Goal: Information Seeking & Learning: Learn about a topic

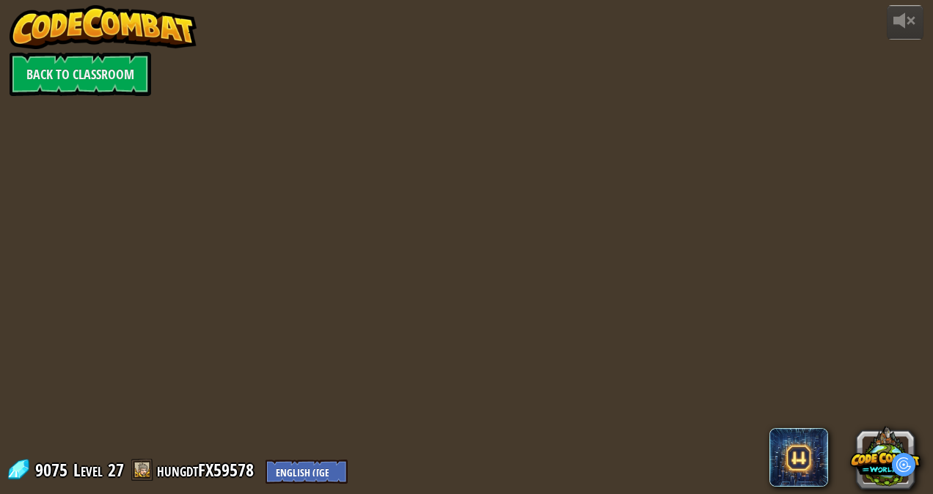
select select "en-[GEOGRAPHIC_DATA]"
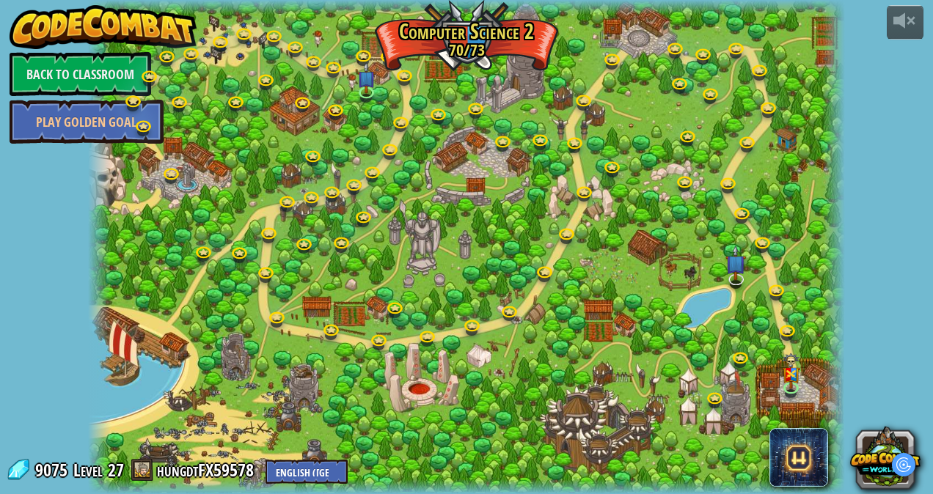
select select "en-[GEOGRAPHIC_DATA]"
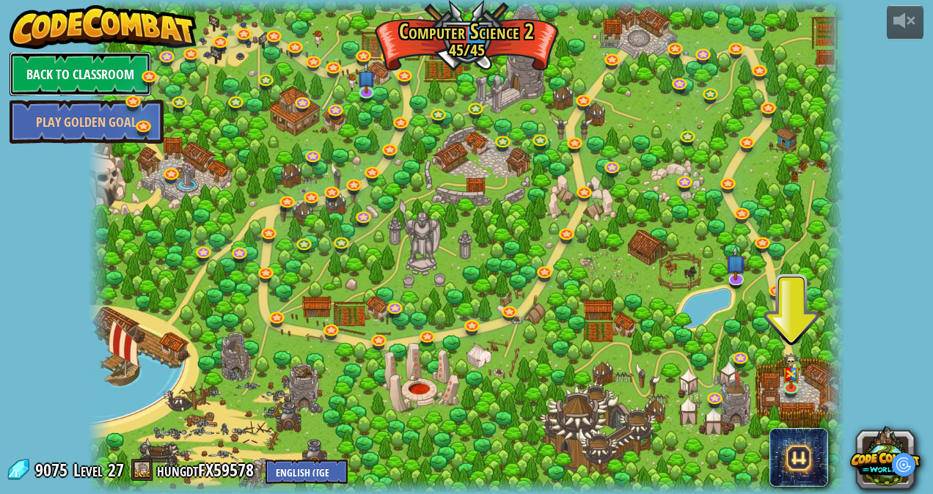
click at [92, 64] on link "Back to Classroom" at bounding box center [81, 74] width 142 height 44
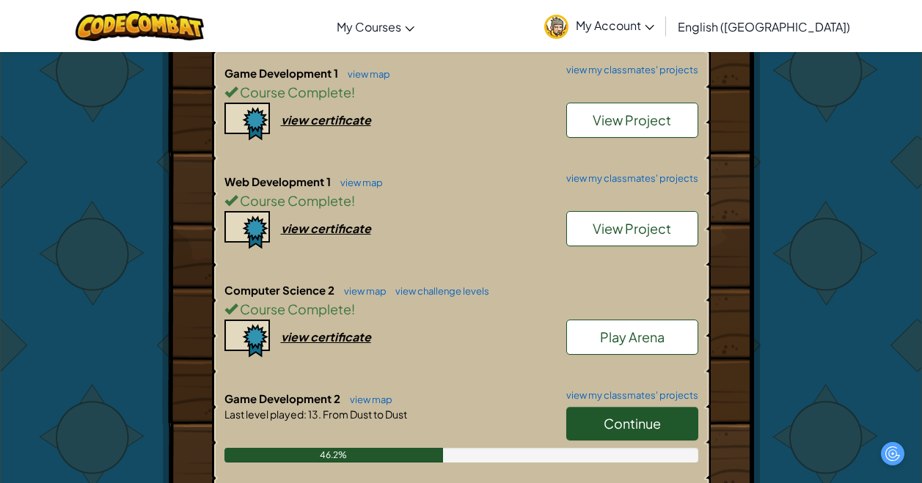
scroll to position [513, 0]
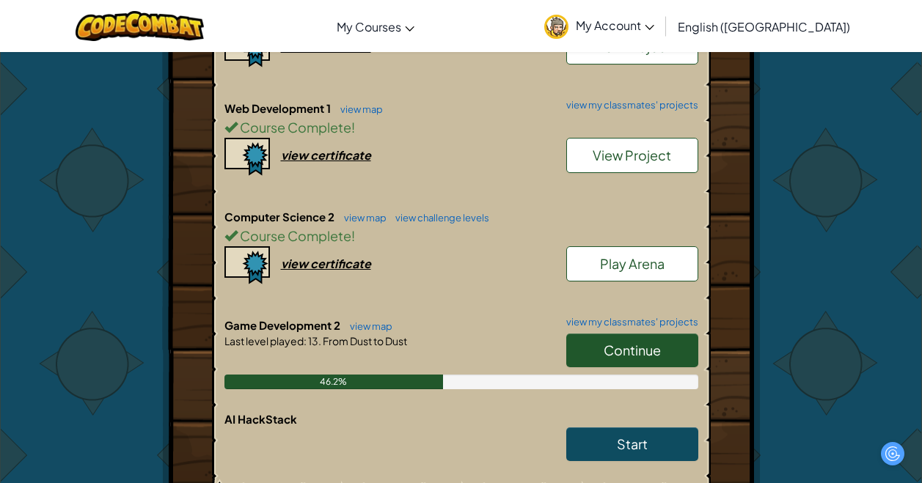
click at [633, 346] on span "Continue" at bounding box center [631, 350] width 57 height 17
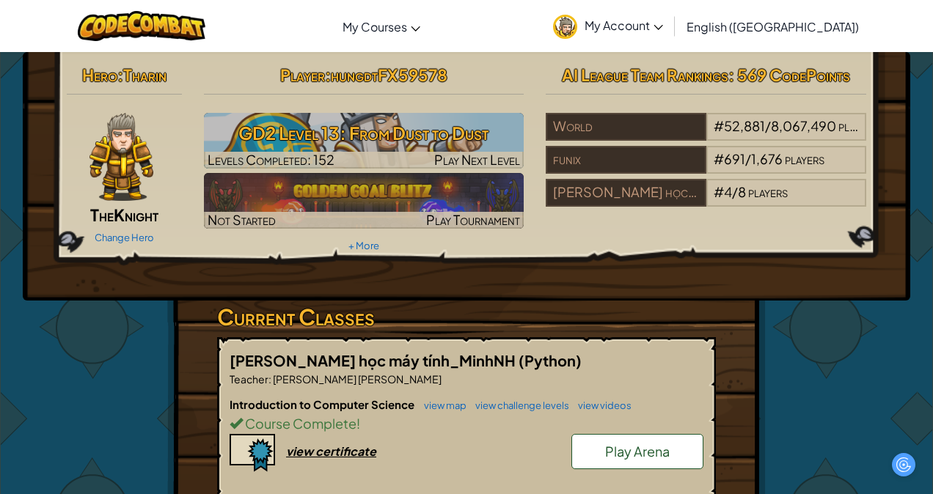
select select "en-[GEOGRAPHIC_DATA]"
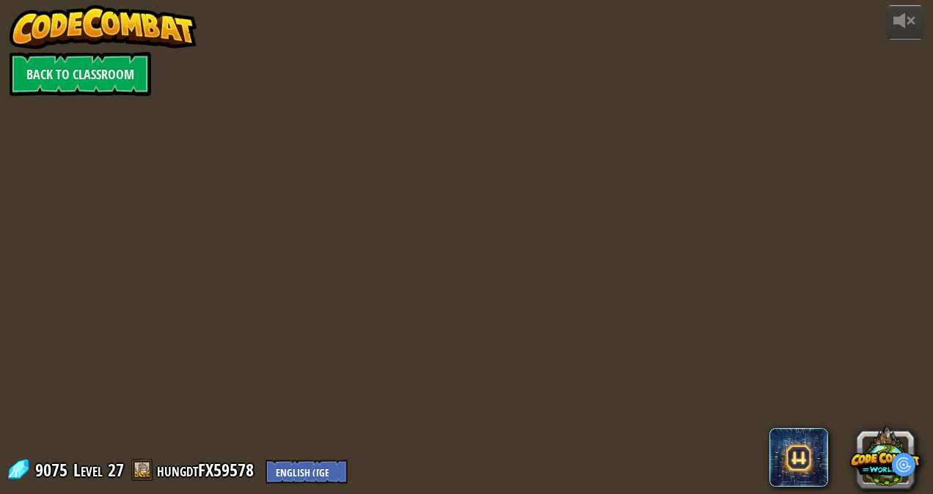
select select "en-[GEOGRAPHIC_DATA]"
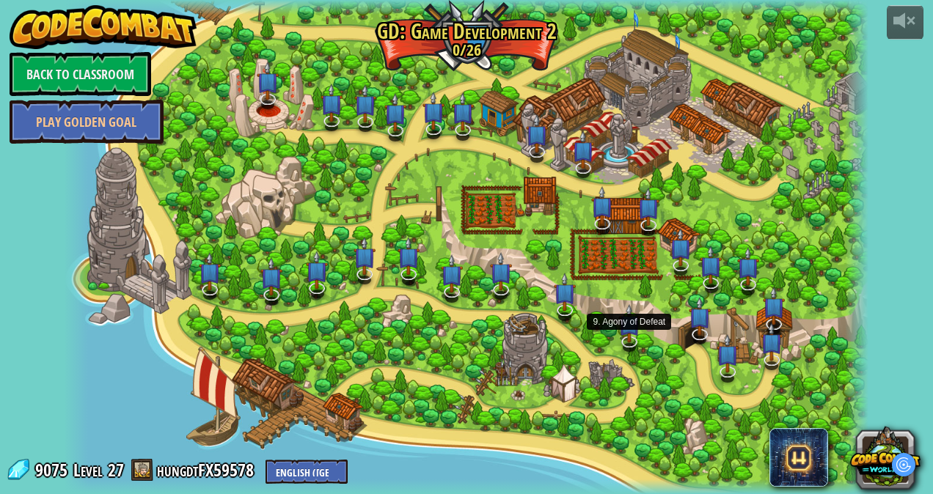
select select "en-[GEOGRAPHIC_DATA]"
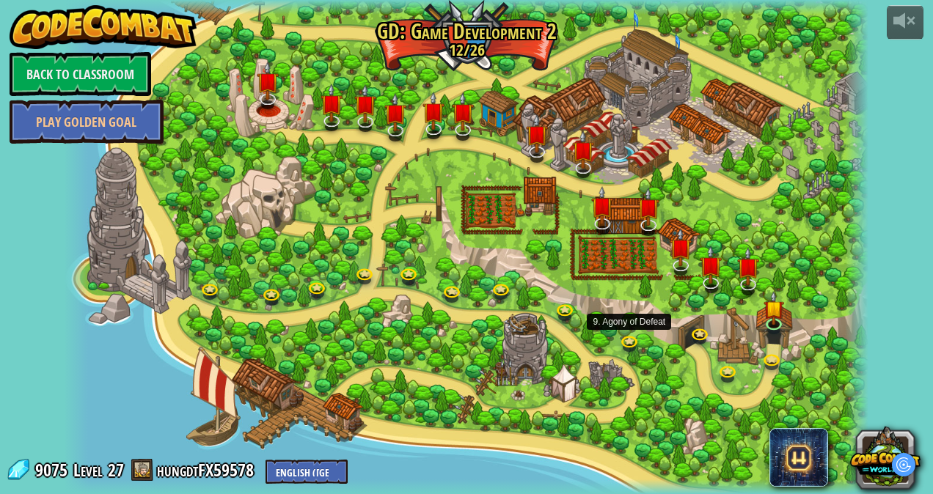
select select "en-[GEOGRAPHIC_DATA]"
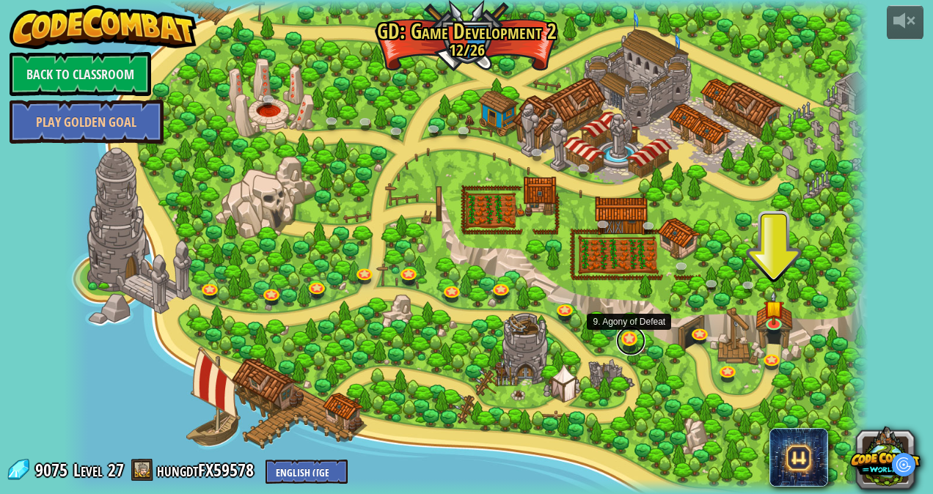
click at [630, 343] on link at bounding box center [630, 340] width 29 height 29
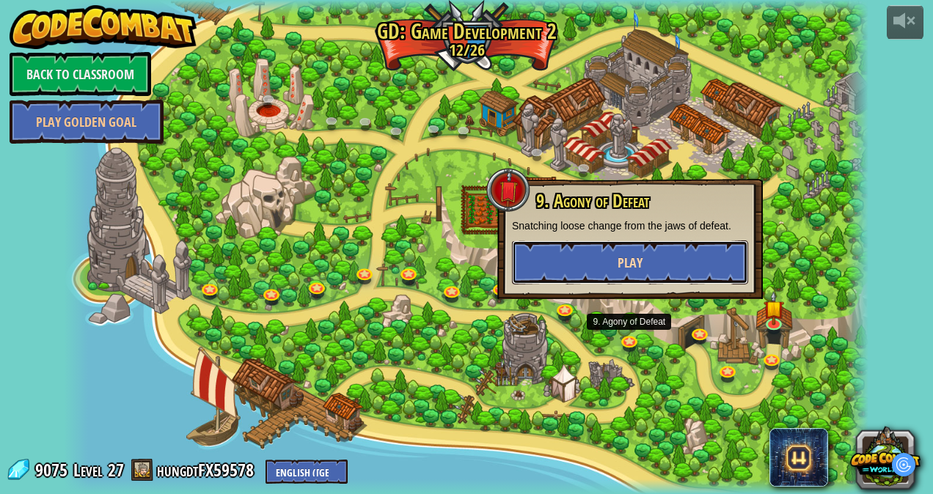
click at [574, 265] on button "Play" at bounding box center [630, 263] width 236 height 44
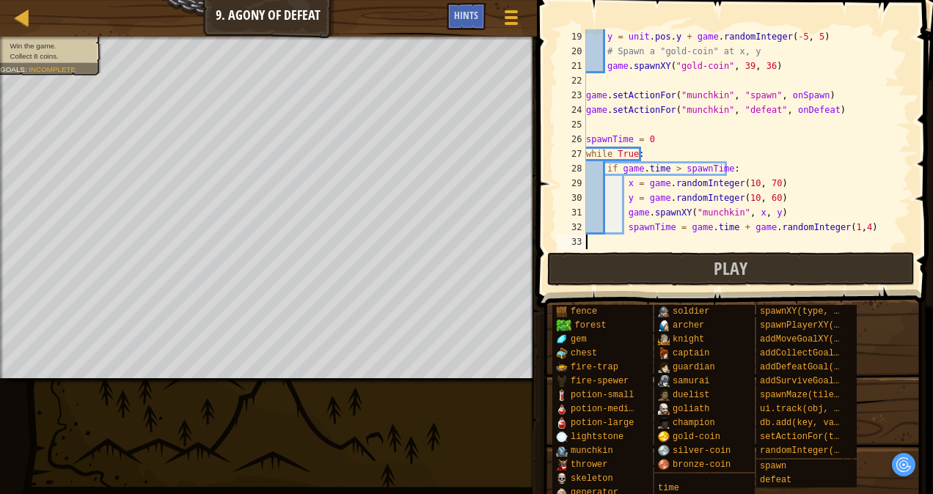
scroll to position [264, 0]
click at [29, 16] on div at bounding box center [22, 17] width 18 height 18
select select "en-[GEOGRAPHIC_DATA]"
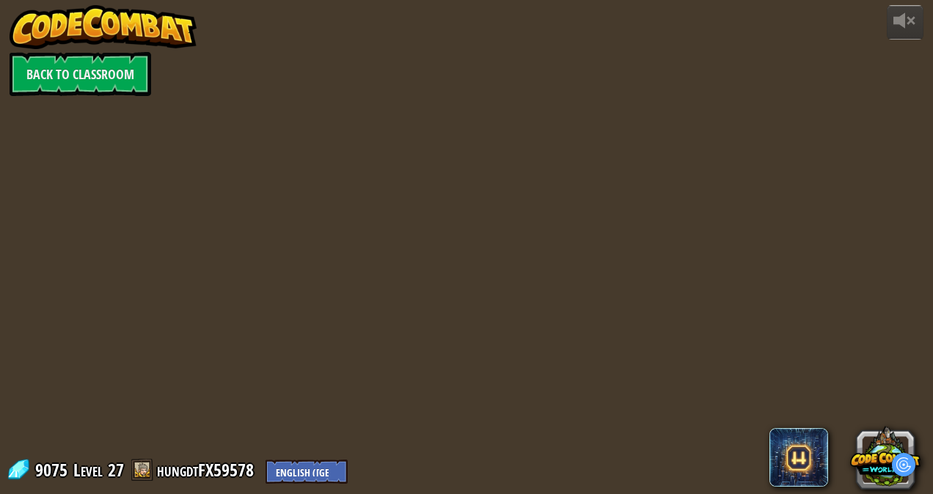
select select "en-[GEOGRAPHIC_DATA]"
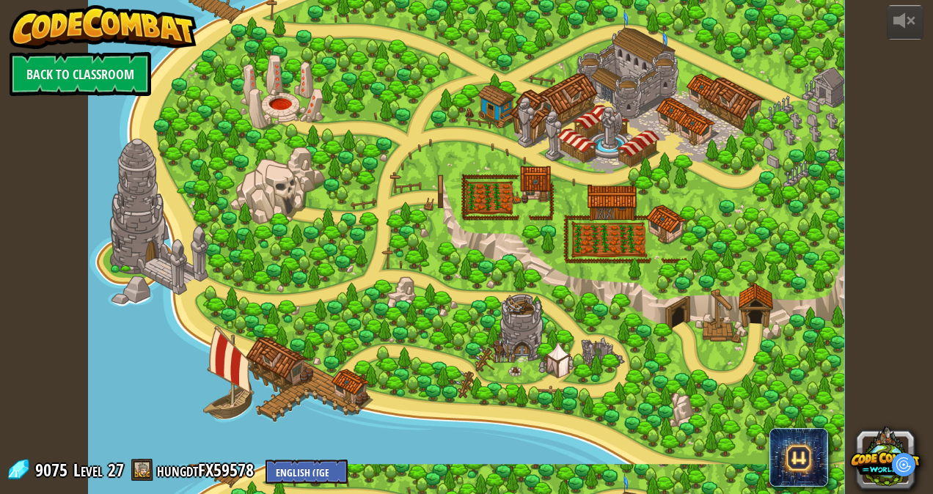
select select "en-[GEOGRAPHIC_DATA]"
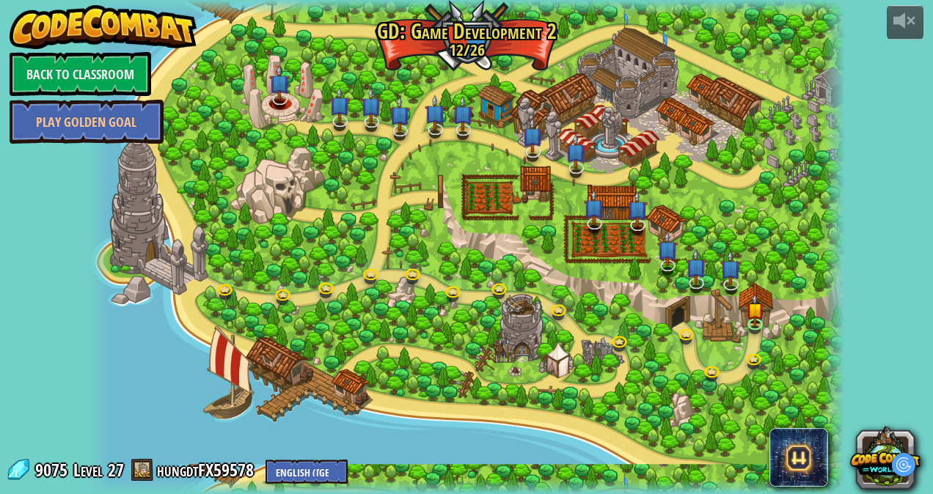
select select "en-[GEOGRAPHIC_DATA]"
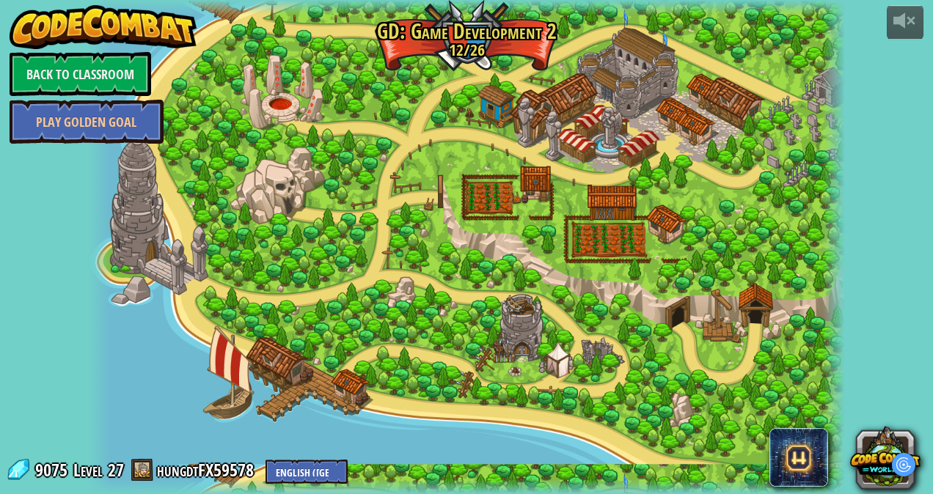
select select "en-[GEOGRAPHIC_DATA]"
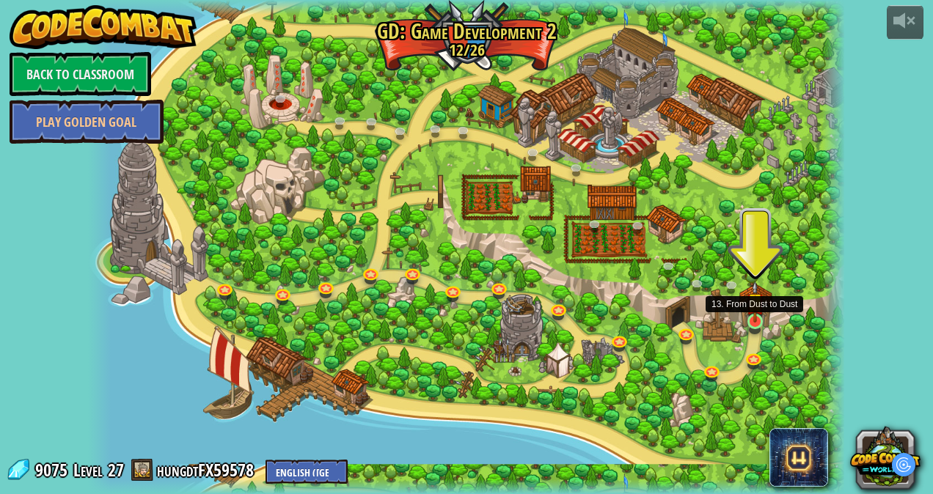
click at [756, 322] on img at bounding box center [755, 302] width 18 height 42
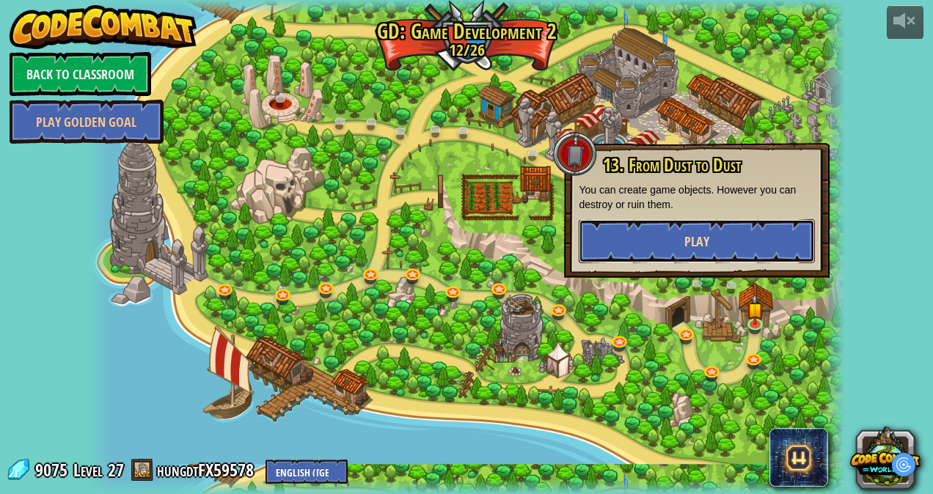
click at [727, 238] on button "Play" at bounding box center [697, 241] width 236 height 44
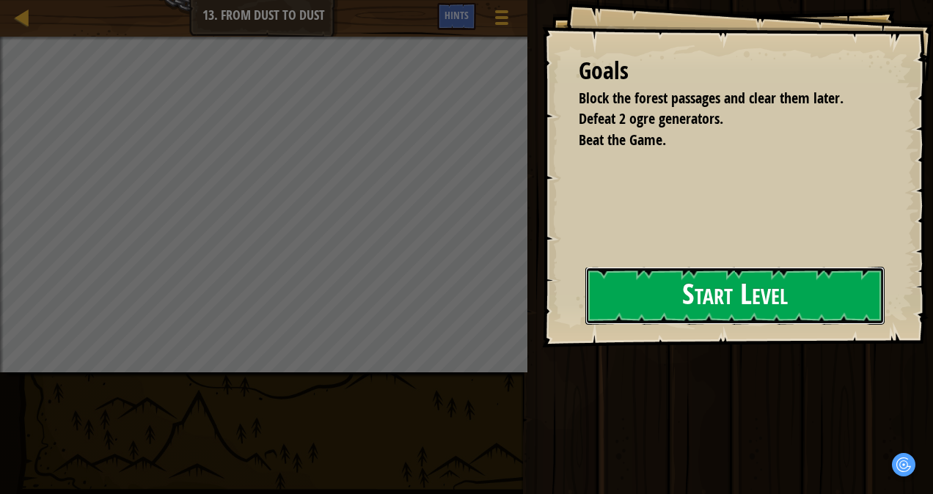
click at [590, 293] on button "Start Level" at bounding box center [734, 296] width 299 height 58
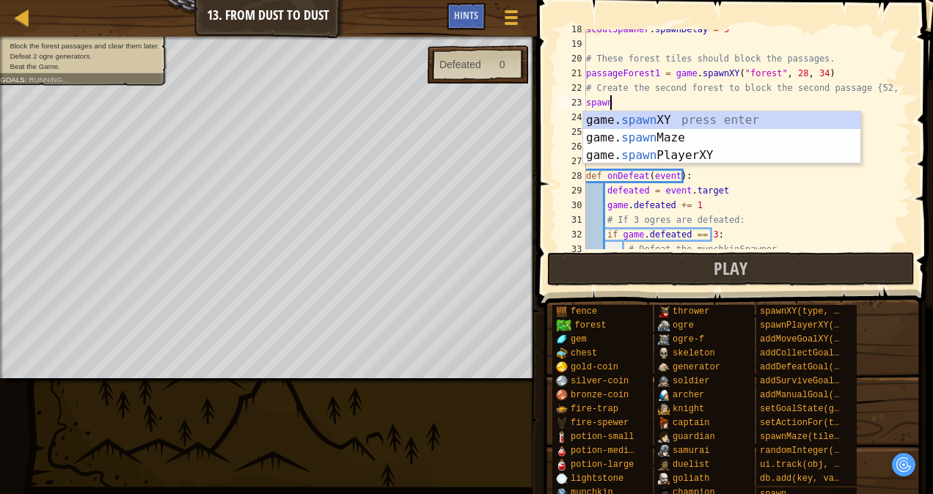
scroll to position [7, 1]
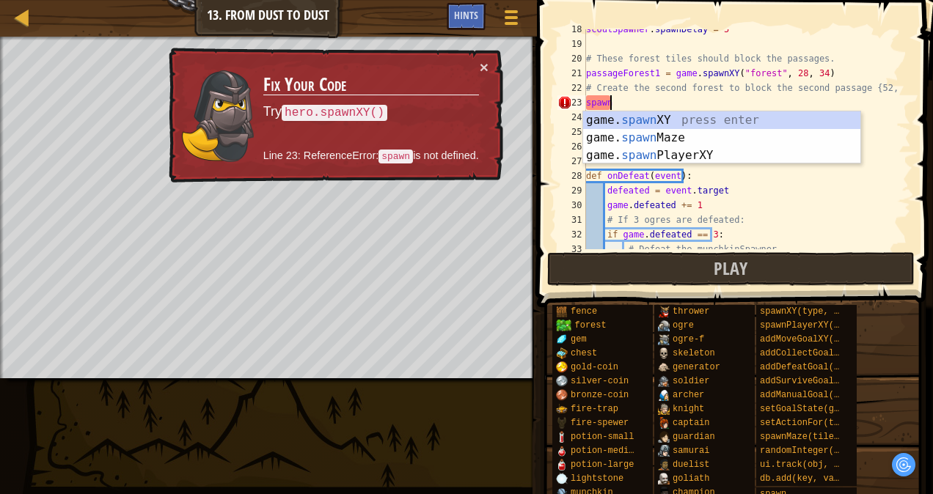
click at [623, 122] on div "game. spawn XY press enter game. spawn Maze press enter game. spawn PlayerXY pr…" at bounding box center [721, 155] width 277 height 88
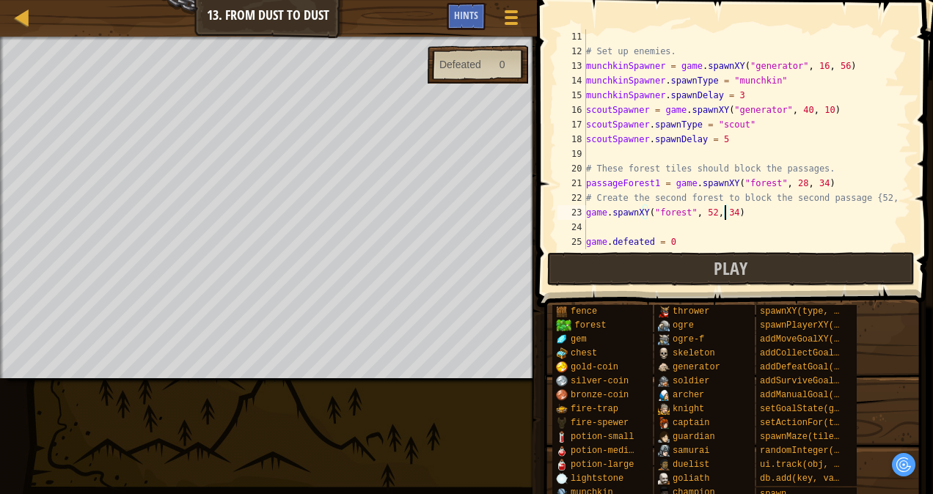
scroll to position [0, 0]
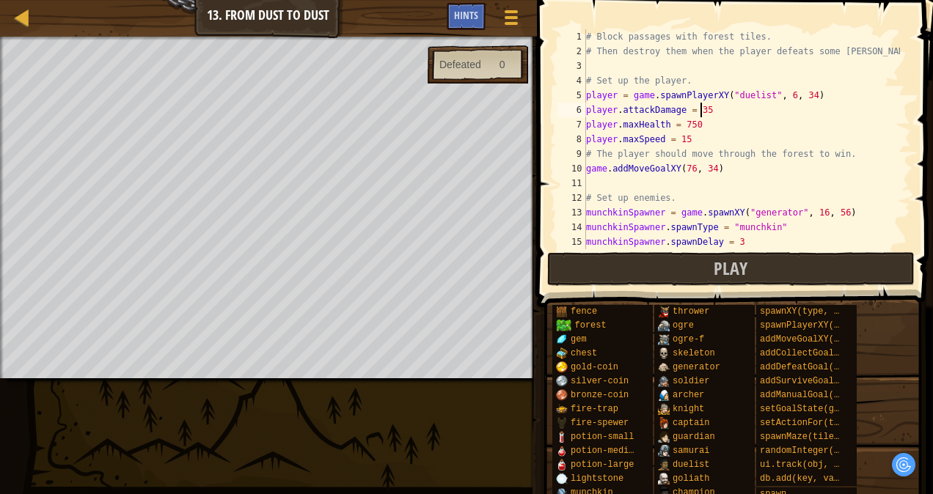
click at [715, 110] on div "# Block passages with forest tiles. # Then destroy them when the player defeats…" at bounding box center [741, 153] width 317 height 249
click at [704, 122] on div "# Block passages with forest tiles. # Then destroy them when the player defeats…" at bounding box center [741, 153] width 317 height 249
click at [684, 142] on div "# Block passages with forest tiles. # Then destroy them when the player defeats…" at bounding box center [741, 153] width 317 height 249
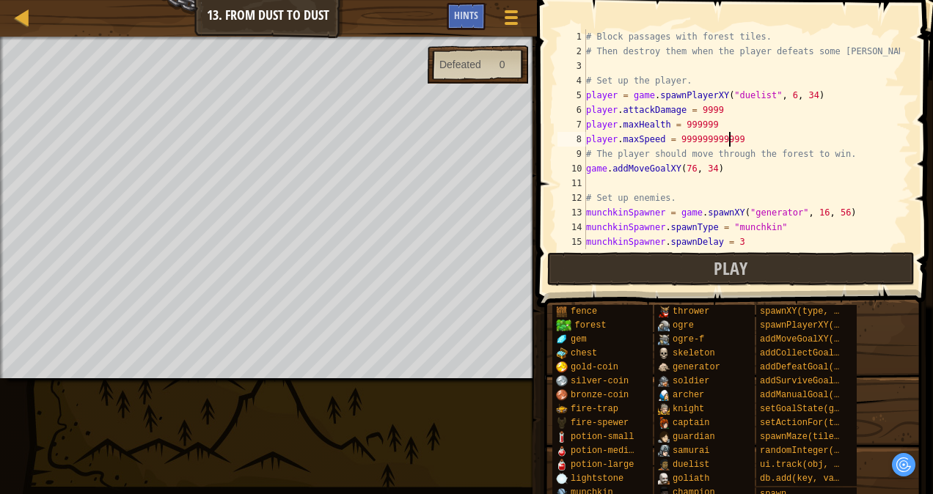
scroll to position [7, 10]
click at [658, 275] on button "Play" at bounding box center [730, 269] width 367 height 34
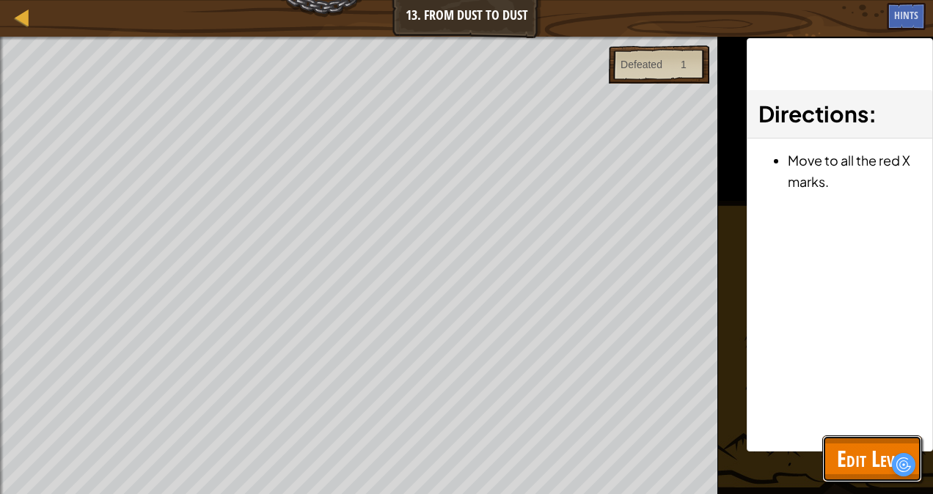
click at [844, 459] on span "Edit Level" at bounding box center [872, 459] width 70 height 30
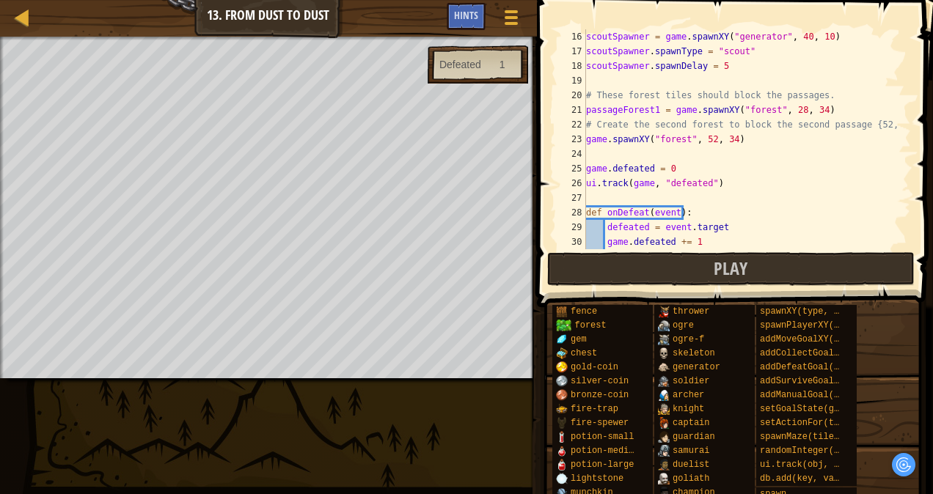
scroll to position [220, 0]
click at [587, 142] on div "scoutSpawner = game . spawnXY ( "generator" , 40 , 10 ) scoutSpawner . spawnTyp…" at bounding box center [741, 153] width 317 height 249
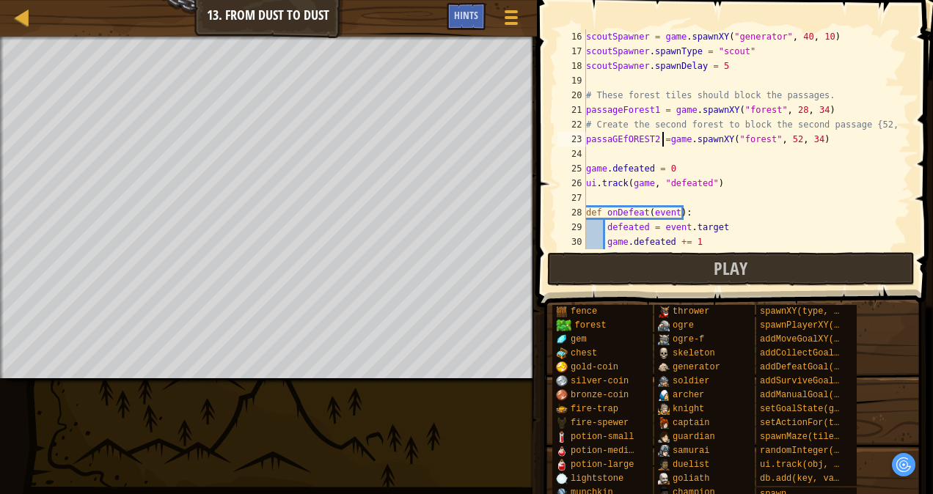
scroll to position [7, 6]
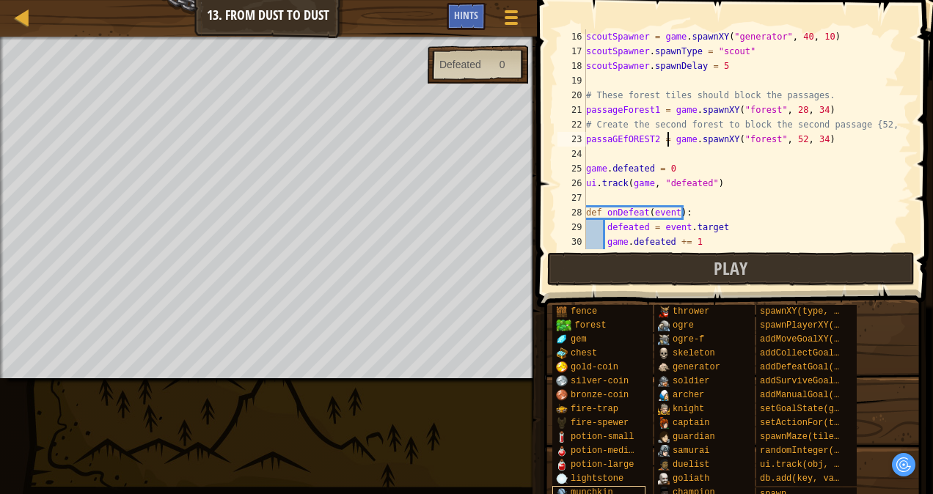
type textarea "passaGEfOREST2 = game.spawnXY("forest", 52, 34)"
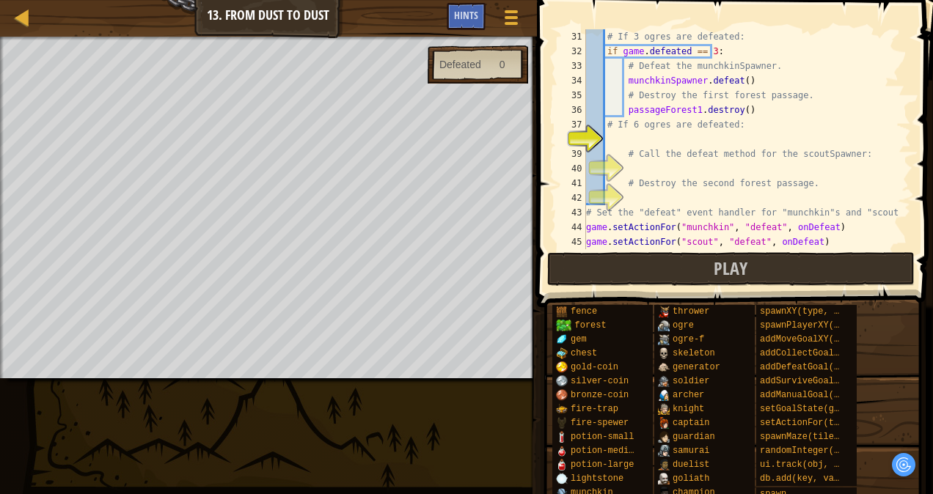
scroll to position [440, 0]
click at [672, 145] on div "# If 3 ogres are defeated: if game . defeated == 3 : # Defeat the munchkinSpawn…" at bounding box center [741, 153] width 317 height 249
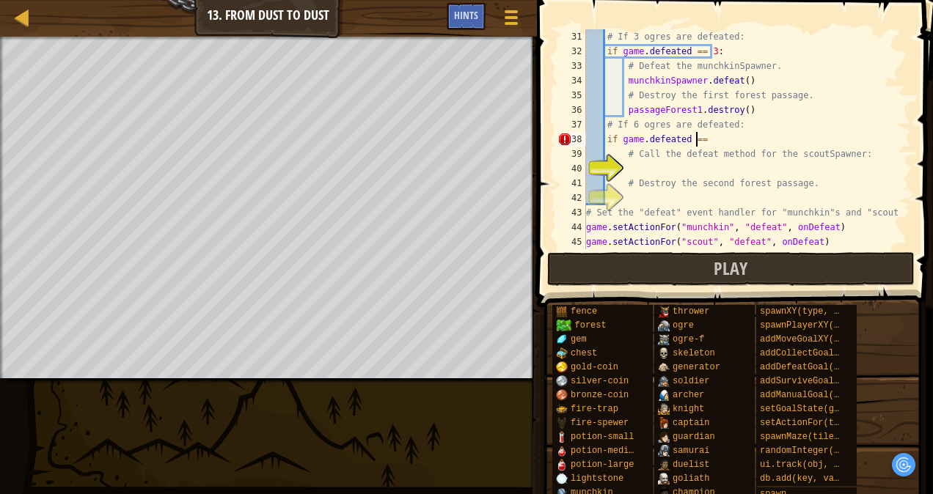
scroll to position [7, 8]
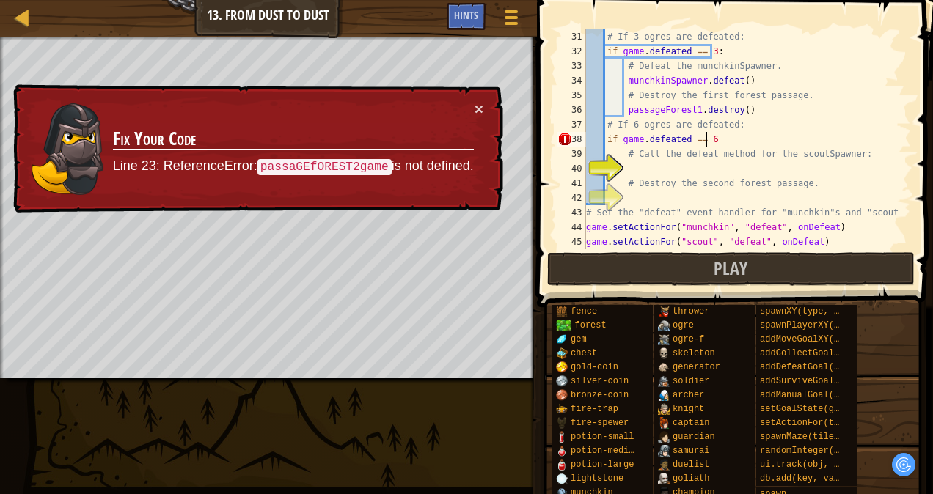
click at [711, 144] on div "# If 3 ogres are defeated: if game . defeated == 3 : # Defeat the munchkinSpawn…" at bounding box center [741, 153] width 317 height 249
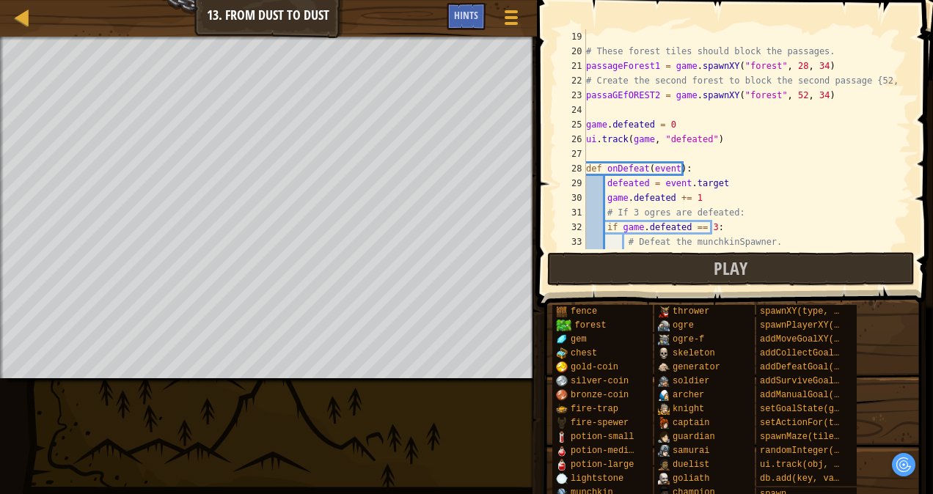
scroll to position [220, 0]
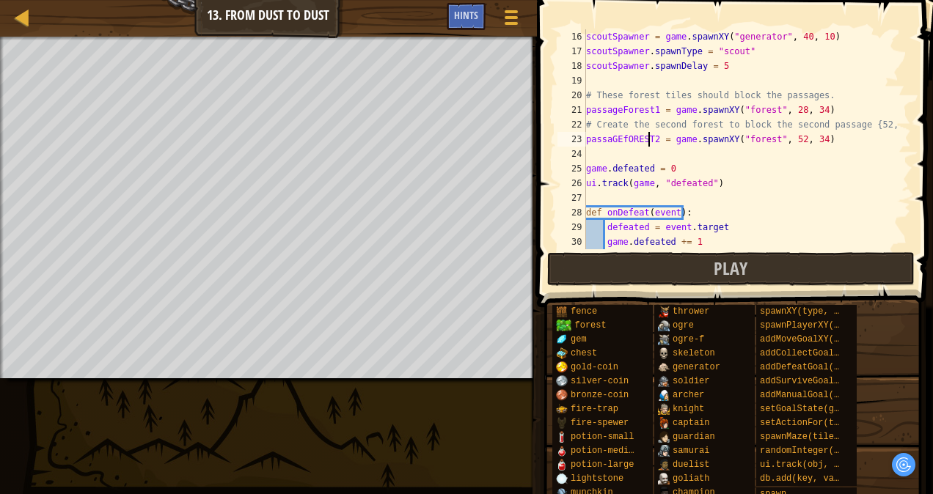
click at [647, 138] on div "scoutSpawner = game . spawnXY ( "generator" , 40 , 10 ) scoutSpawner . spawnTyp…" at bounding box center [741, 153] width 317 height 249
type textarea "passageForest2 = game.spawnXY("forest", 52, 34)"
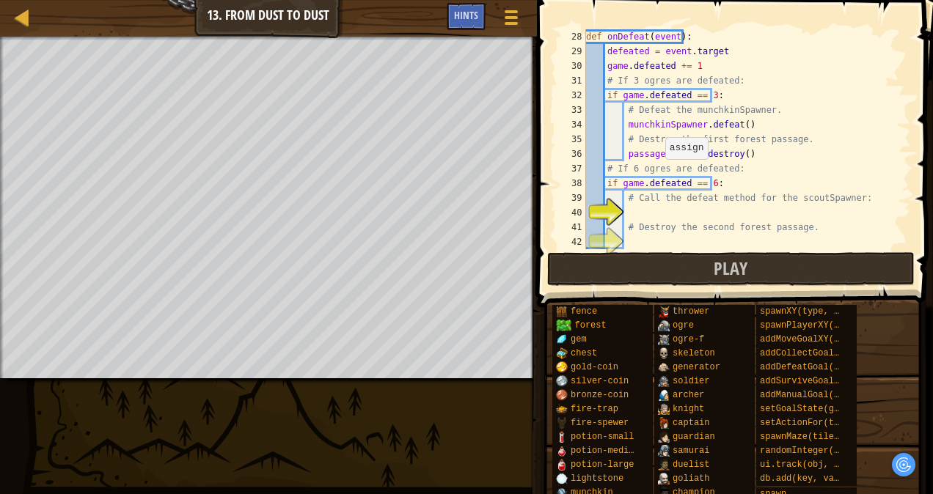
scroll to position [440, 0]
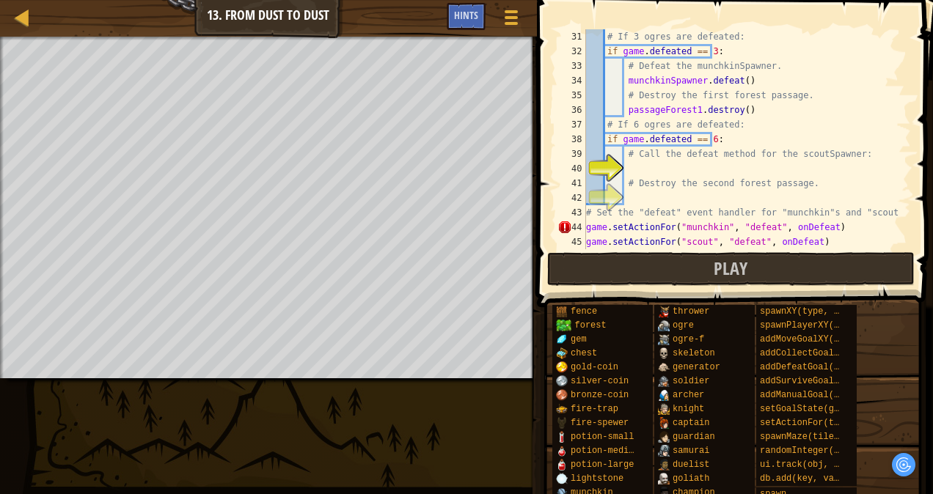
click at [686, 175] on div "# If 3 ogres are defeated: if game . defeated == 3 : # Defeat the munchkinSpawn…" at bounding box center [741, 153] width 317 height 249
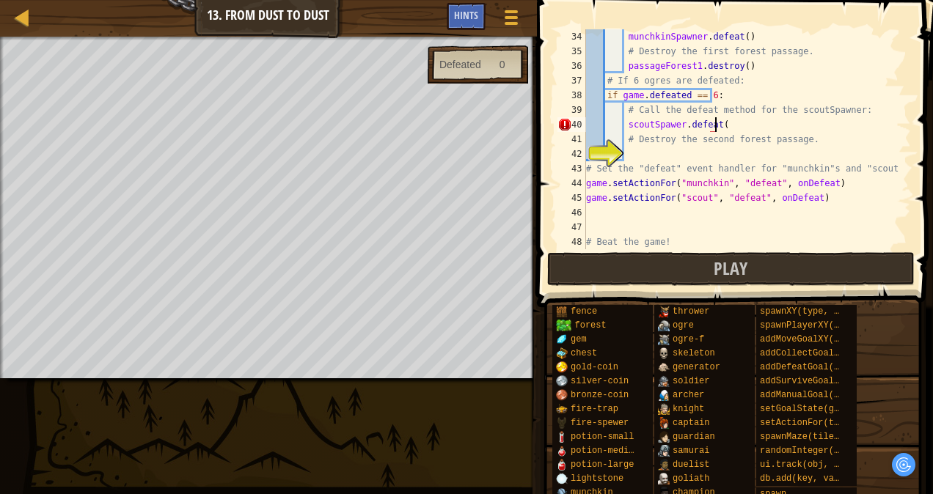
scroll to position [7, 10]
click at [642, 145] on div "munchkinSpawner . defeat ( ) # Destroy the first forest passage. passageForest1…" at bounding box center [741, 153] width 317 height 249
type textarea "# Destroy the second forest passage."
click at [652, 158] on div "munchkinSpawner . defeat ( ) # Destroy the first forest passage. passageForest1…" at bounding box center [741, 153] width 317 height 249
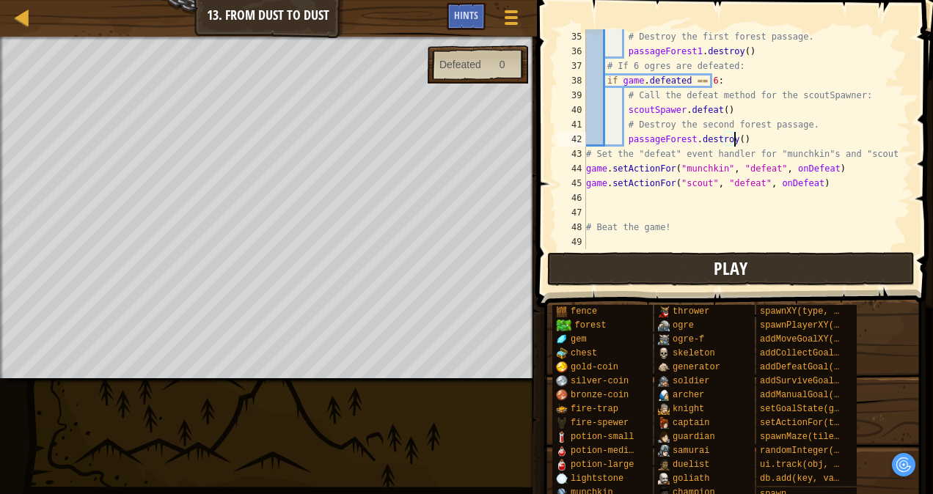
type textarea "passageForest.destroy()"
click at [629, 267] on button "Play" at bounding box center [730, 269] width 367 height 34
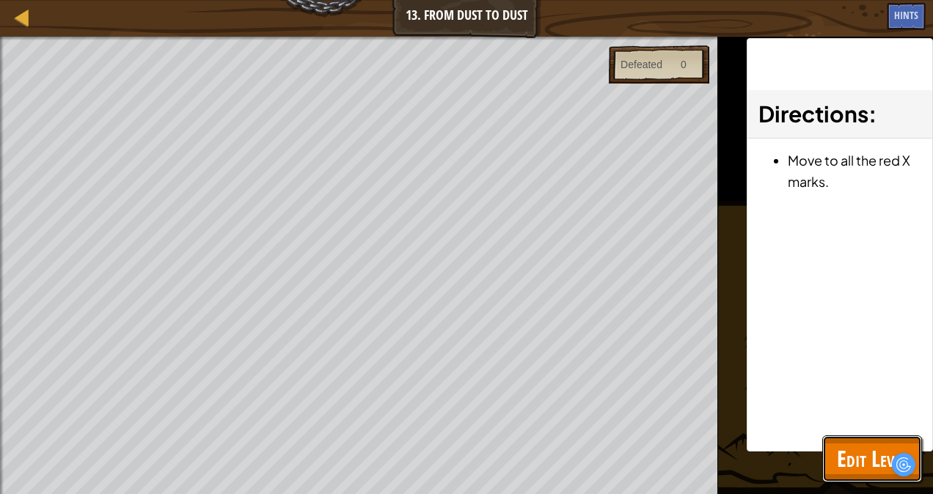
click at [851, 453] on span "Edit Level" at bounding box center [872, 459] width 70 height 30
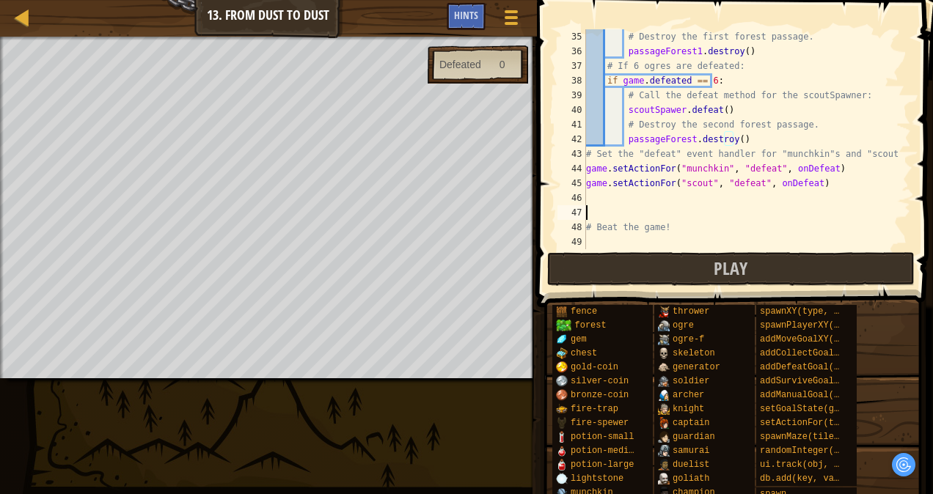
click at [698, 217] on div "# Destroy the first forest passage. passageForest1 . destroy ( ) # If 6 ogres a…" at bounding box center [741, 153] width 317 height 249
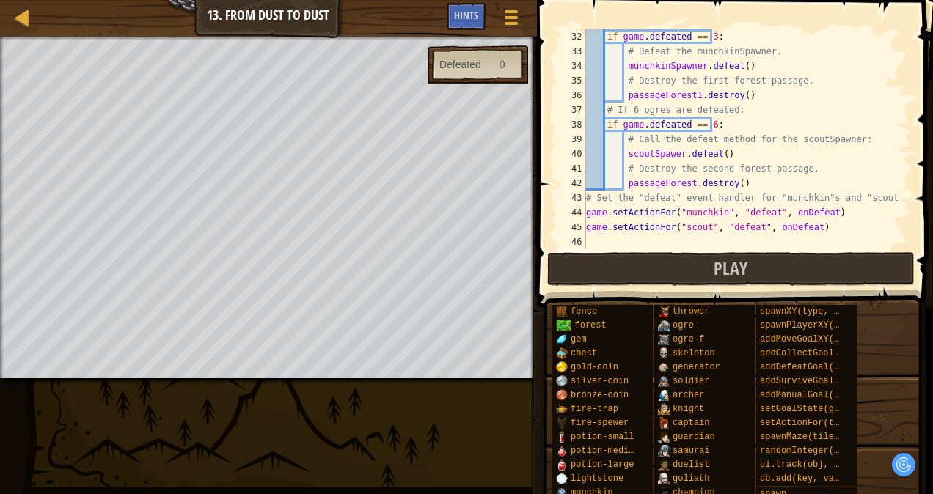
scroll to position [455, 0]
click at [684, 184] on div "if game . defeated == 3 : # Defeat the munchkinSpawner. munchkinSpawner . defea…" at bounding box center [741, 153] width 317 height 249
click at [719, 257] on span "Play" at bounding box center [730, 268] width 34 height 23
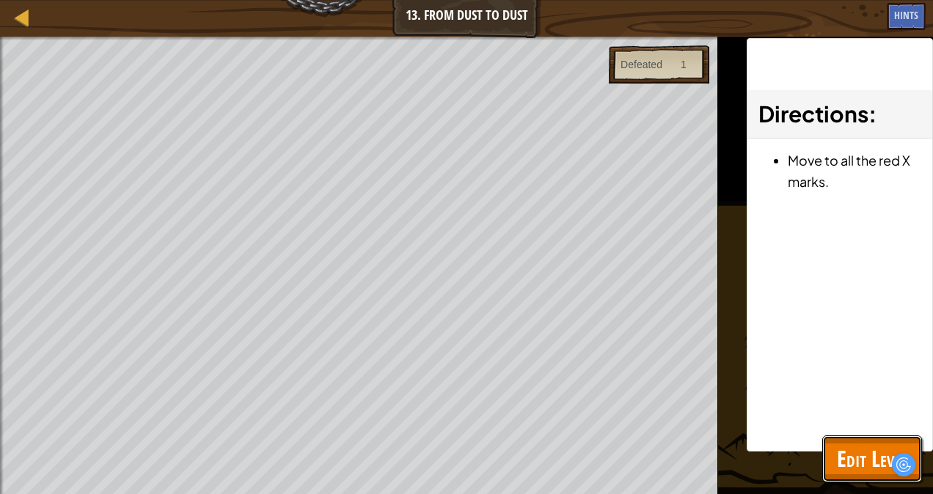
click at [835, 458] on button "Edit Level" at bounding box center [872, 459] width 100 height 47
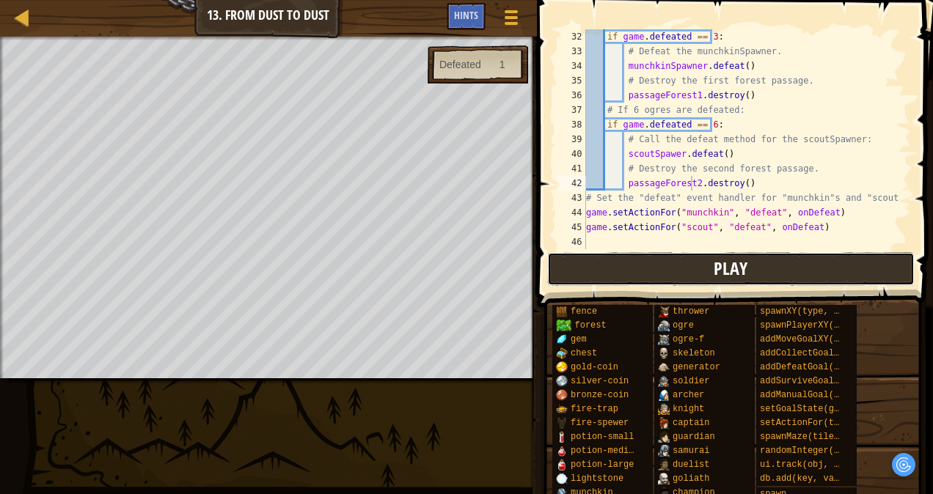
click at [612, 273] on button "Play" at bounding box center [730, 269] width 367 height 34
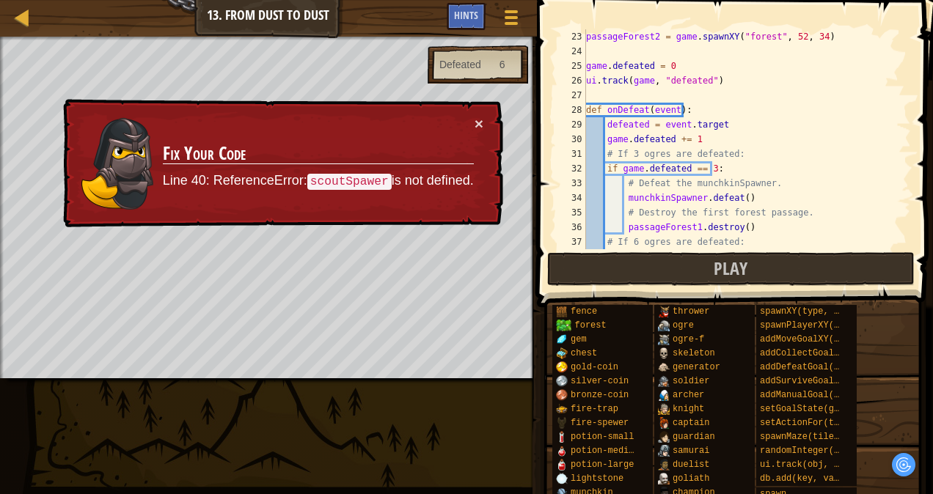
scroll to position [411, 0]
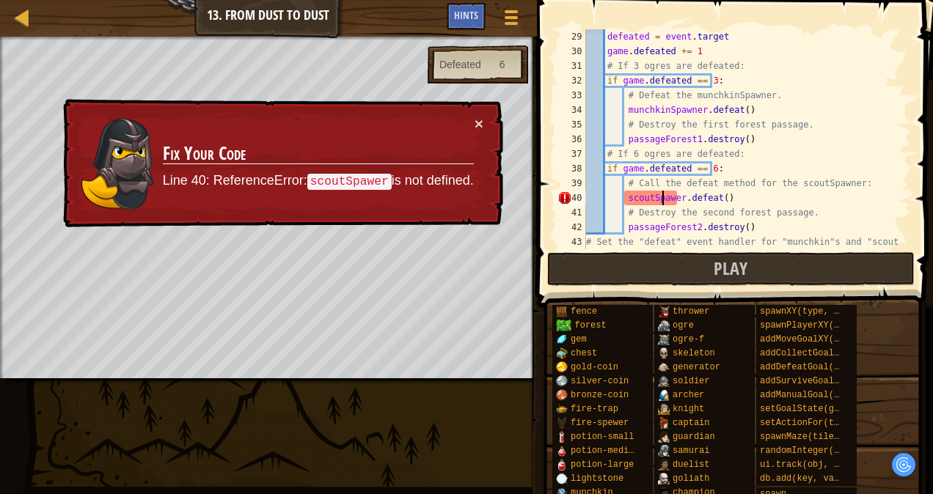
click at [664, 202] on div "defeated = event . target game . defeated += 1 # If 3 ogres are defeated: if ga…" at bounding box center [741, 153] width 317 height 249
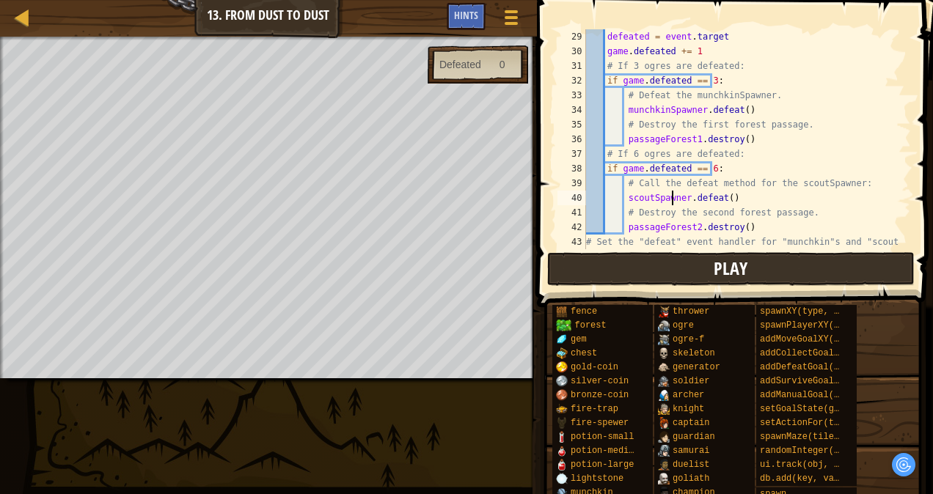
type textarea "scoutSpawner.defeat()"
click at [687, 265] on button "Play" at bounding box center [730, 269] width 367 height 34
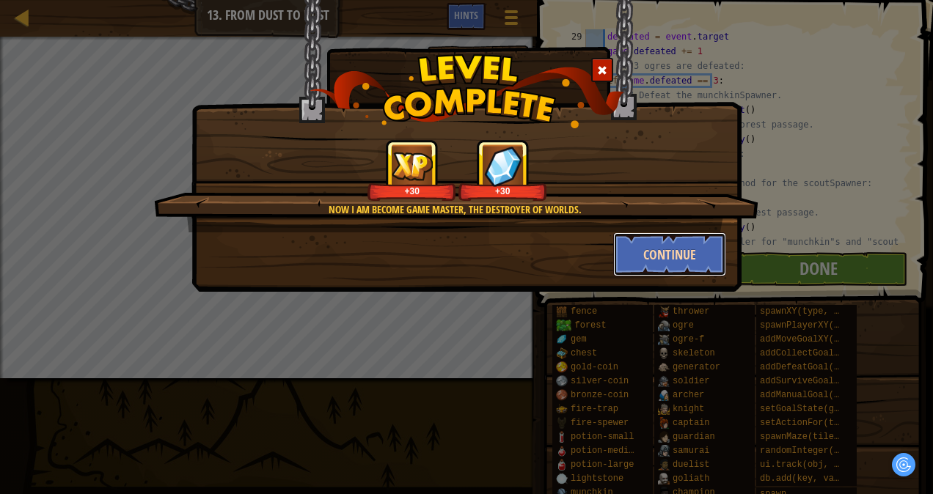
click at [705, 254] on button "Continue" at bounding box center [670, 254] width 114 height 44
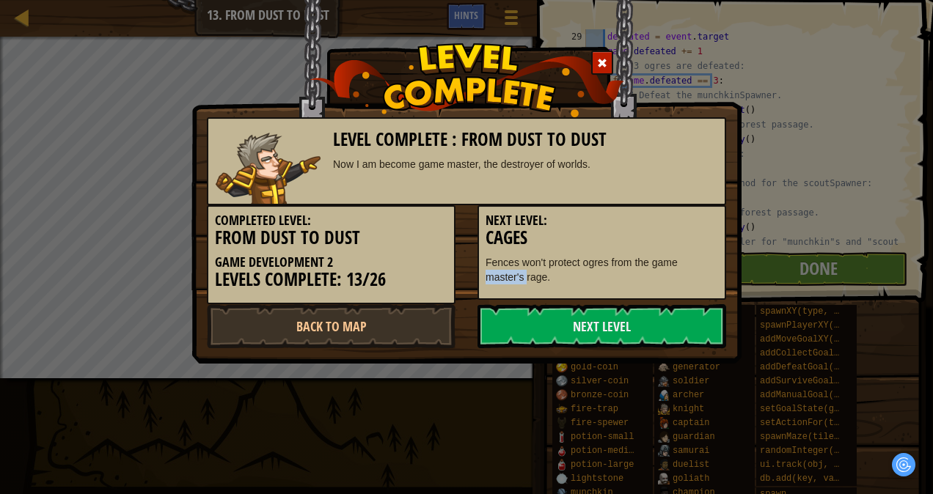
drag, startPoint x: 705, startPoint y: 254, endPoint x: 640, endPoint y: 282, distance: 71.0
click at [643, 271] on p "Fences won't protect ogres from the game master's rage." at bounding box center [601, 269] width 232 height 29
click at [514, 284] on div "Next Level: Cages Fences won't protect ogres from the game master's rage." at bounding box center [601, 252] width 249 height 95
click at [527, 345] on link "Next Level" at bounding box center [601, 326] width 249 height 44
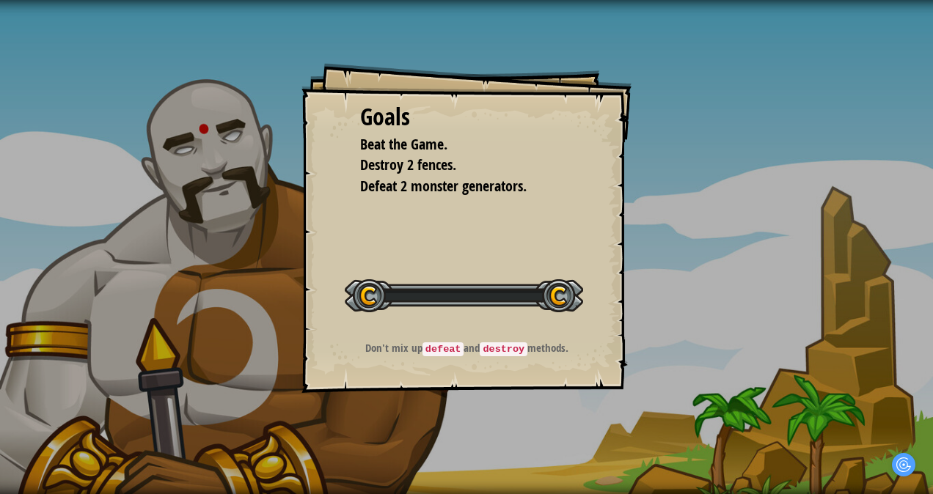
click at [526, 345] on p "Don't mix up defeat and destroy methods." at bounding box center [467, 348] width 294 height 16
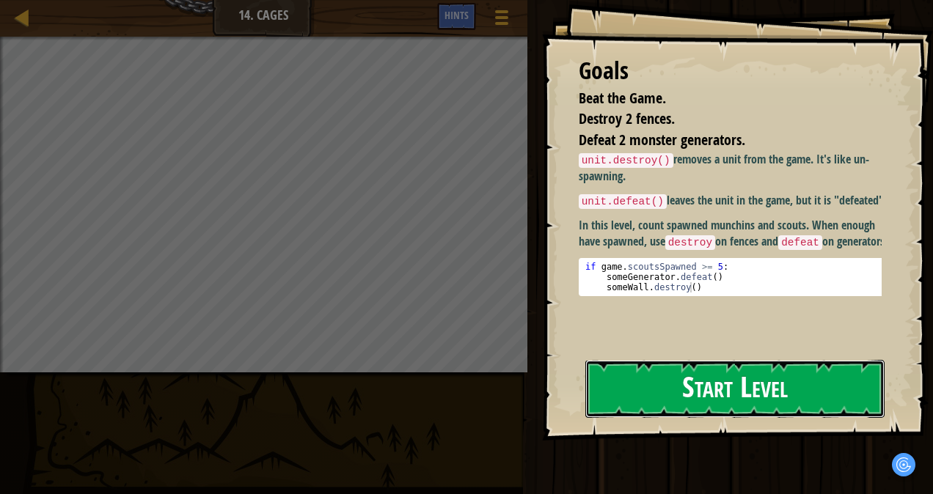
click at [677, 375] on button "Start Level" at bounding box center [734, 389] width 299 height 58
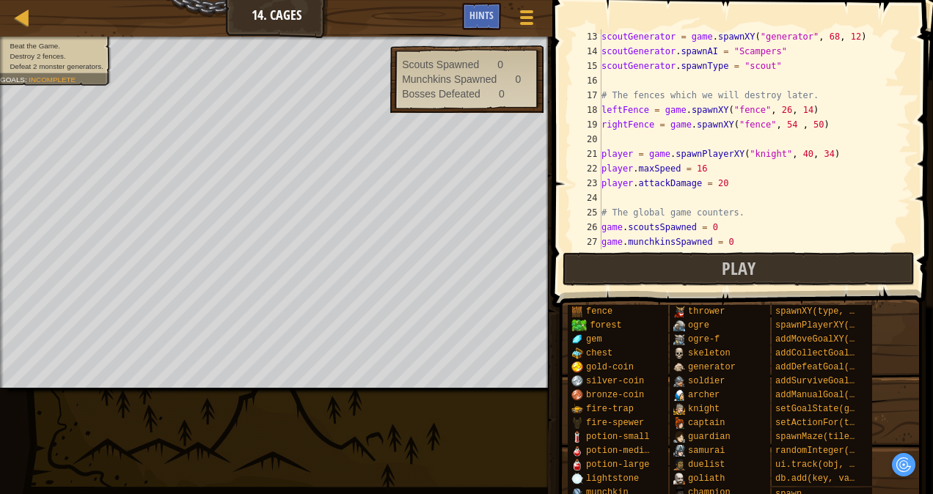
scroll to position [220, 0]
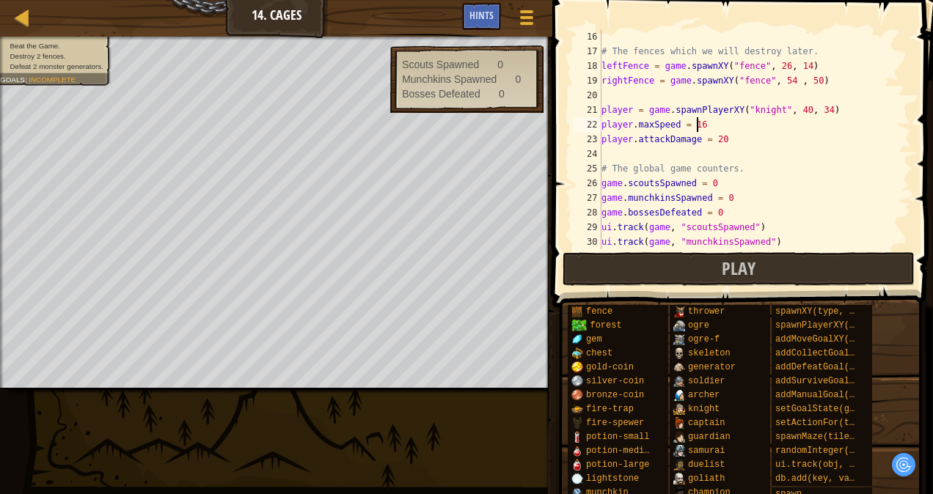
click at [722, 125] on div "# The fences which we will destroy later. leftFence = game . spawnXY ( "fence" …" at bounding box center [748, 153] width 301 height 249
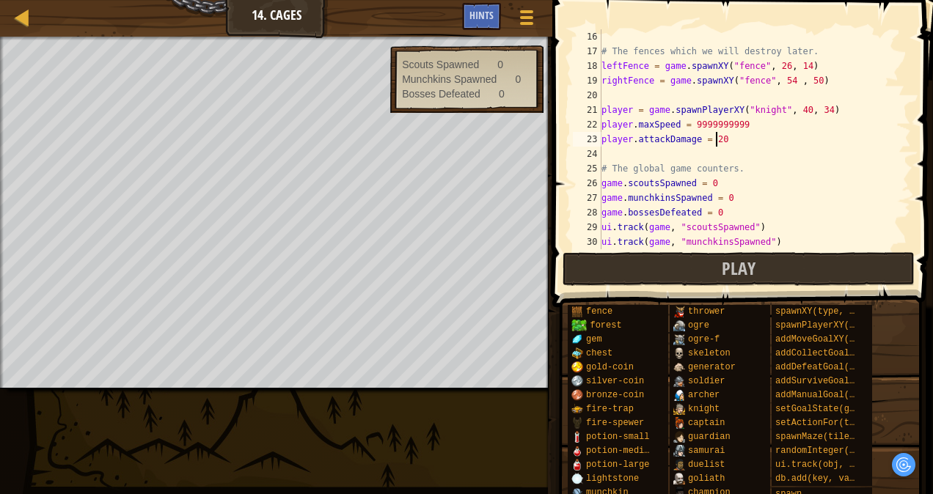
click at [742, 142] on div "# The fences which we will destroy later. leftFence = game . spawnXY ( "fence" …" at bounding box center [748, 153] width 301 height 249
click at [739, 122] on div "# The fences which we will destroy later. leftFence = game . spawnXY ( "fence" …" at bounding box center [748, 153] width 301 height 249
type textarea "player.maxSpeed = 999999999999999999999999999"
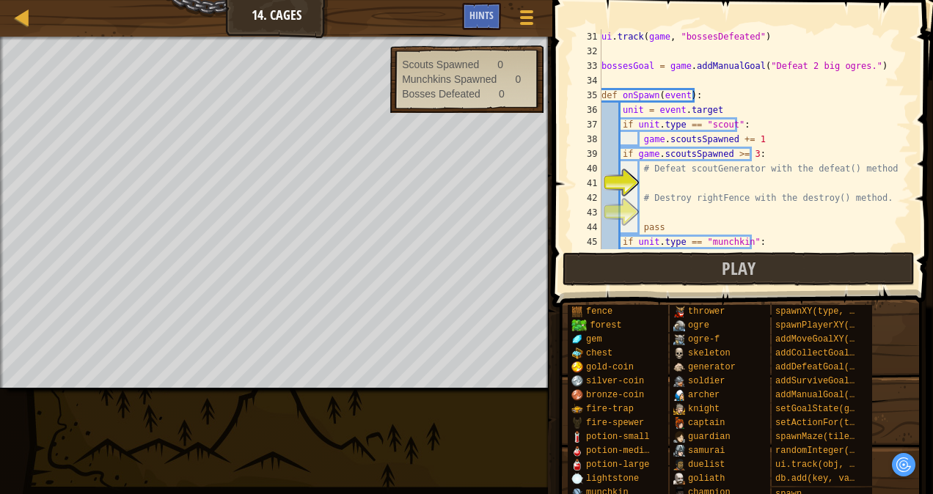
scroll to position [440, 0]
click at [727, 182] on div "ui . track ( game , "bossesDefeated" ) bossesGoal = game . addManualGoal ( "Def…" at bounding box center [748, 153] width 301 height 249
type textarea "d"
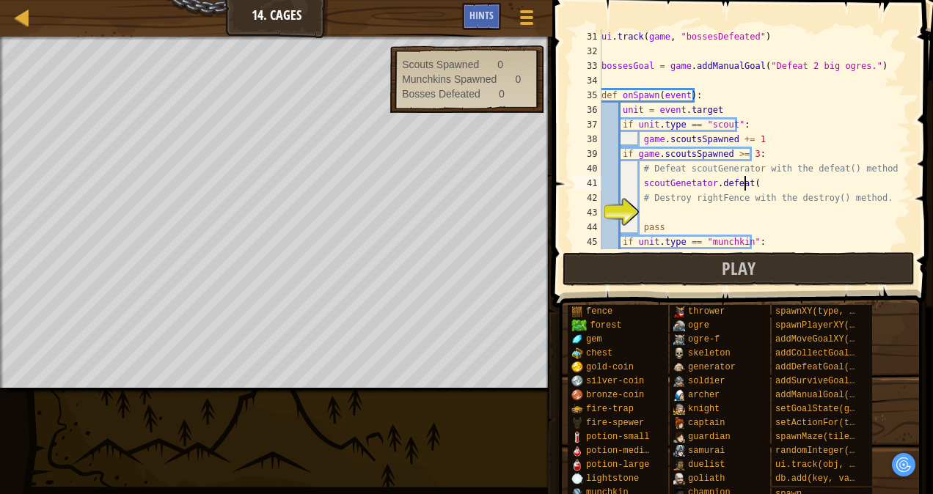
type textarea "scoutGenetator.defeat()"
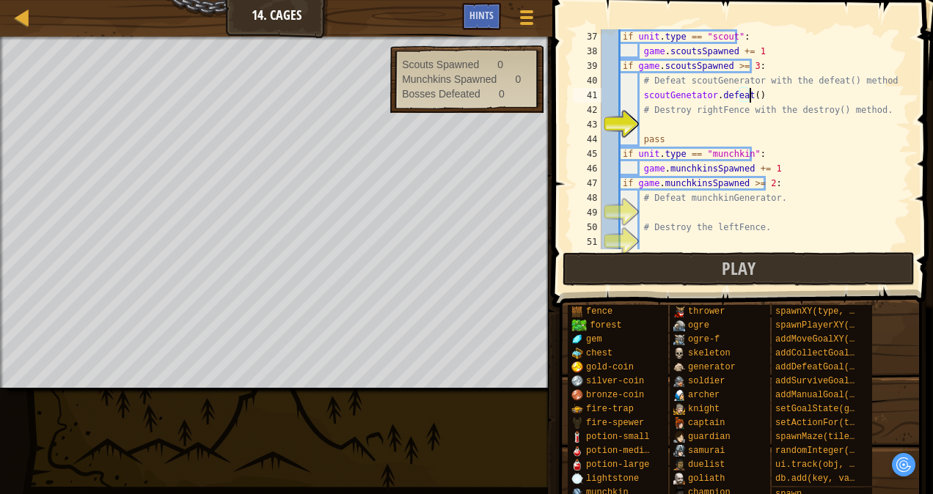
scroll to position [528, 0]
click at [660, 125] on div "if unit . type == "scout" : game . scoutsSpawned += 1 if game . scoutsSpawned >…" at bounding box center [748, 153] width 301 height 249
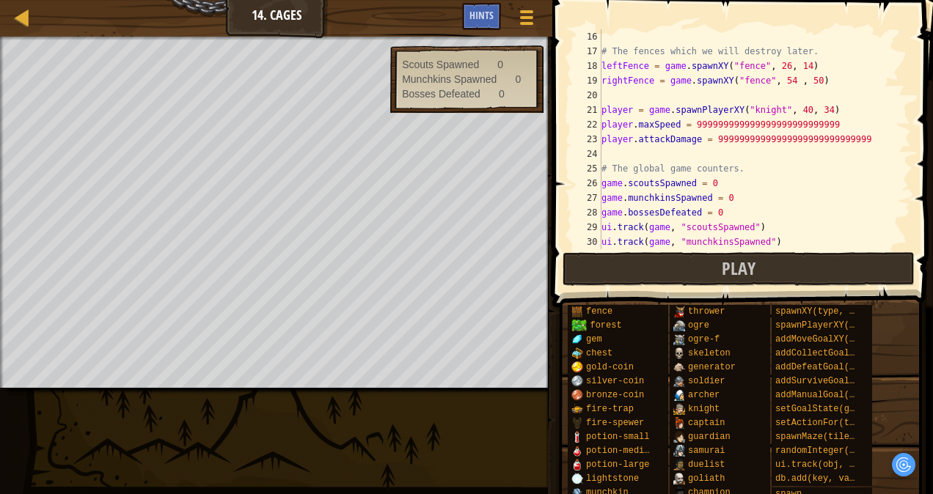
scroll to position [220, 0]
drag, startPoint x: 859, startPoint y: 142, endPoint x: 705, endPoint y: 137, distance: 154.1
click at [705, 137] on div "# The fences which we will destroy later. leftFence = game . spawnXY ( "fence" …" at bounding box center [748, 153] width 301 height 249
type textarea "player.attackDamage = 99999999999999999999999999999"
click at [694, 154] on div "# The fences which we will destroy later. leftFence = game . spawnXY ( "fence" …" at bounding box center [748, 153] width 301 height 249
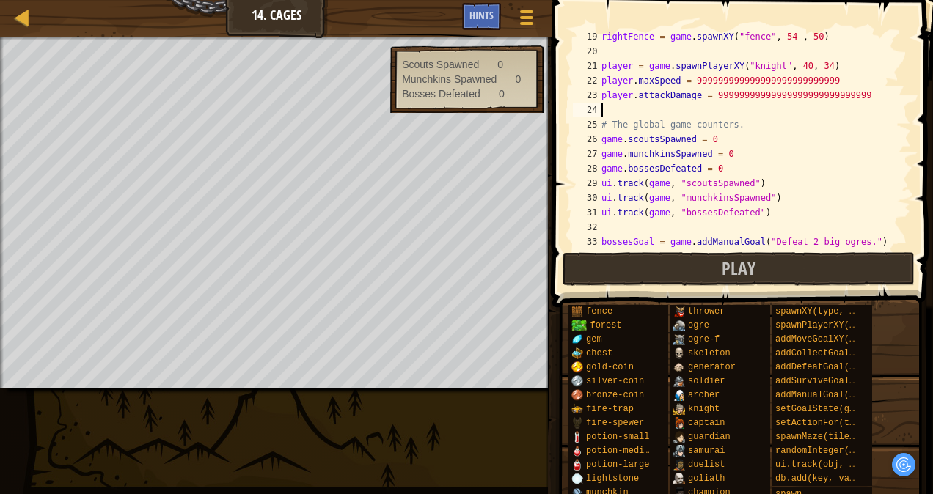
scroll to position [176, 0]
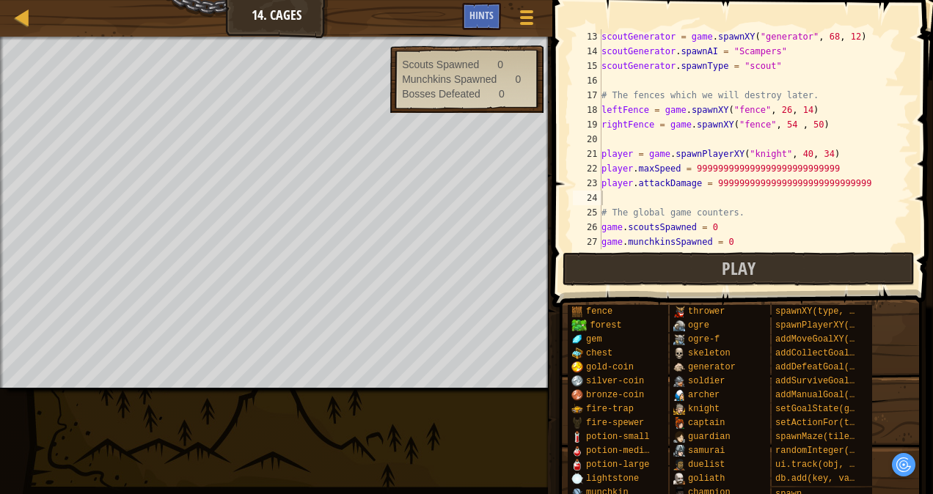
click at [453, 92] on div "Bosses Defeated" at bounding box center [441, 94] width 78 height 15
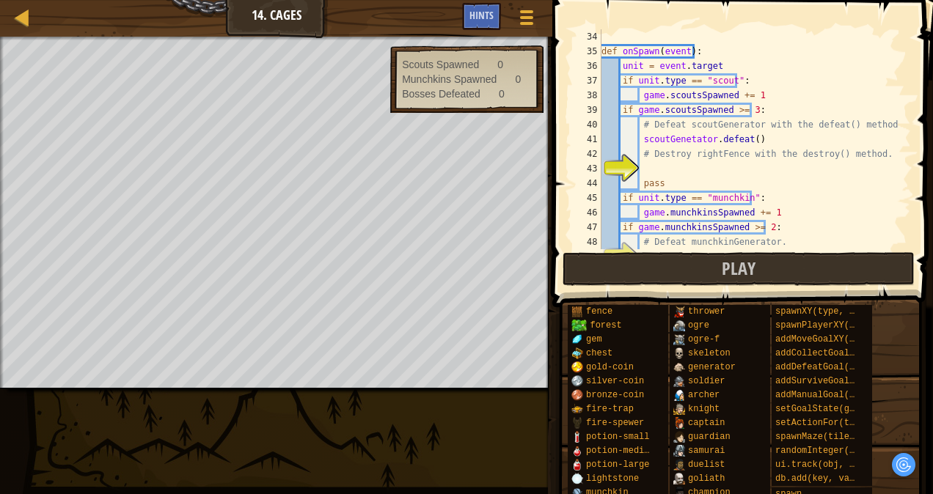
scroll to position [484, 0]
click at [700, 171] on div "def onSpawn ( event ) : unit = event . target if unit . type == "scout" : game …" at bounding box center [748, 153] width 301 height 249
type textarea "rightFence.destroy()"
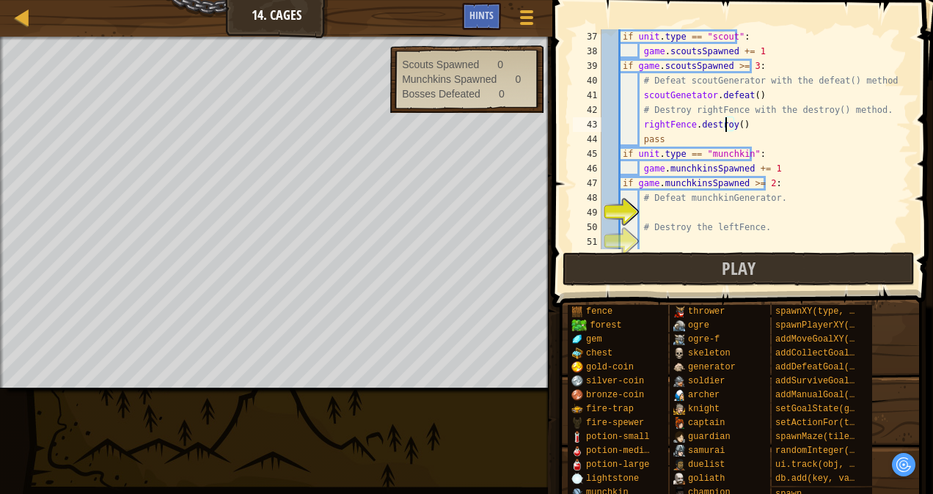
scroll to position [528, 0]
click at [725, 208] on div "if unit . type == "scout" : game . scoutsSpawned += 1 if game . scoutsSpawned >…" at bounding box center [748, 153] width 301 height 249
type textarea "munchkinGenerator.defeat()"
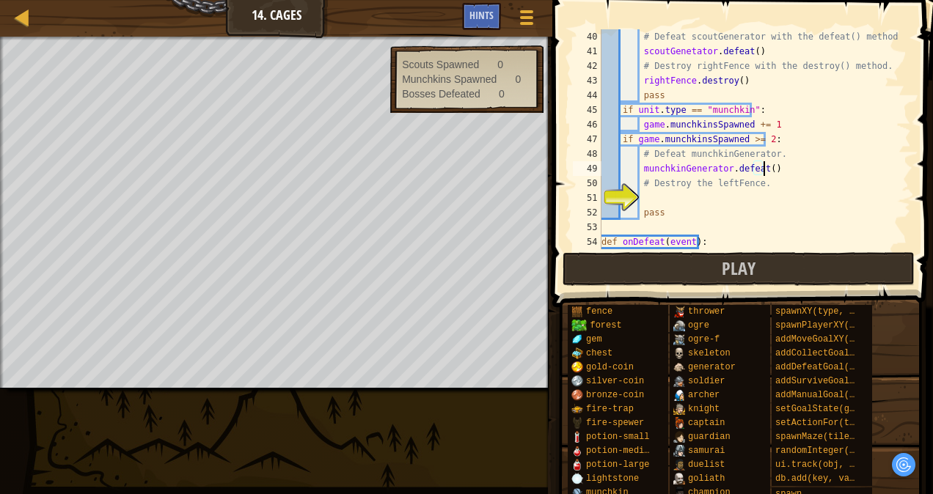
click at [697, 194] on div "# Defeat scoutGenerator with the defeat() method. scoutGenetator . defeat ( ) #…" at bounding box center [748, 153] width 301 height 249
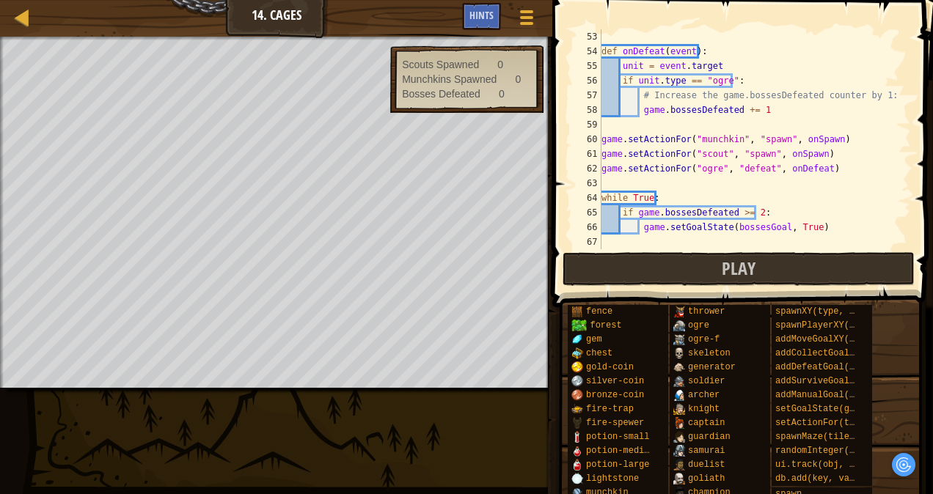
scroll to position [763, 0]
click at [736, 260] on span "Play" at bounding box center [739, 268] width 34 height 23
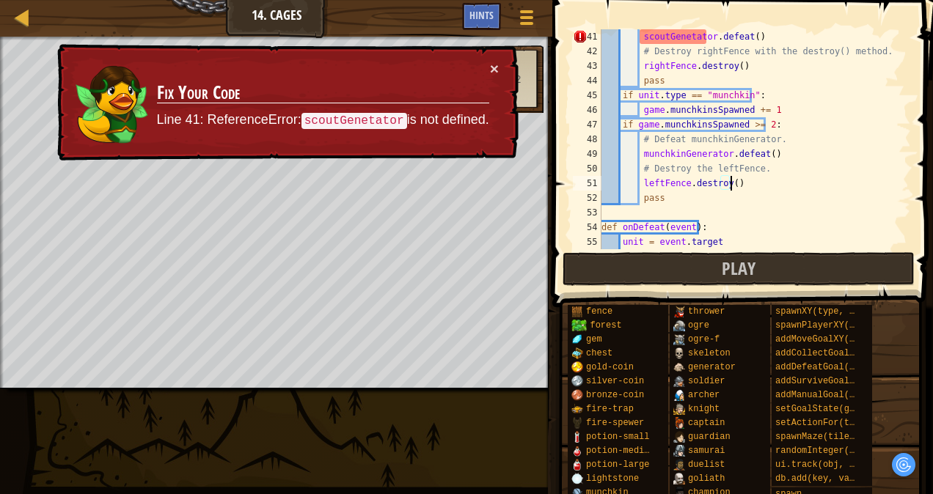
scroll to position [543, 0]
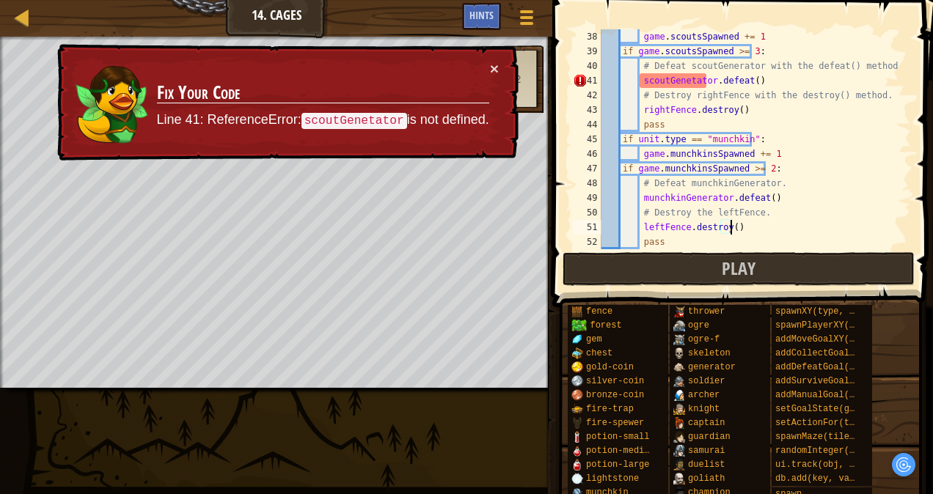
click at [688, 80] on div "game . scoutsSpawned += 1 if game . scoutsSpawned >= 3 : # Defeat scoutGenerato…" at bounding box center [748, 153] width 301 height 249
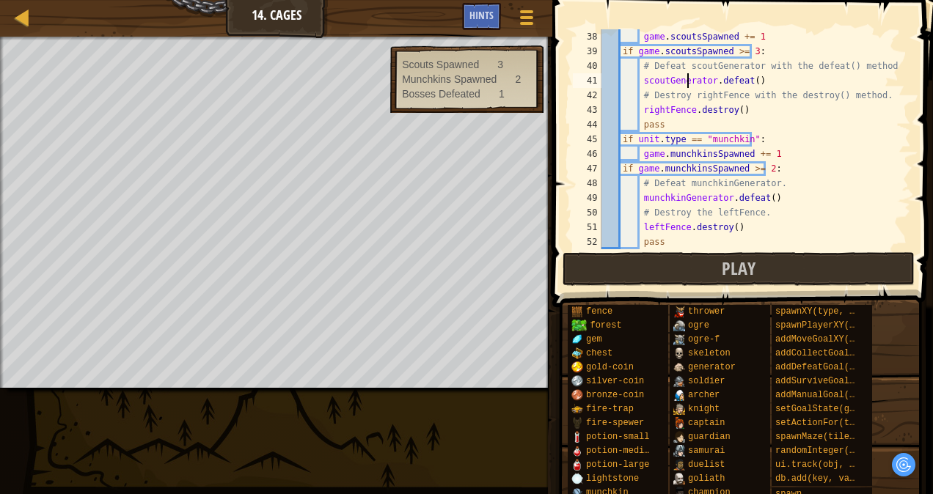
scroll to position [7, 7]
type textarea "scoutGenerator.defeat()"
click at [788, 273] on button "Play" at bounding box center [738, 269] width 352 height 34
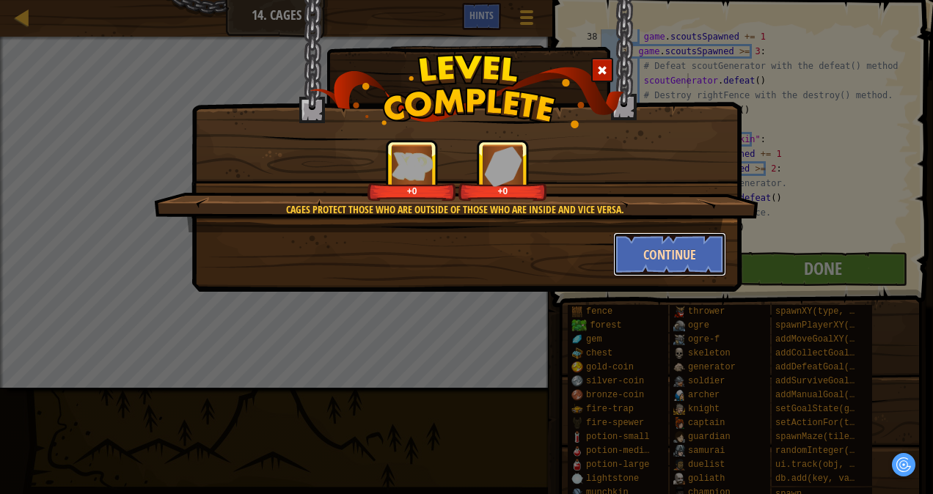
click at [647, 264] on button "Continue" at bounding box center [670, 254] width 114 height 44
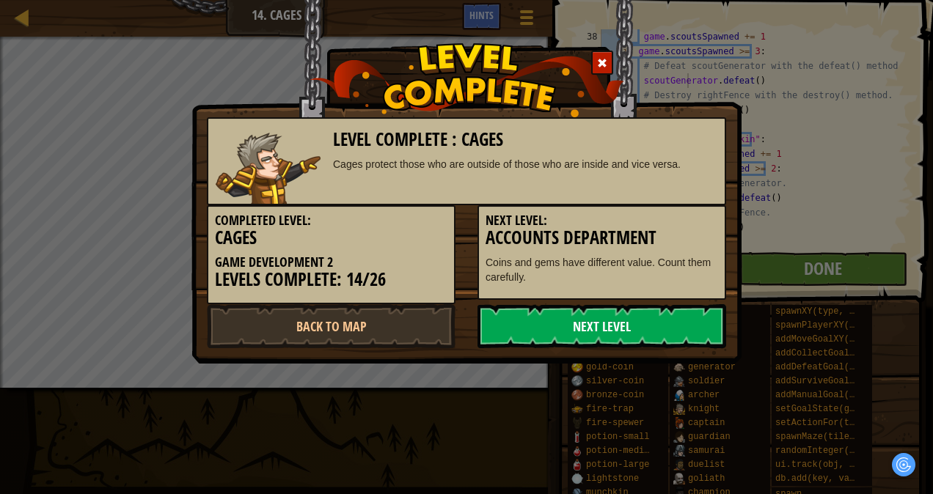
click at [618, 315] on link "Next Level" at bounding box center [601, 326] width 249 height 44
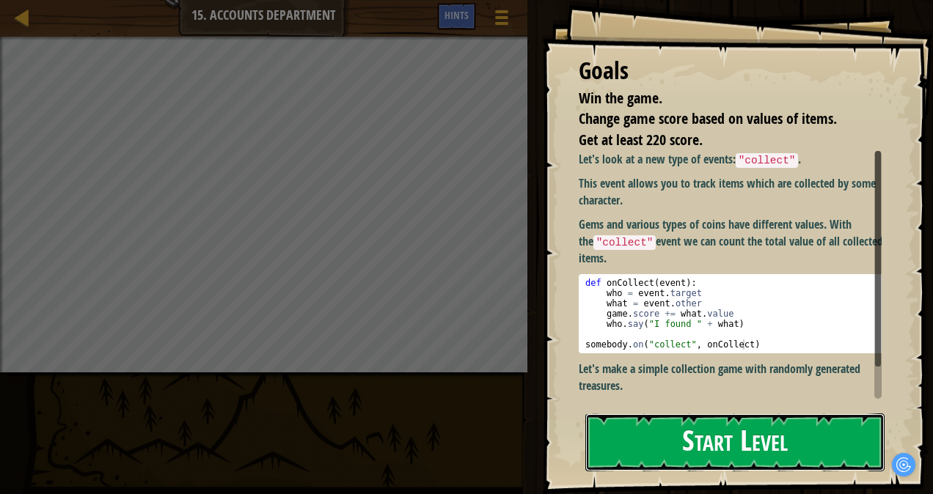
click at [620, 414] on button "Start Level" at bounding box center [734, 443] width 299 height 58
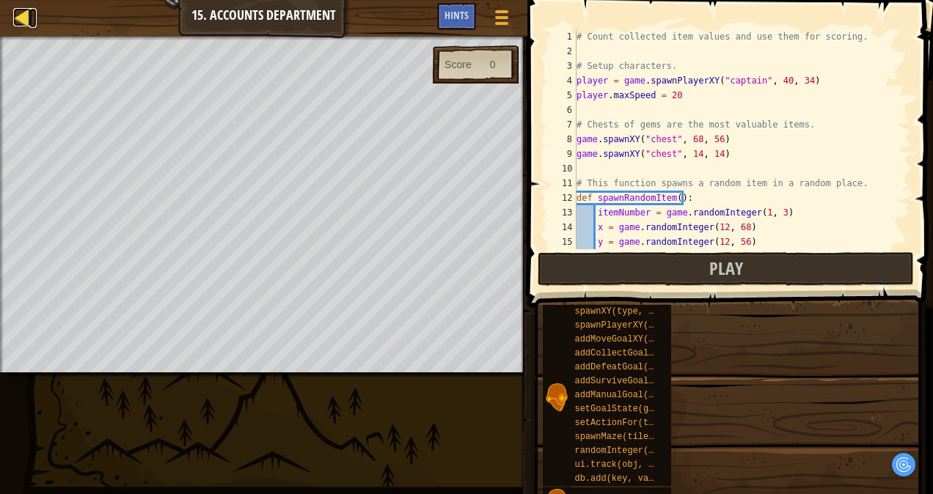
click at [13, 21] on div at bounding box center [22, 17] width 18 height 18
select select "en-[GEOGRAPHIC_DATA]"
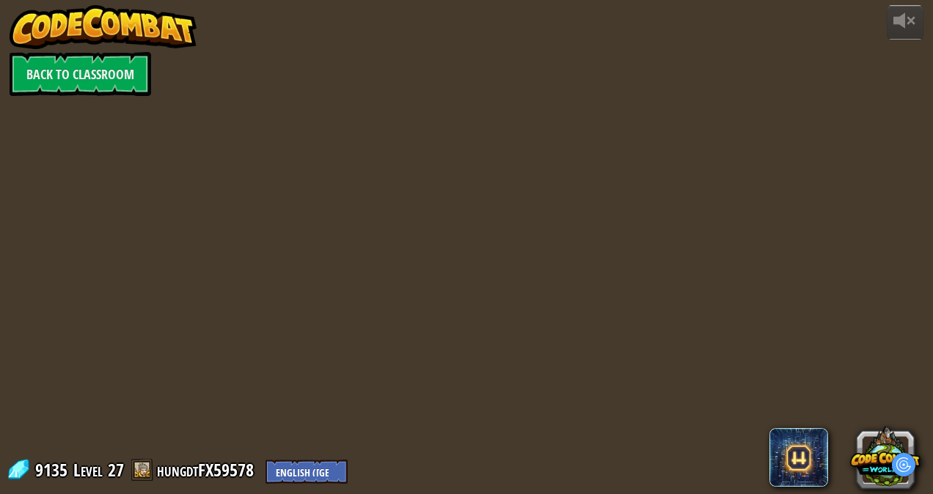
select select "en-[GEOGRAPHIC_DATA]"
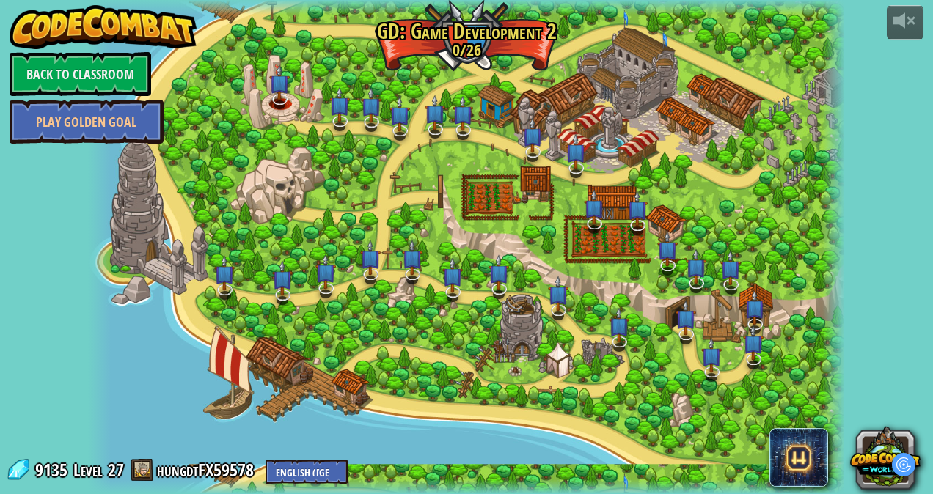
select select "en-[GEOGRAPHIC_DATA]"
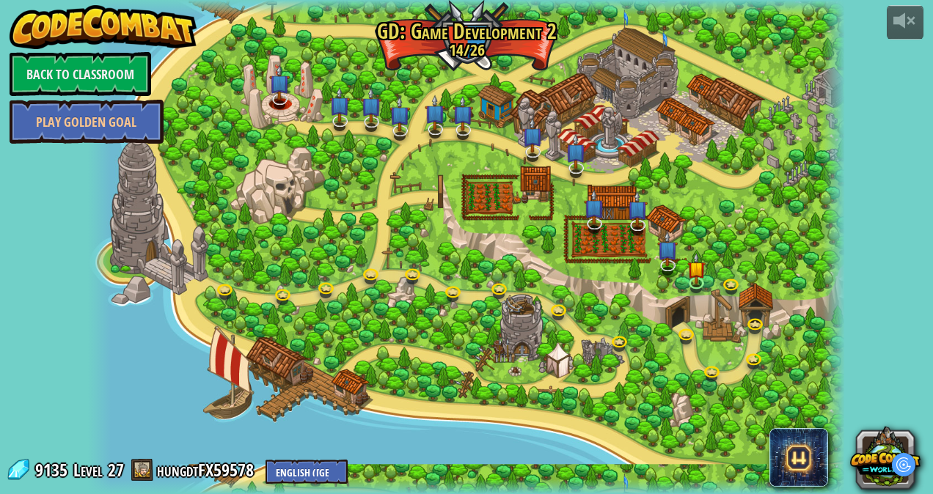
select select "en-[GEOGRAPHIC_DATA]"
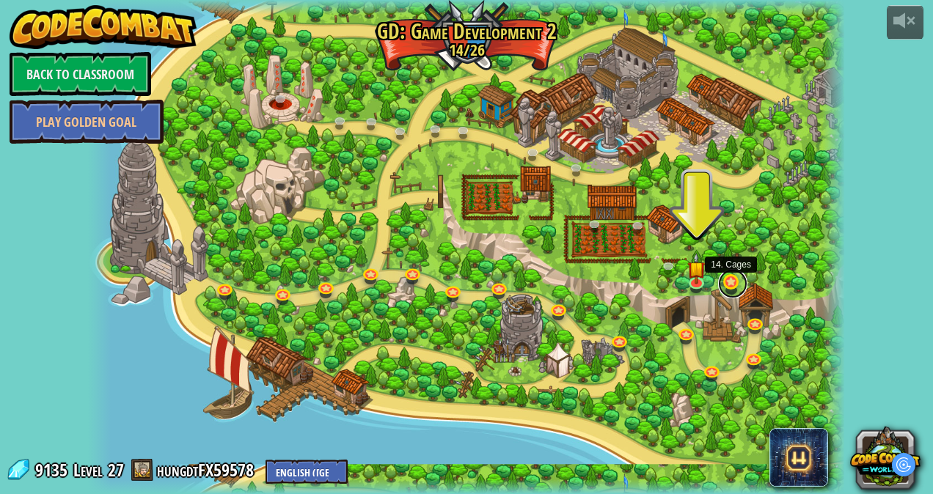
click at [734, 283] on link at bounding box center [732, 283] width 29 height 29
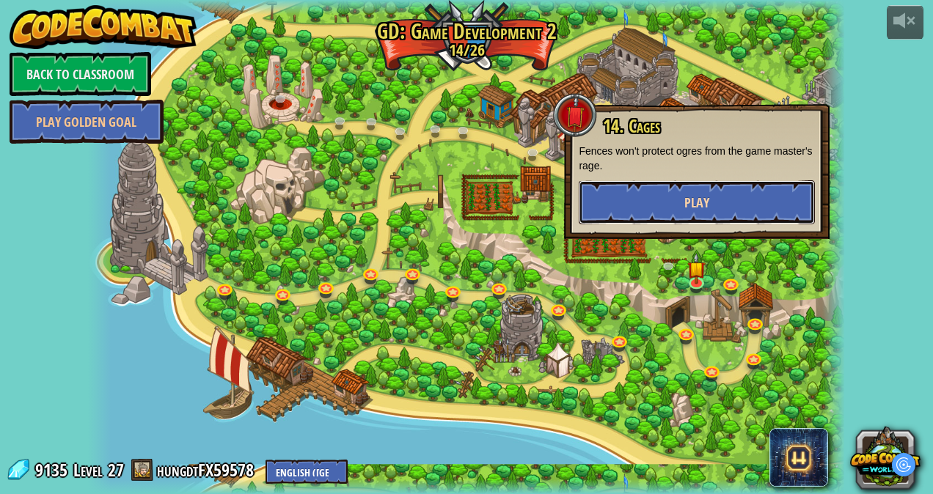
click at [713, 209] on button "Play" at bounding box center [697, 202] width 236 height 44
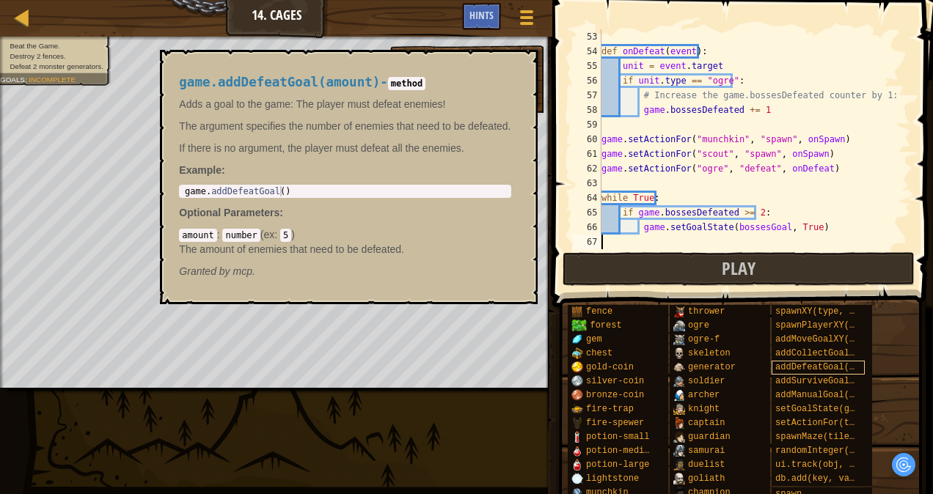
scroll to position [36, 0]
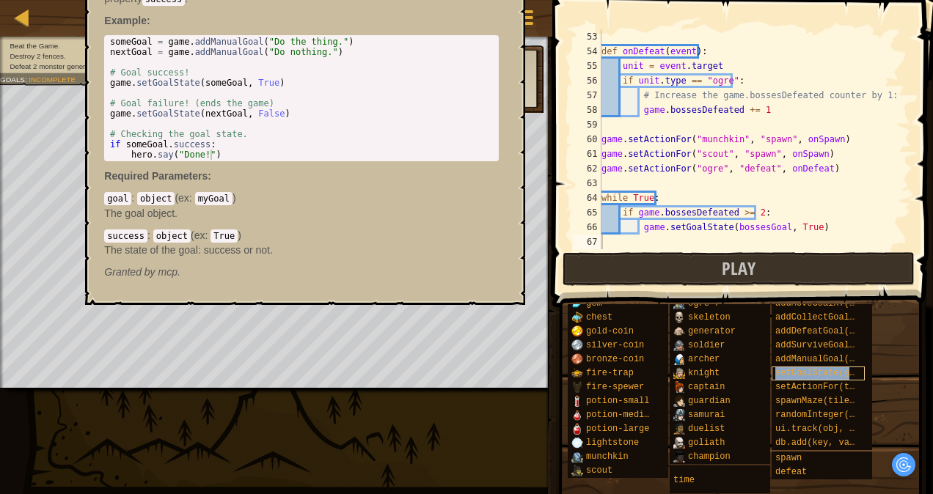
click at [821, 376] on span "setGoalState(goal, success)" at bounding box center [846, 373] width 142 height 10
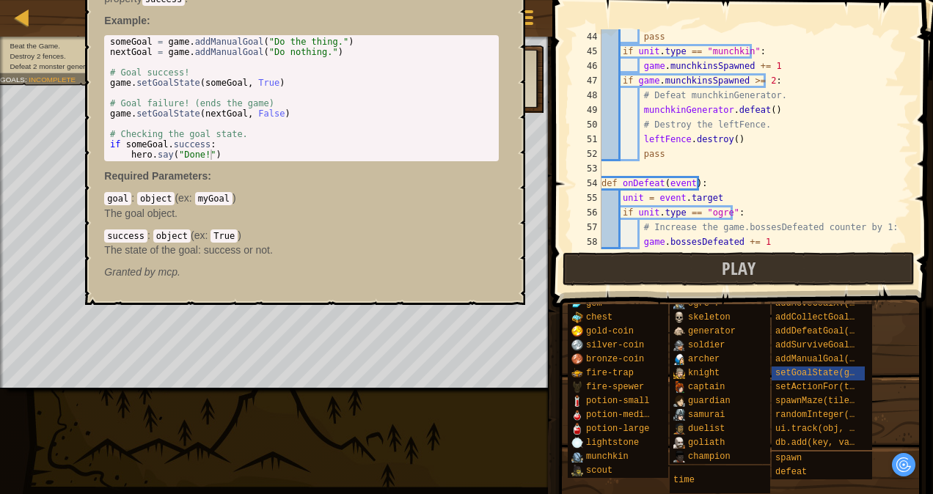
scroll to position [587, 0]
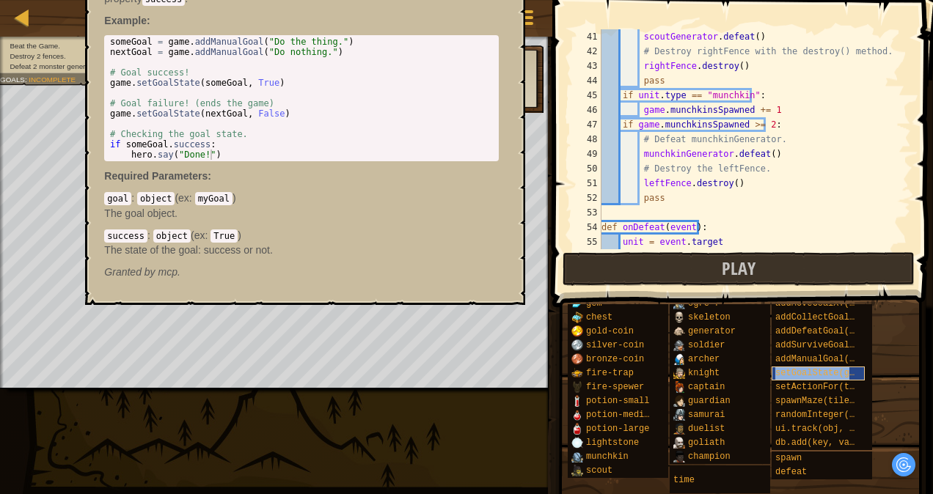
click at [796, 369] on span "setGoalState(goal, success)" at bounding box center [846, 373] width 142 height 10
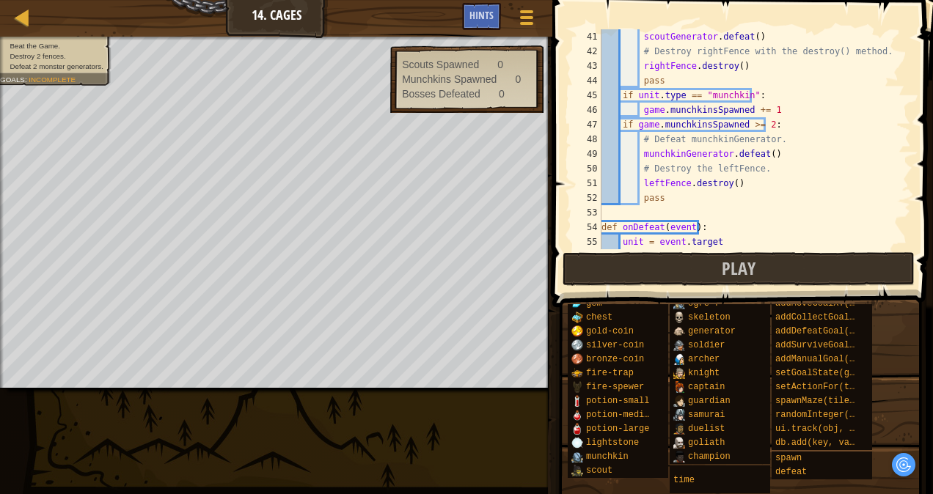
scroll to position [0, 0]
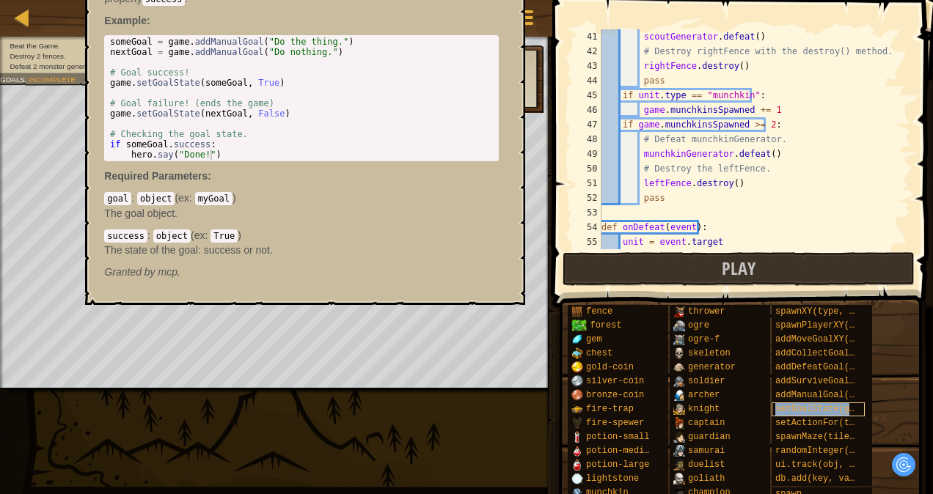
click at [851, 411] on span "setGoalState(goal, success)" at bounding box center [846, 409] width 142 height 10
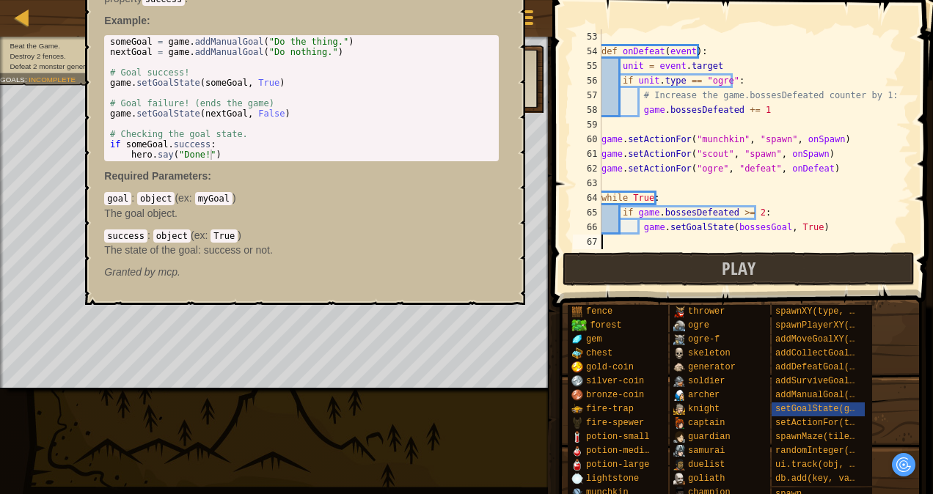
scroll to position [763, 0]
click at [846, 412] on span "setGoalState(goal, success)" at bounding box center [846, 409] width 142 height 10
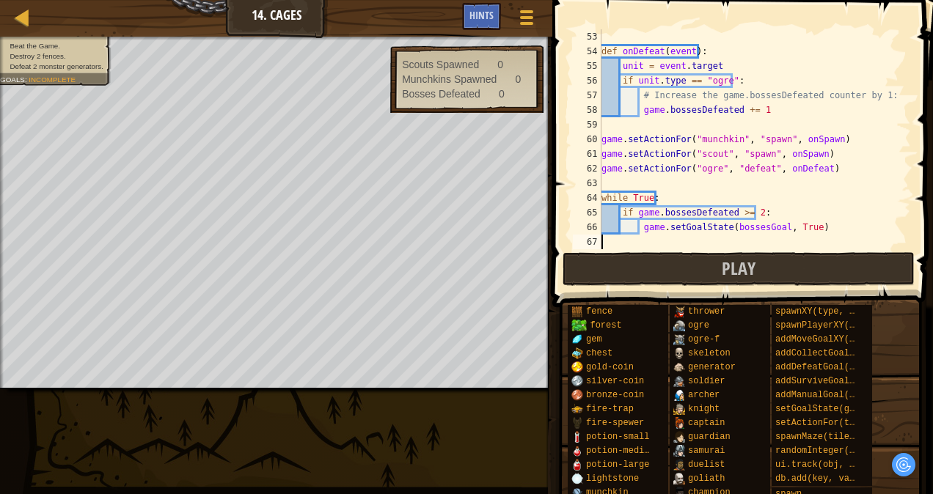
type textarea "f"
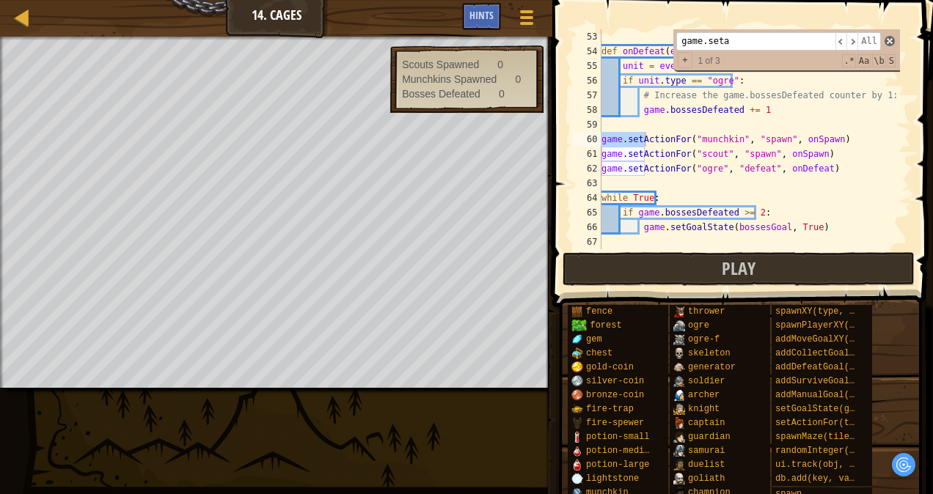
type input "game.seta"
click at [892, 40] on span at bounding box center [889, 41] width 10 height 10
type textarea "game.setActionFor("munchkin", "spawn", onSpawn)"
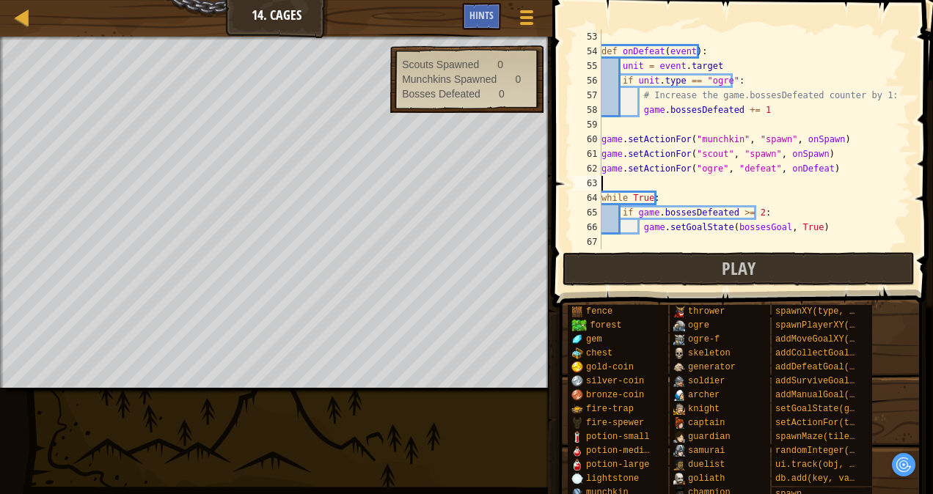
click at [722, 181] on div "def onDefeat ( event ) : unit = event . target if unit . type == "ogre" : # Inc…" at bounding box center [748, 153] width 301 height 249
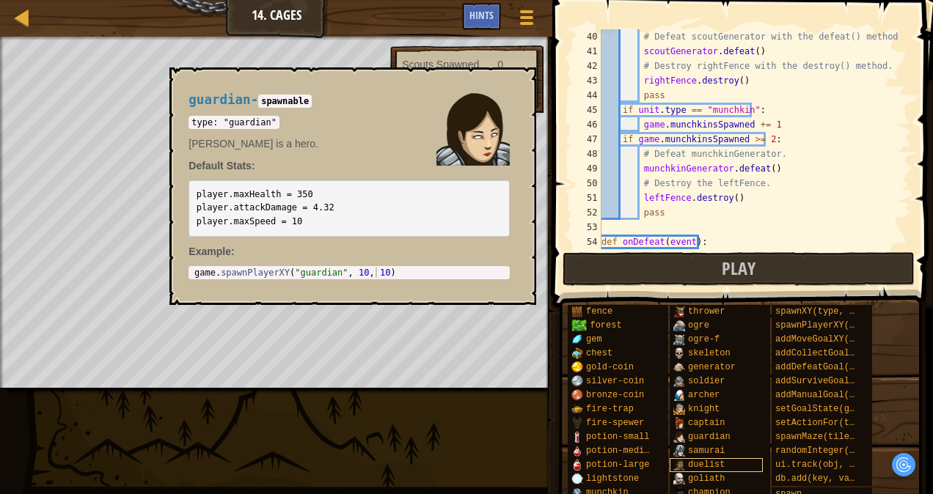
scroll to position [36, 0]
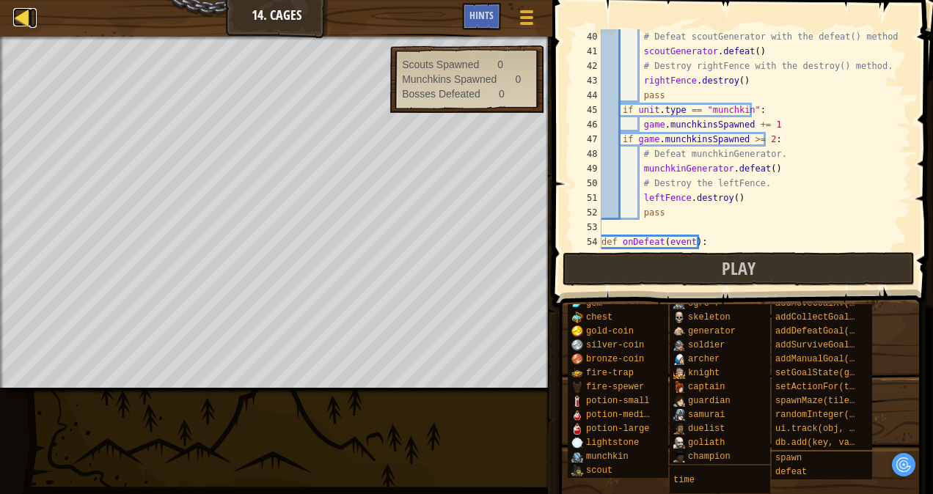
click at [18, 21] on div at bounding box center [22, 17] width 18 height 18
select select "en-[GEOGRAPHIC_DATA]"
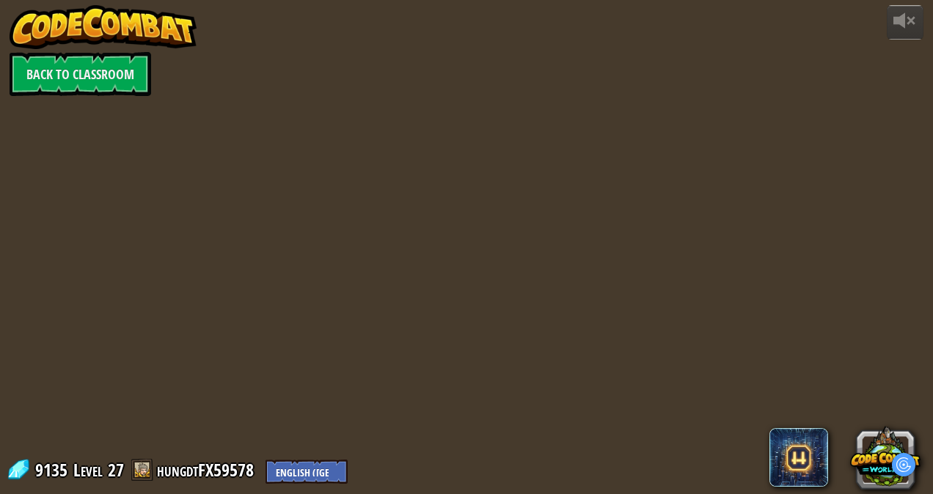
select select "en-[GEOGRAPHIC_DATA]"
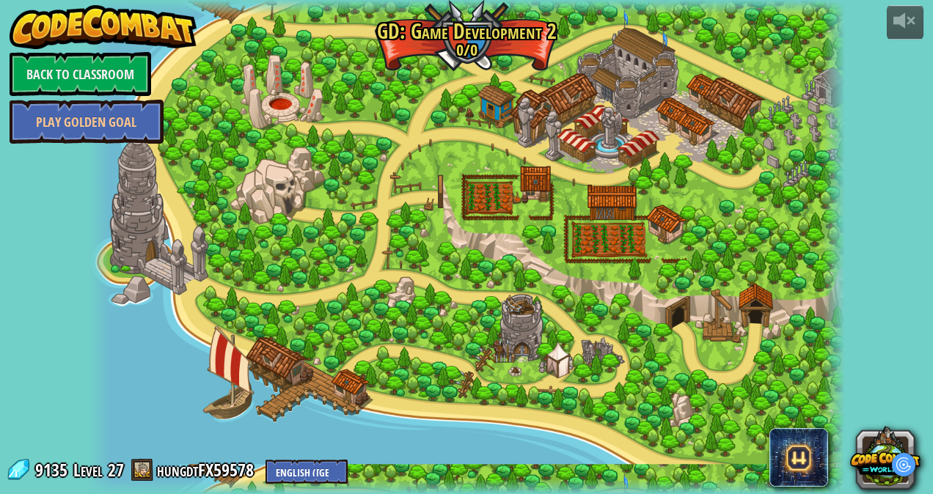
select select "en-[GEOGRAPHIC_DATA]"
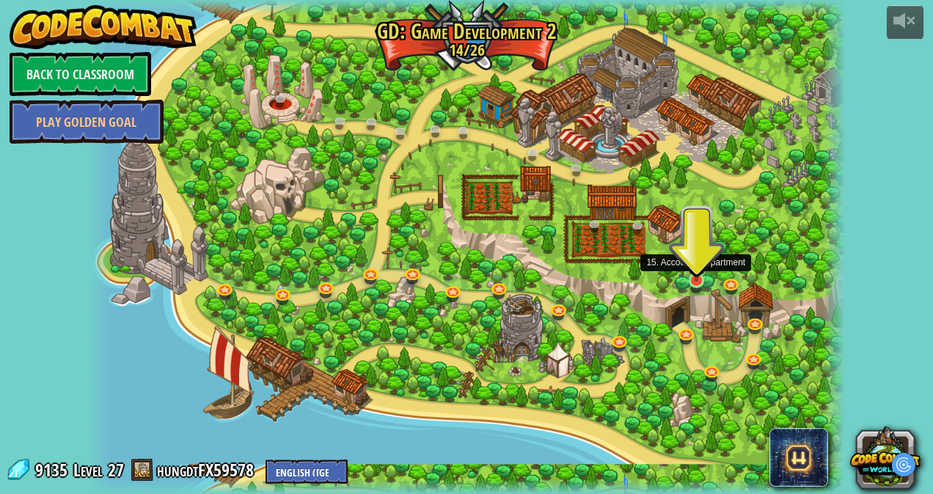
click at [694, 281] on img at bounding box center [696, 261] width 18 height 42
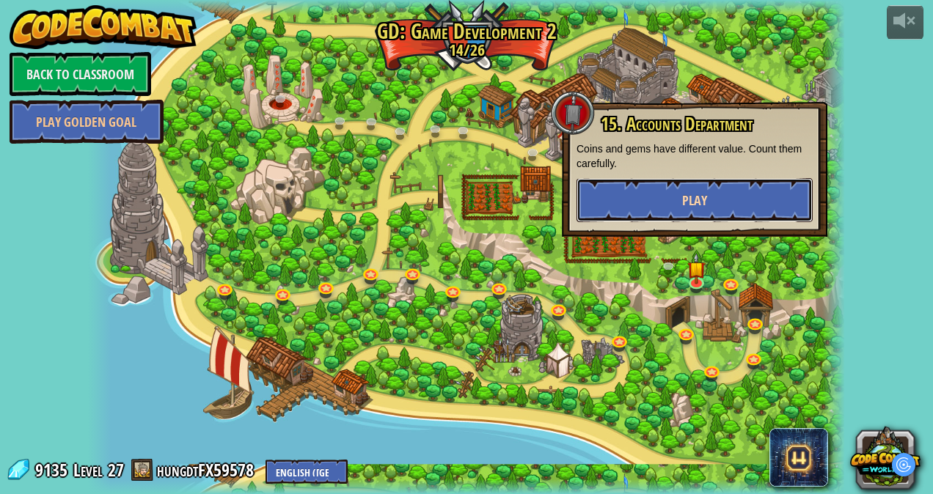
click at [695, 207] on span "Play" at bounding box center [694, 200] width 25 height 18
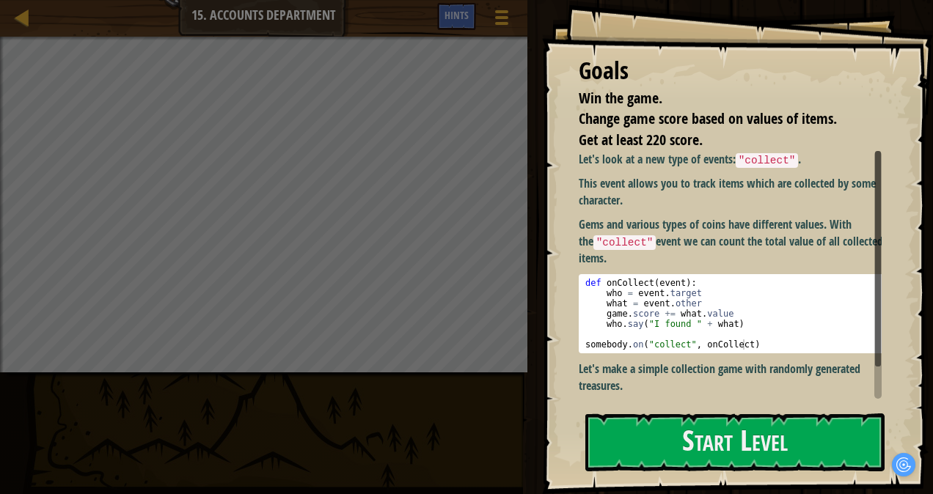
click at [656, 389] on p "Let's make a simple collection game with randomly generated treasures." at bounding box center [736, 378] width 314 height 34
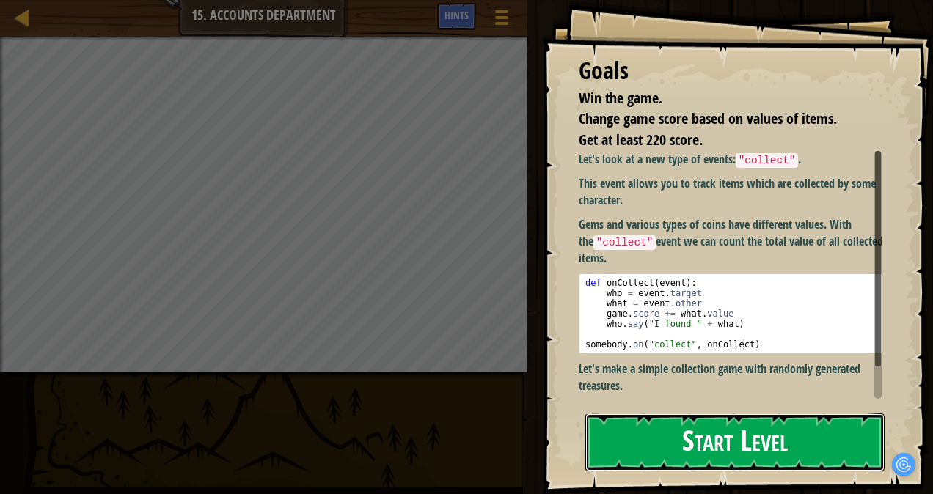
click at [650, 435] on button "Start Level" at bounding box center [734, 443] width 299 height 58
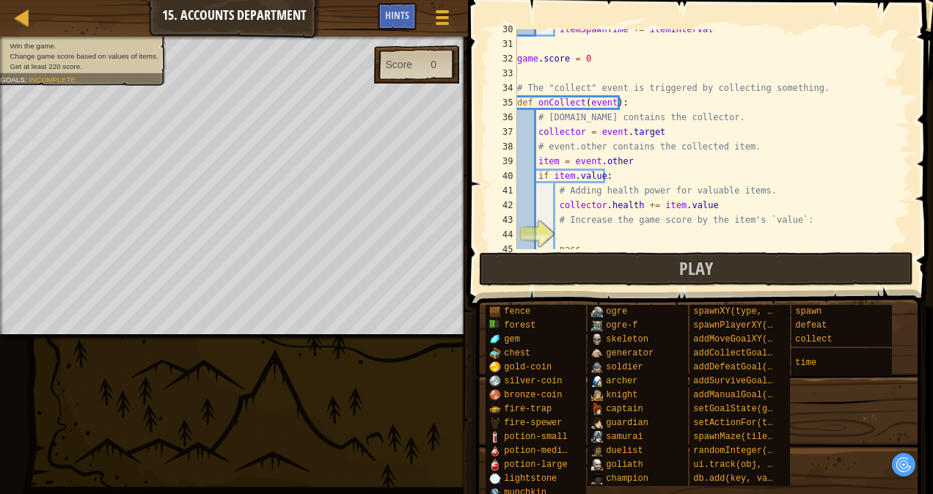
scroll to position [477, 0]
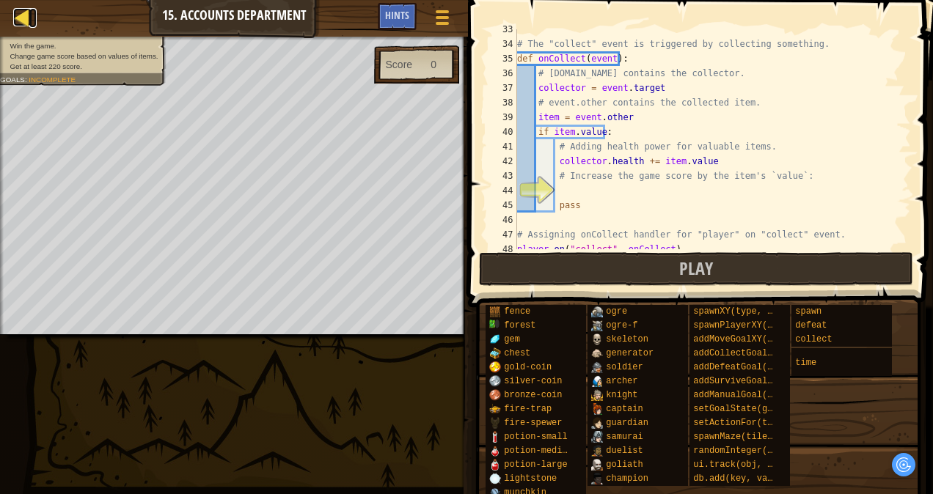
click at [31, 12] on div at bounding box center [22, 17] width 18 height 18
select select "en-[GEOGRAPHIC_DATA]"
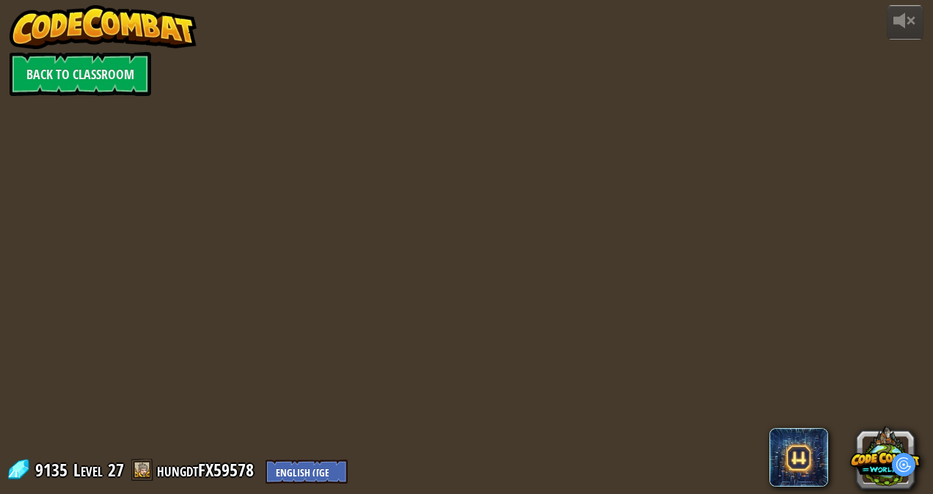
select select "en-[GEOGRAPHIC_DATA]"
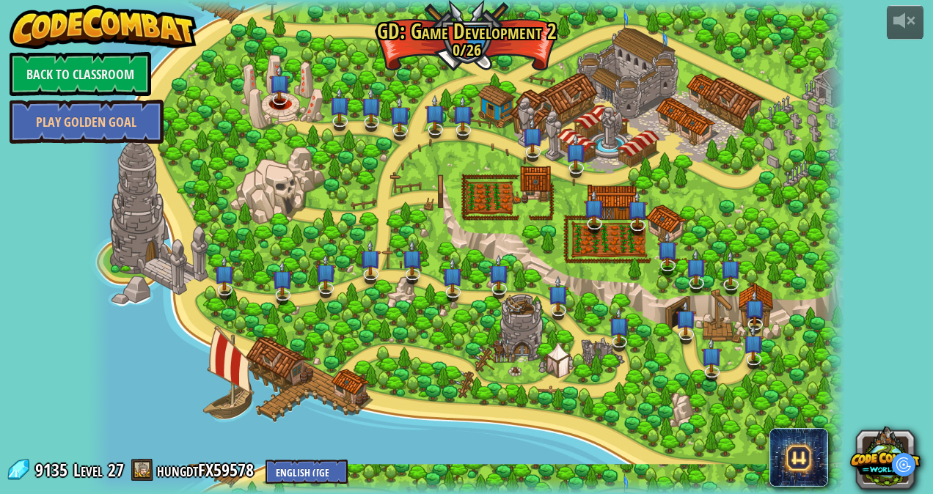
select select "en-[GEOGRAPHIC_DATA]"
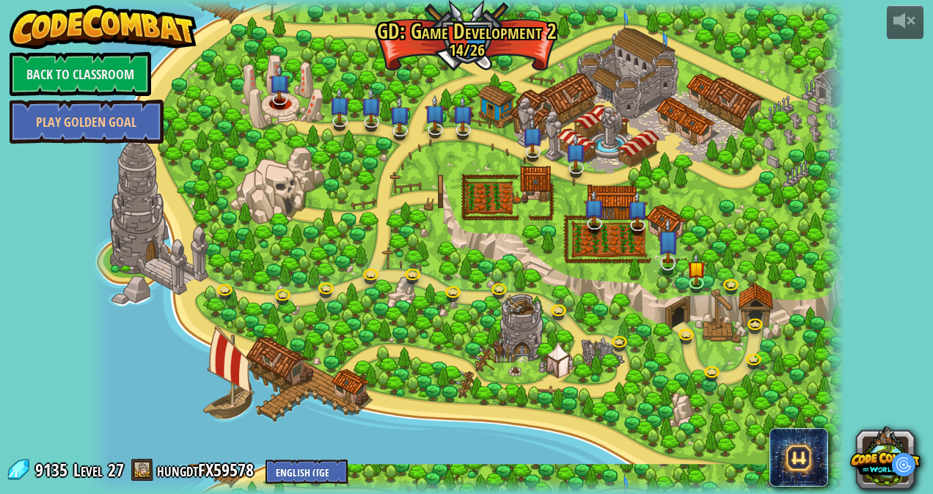
select select "en-[GEOGRAPHIC_DATA]"
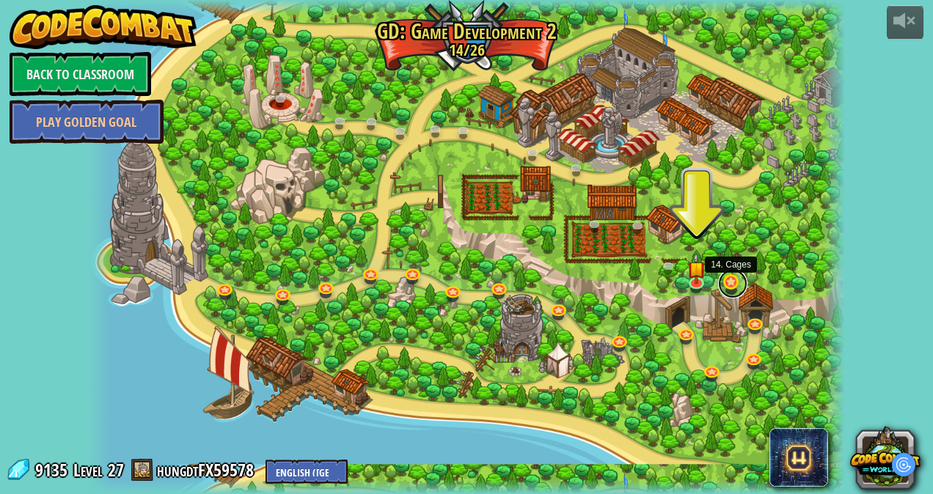
click at [733, 282] on link at bounding box center [732, 283] width 29 height 29
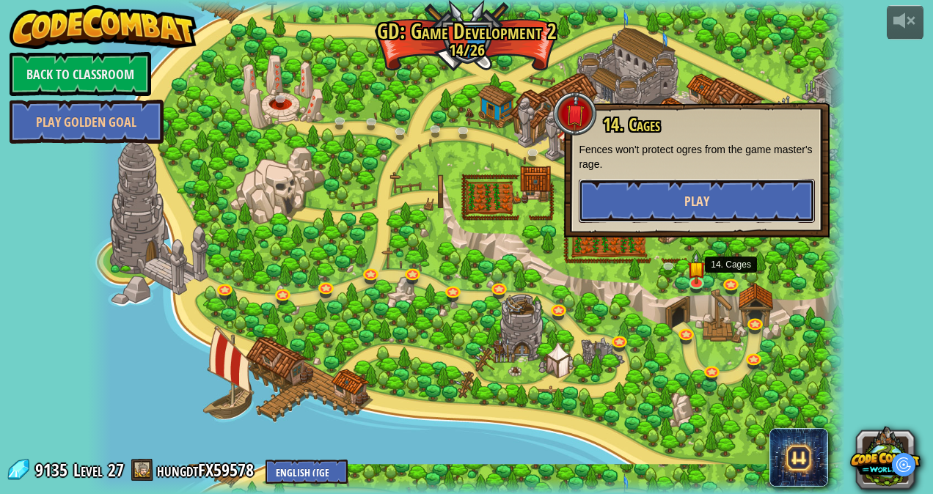
click at [705, 198] on span "Play" at bounding box center [696, 201] width 25 height 18
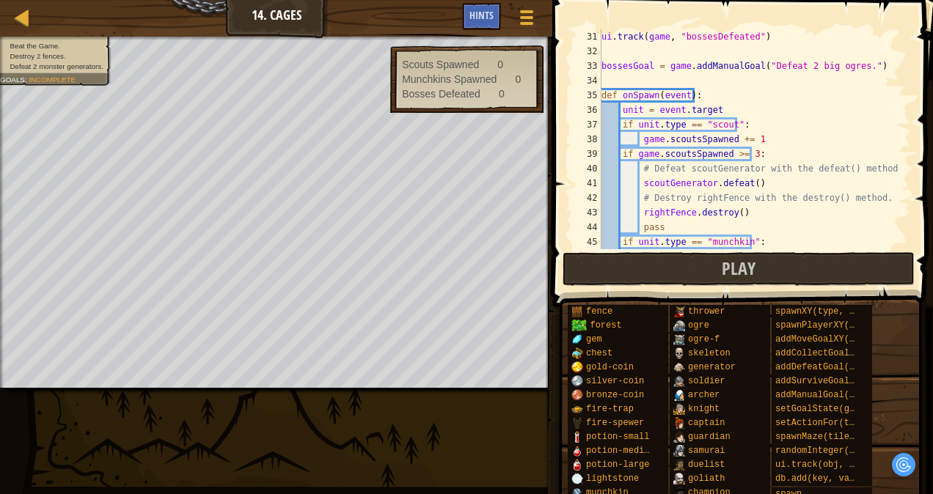
scroll to position [440, 0]
drag, startPoint x: 800, startPoint y: 206, endPoint x: 865, endPoint y: 131, distance: 99.8
click at [865, 131] on div "ui . track ( game , "bossesDefeated" ) bossesGoal = game . addManualGoal ( "Def…" at bounding box center [748, 153] width 301 height 249
type textarea "if unit.type == "scout":"
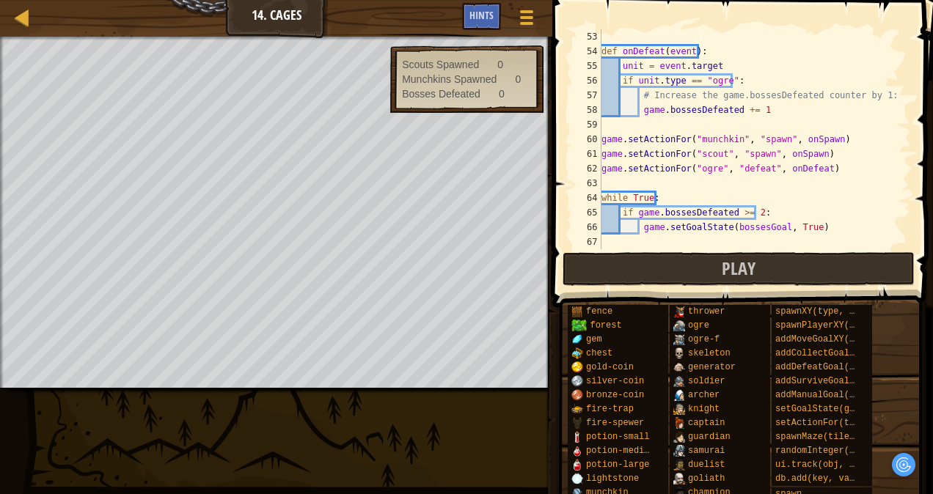
scroll to position [763, 0]
click at [24, 18] on div at bounding box center [22, 17] width 18 height 18
select select "en-[GEOGRAPHIC_DATA]"
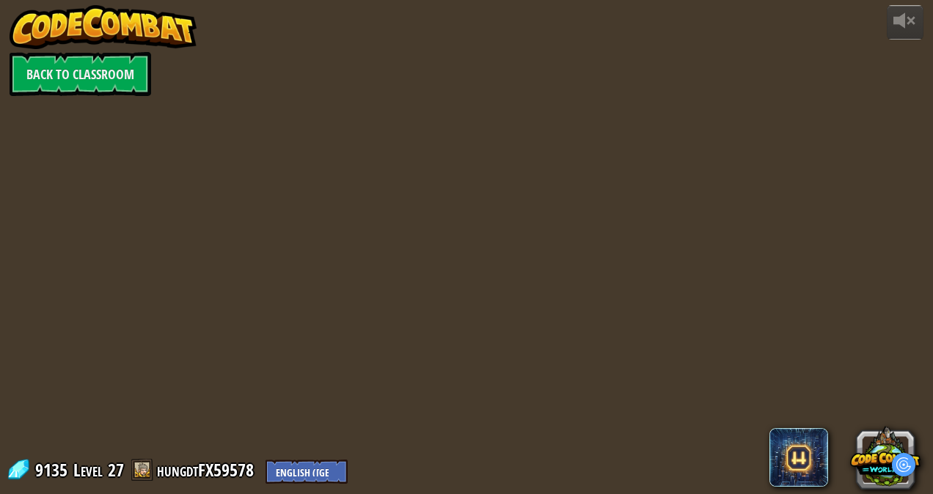
select select "en-[GEOGRAPHIC_DATA]"
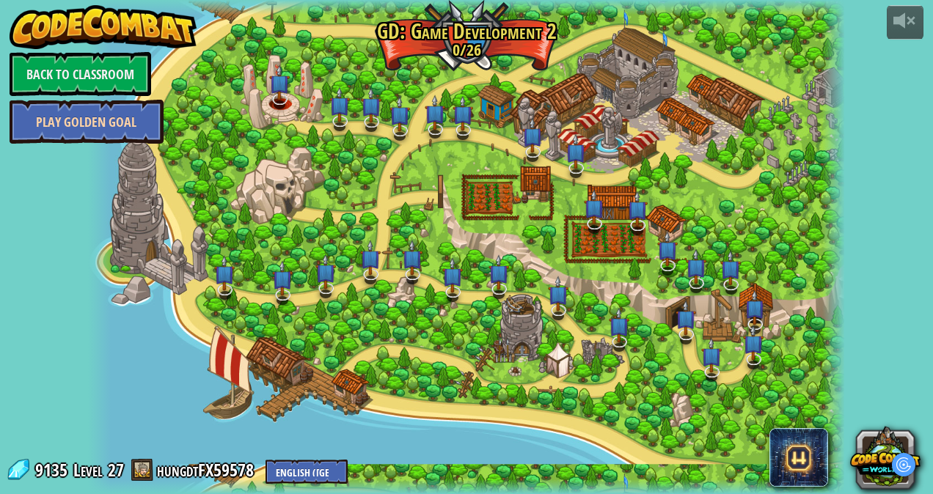
select select "en-[GEOGRAPHIC_DATA]"
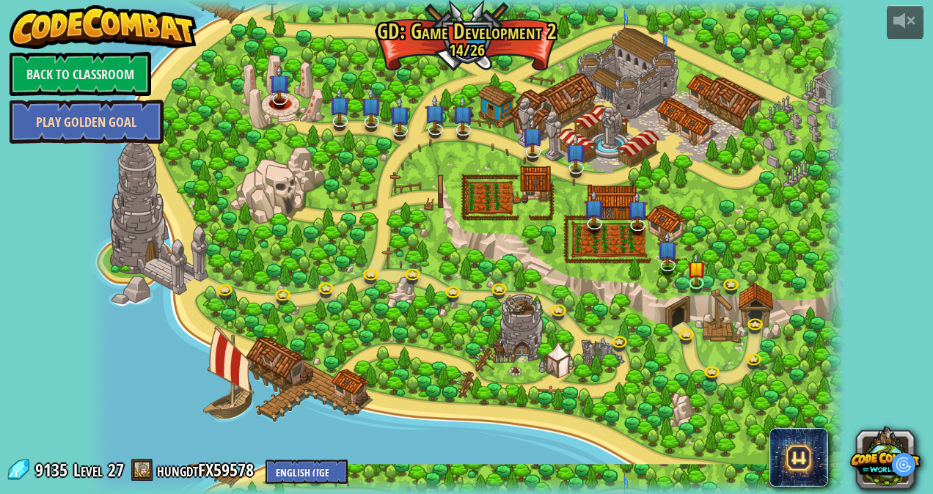
select select "en-[GEOGRAPHIC_DATA]"
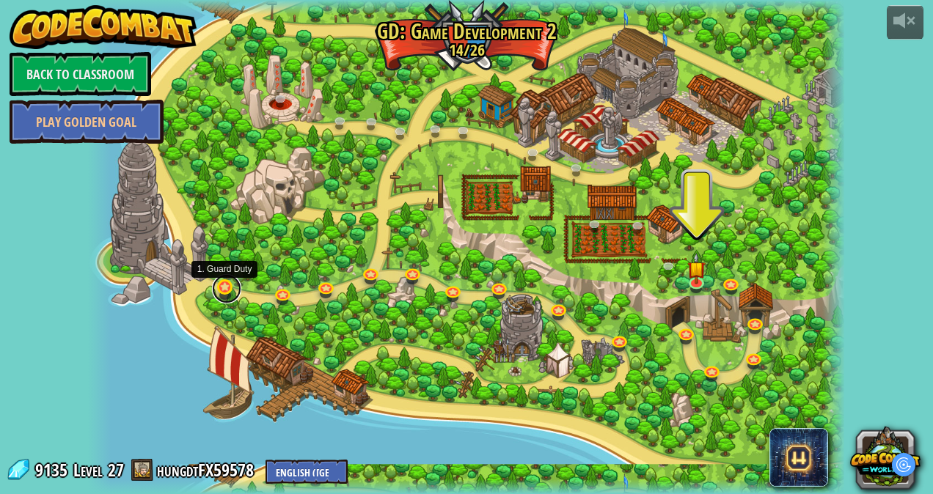
click at [214, 287] on link at bounding box center [226, 288] width 29 height 29
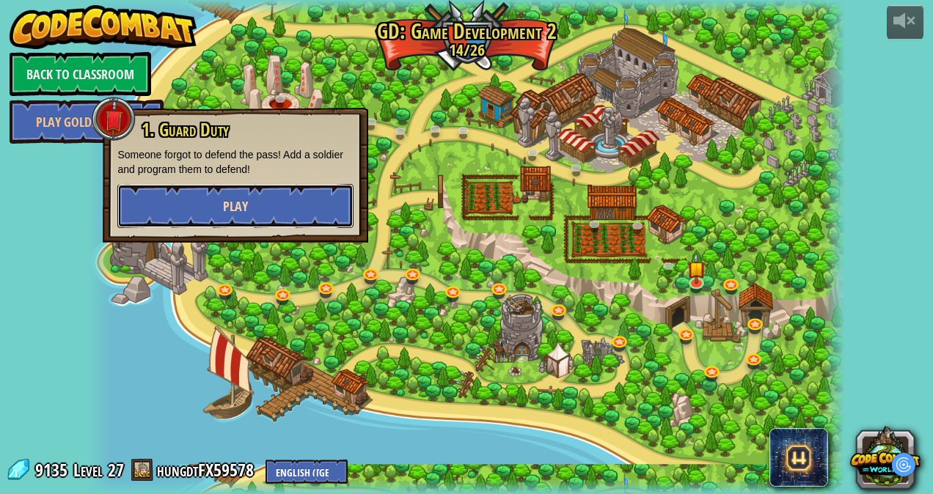
click at [241, 205] on span "Play" at bounding box center [235, 206] width 25 height 18
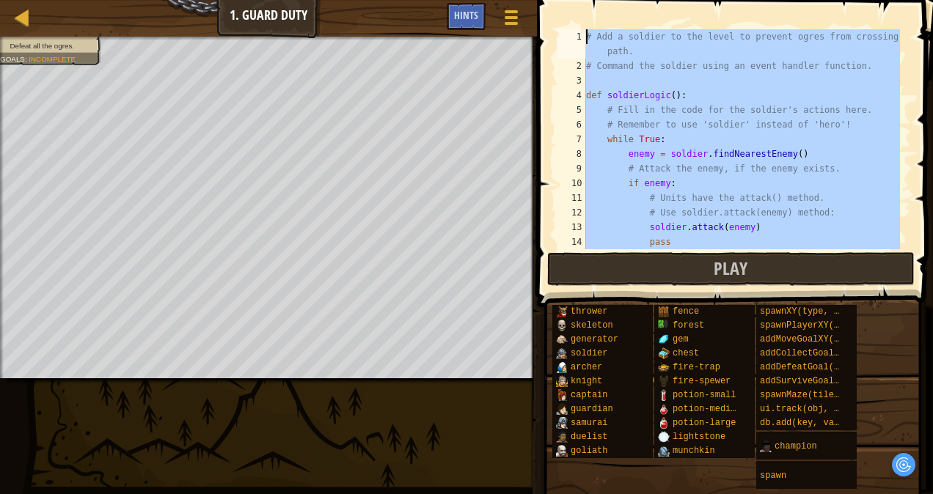
drag, startPoint x: 763, startPoint y: 229, endPoint x: 587, endPoint y: 37, distance: 260.0
click at [587, 37] on div "# Add a soldier to the level to prevent ogres from crossing the path. # Command…" at bounding box center [741, 161] width 317 height 264
type textarea "# Add a soldier to the level to prevent ogres from crossing the path. # Command…"
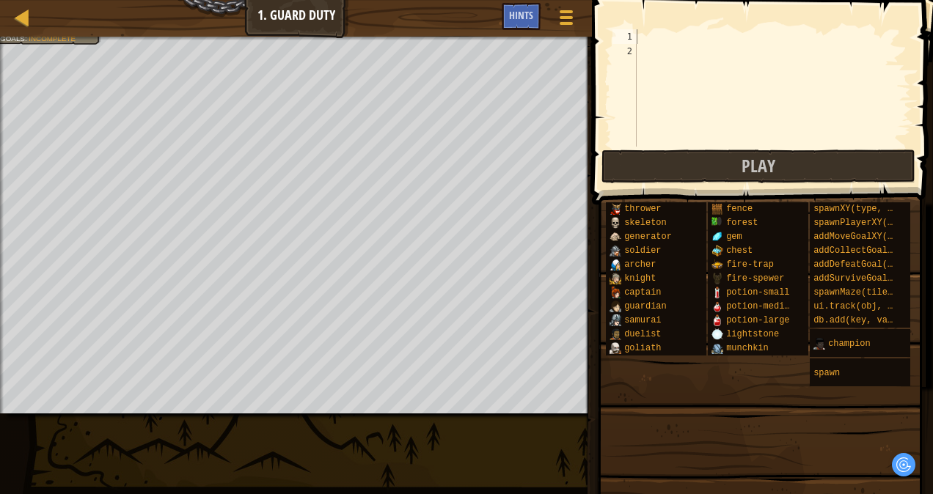
click at [655, 50] on div at bounding box center [772, 102] width 277 height 147
click at [652, 37] on div at bounding box center [772, 102] width 277 height 147
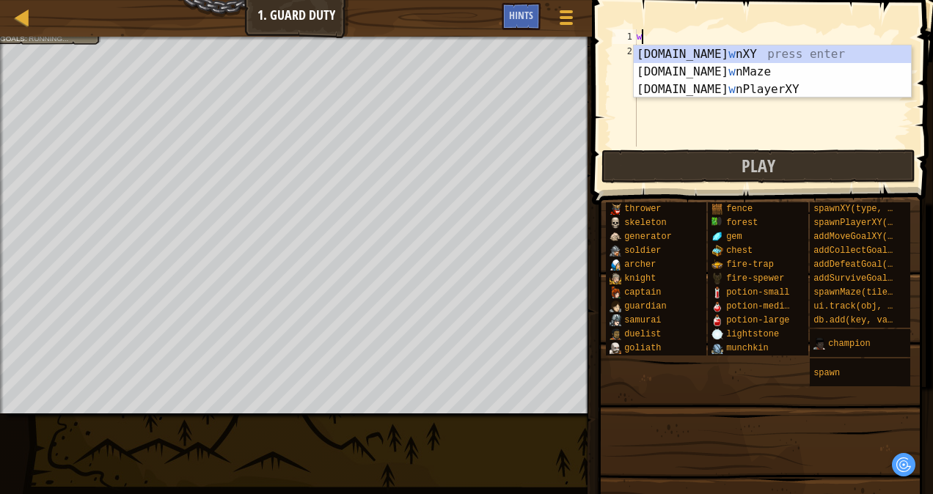
type textarea "w"
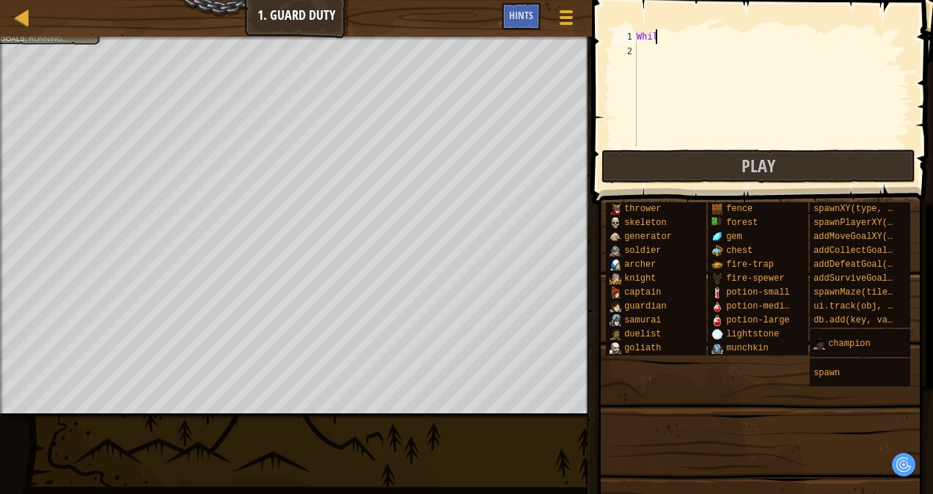
scroll to position [7, 1]
type textarea "W"
type textarea "while True:"
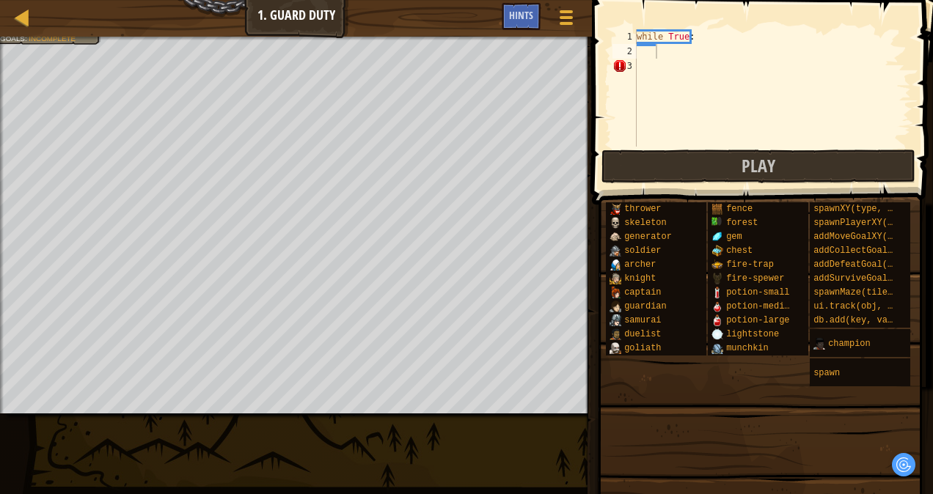
click at [678, 65] on div "while True :" at bounding box center [772, 102] width 277 height 147
click at [671, 52] on div "while True :" at bounding box center [772, 102] width 277 height 147
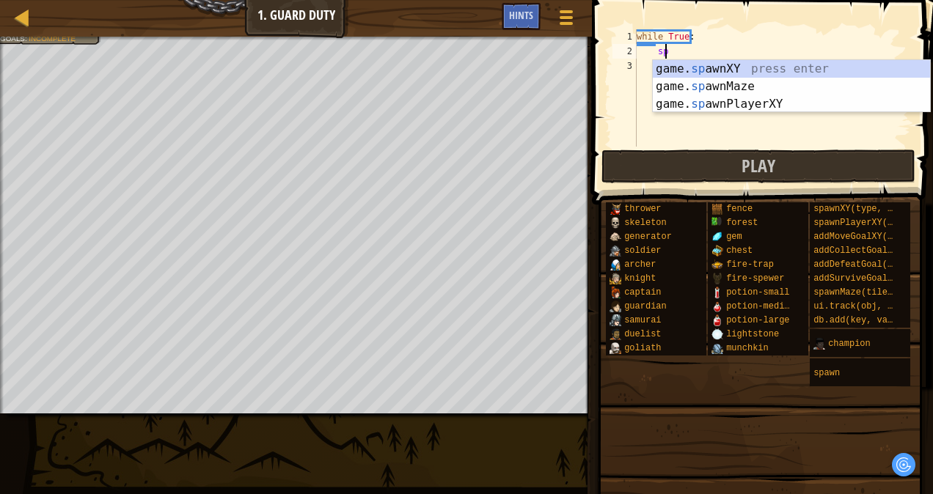
scroll to position [7, 2]
click at [712, 64] on div "game. [PERSON_NAME] nXY press enter game. [PERSON_NAME] nMaze press enter game.…" at bounding box center [791, 104] width 277 height 88
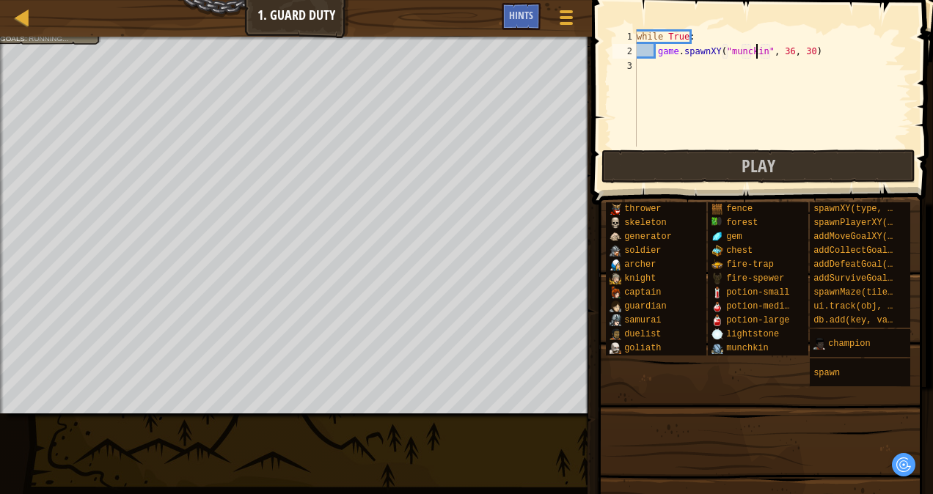
scroll to position [7, 9]
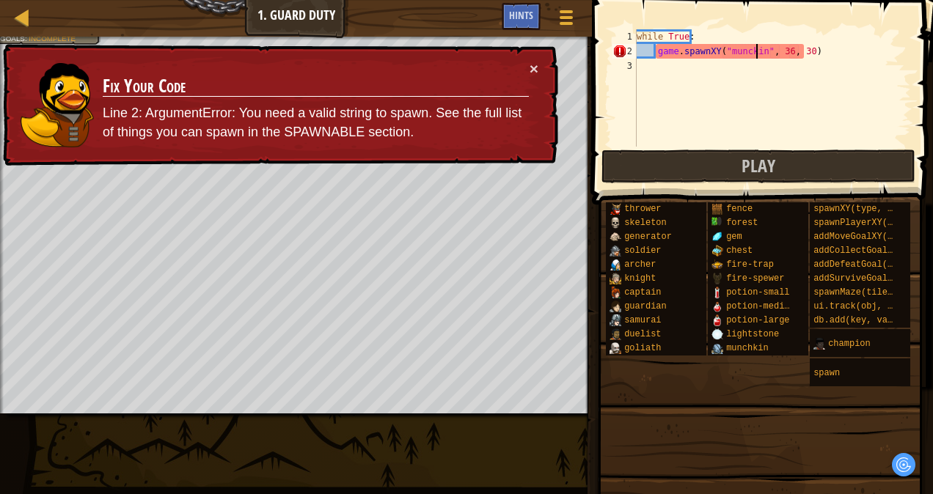
click at [779, 48] on div "while True : game . spawnXY ( "munckin" , 36 , 30 )" at bounding box center [772, 102] width 277 height 147
click at [740, 50] on div "while True : game . spawnXY ( "munckin" , 36 , 30 )" at bounding box center [772, 102] width 277 height 147
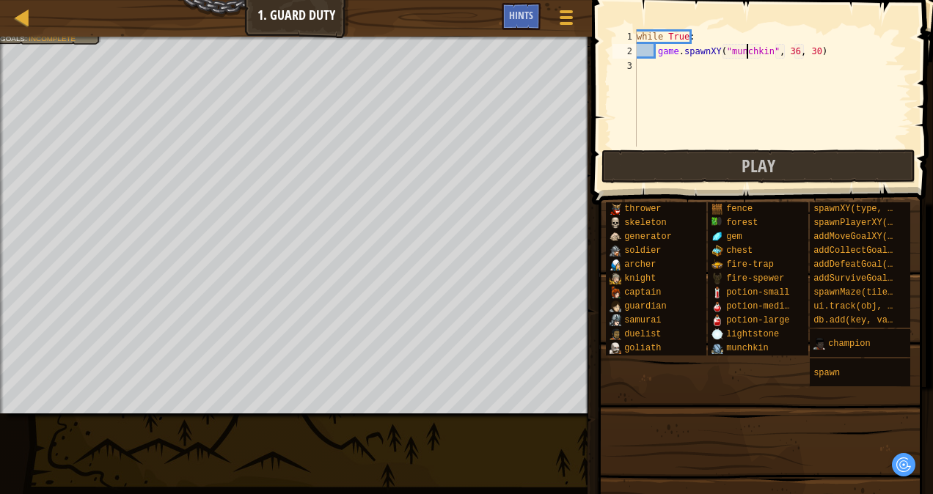
click at [812, 48] on div "while True : game . spawnXY ( "munchkin" , 36 , 30 )" at bounding box center [772, 102] width 277 height 147
click at [781, 48] on div "while True : game . spawnXY ( "munchkin" , 36 , 30 )" at bounding box center [772, 102] width 277 height 147
type textarea "game.spawnXY("munchkin", 42, 48)"
click at [743, 169] on span "Play" at bounding box center [758, 165] width 34 height 23
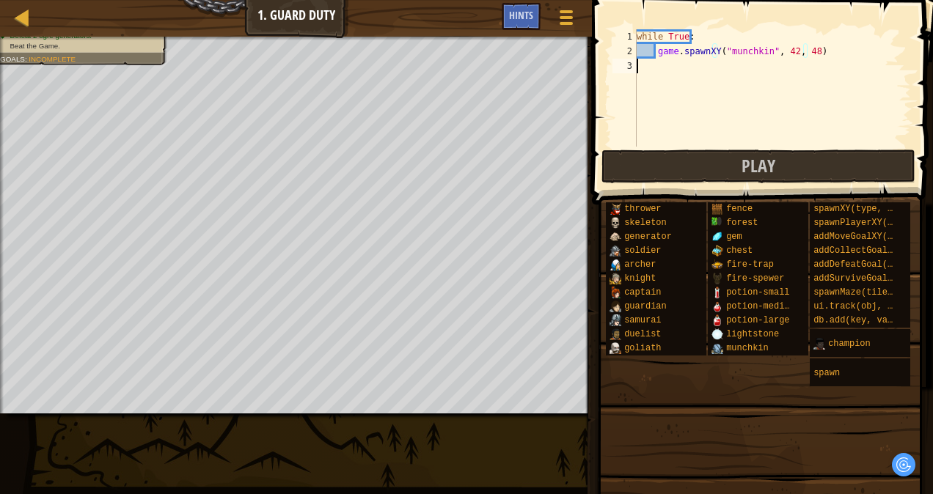
click at [821, 59] on div "while True : game . spawnXY ( "munchkin" , 42 , 48 )" at bounding box center [772, 102] width 277 height 147
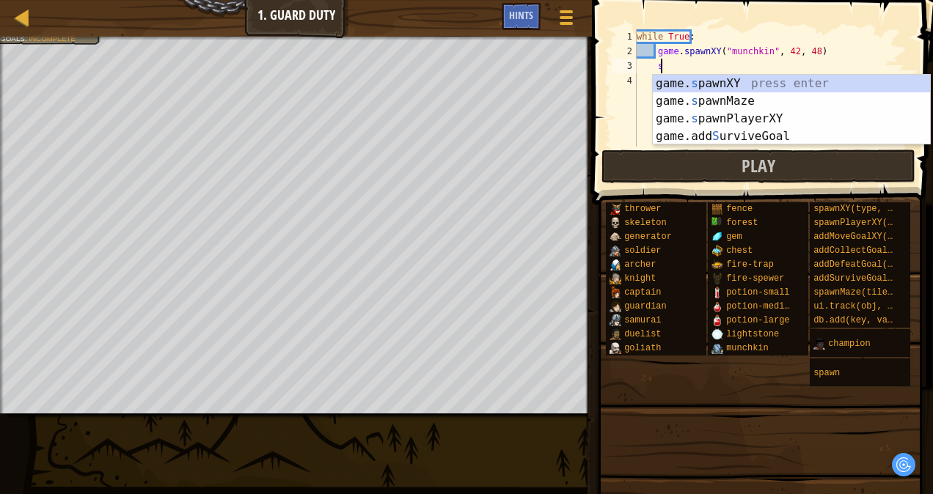
scroll to position [7, 1]
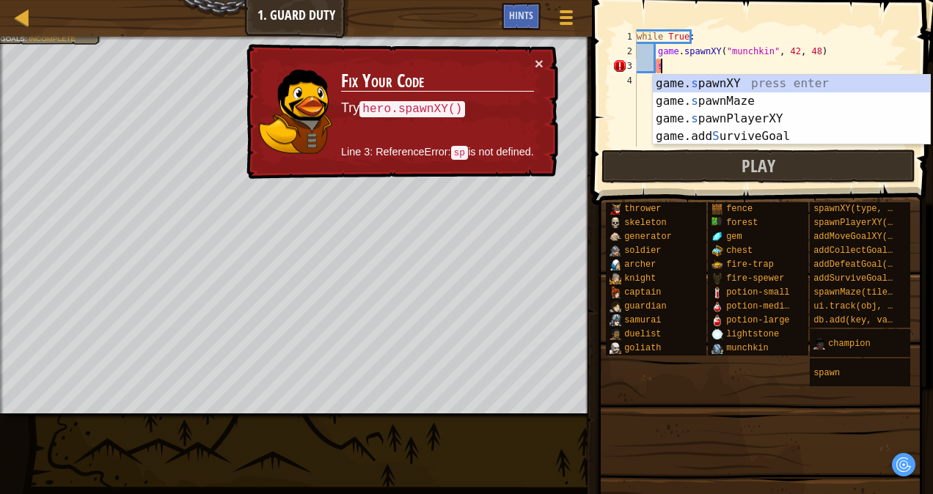
type textarea "s"
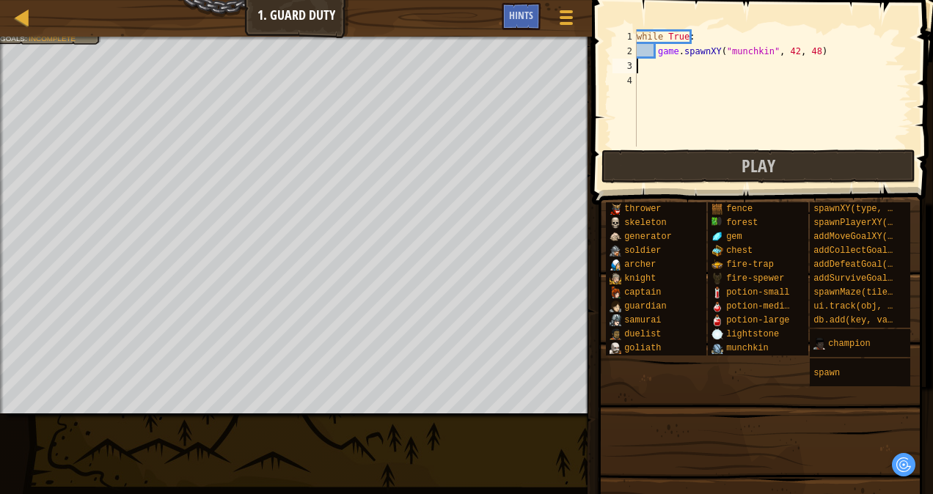
scroll to position [7, 0]
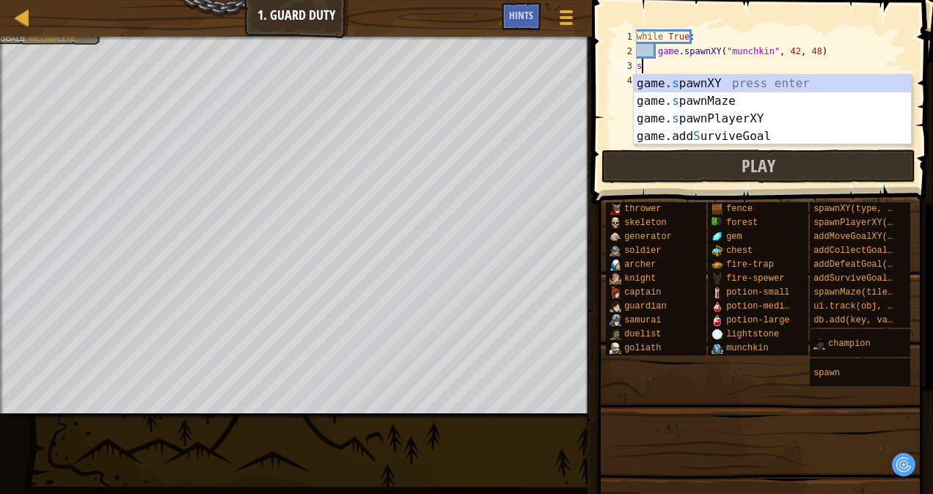
type textarea "spaw"
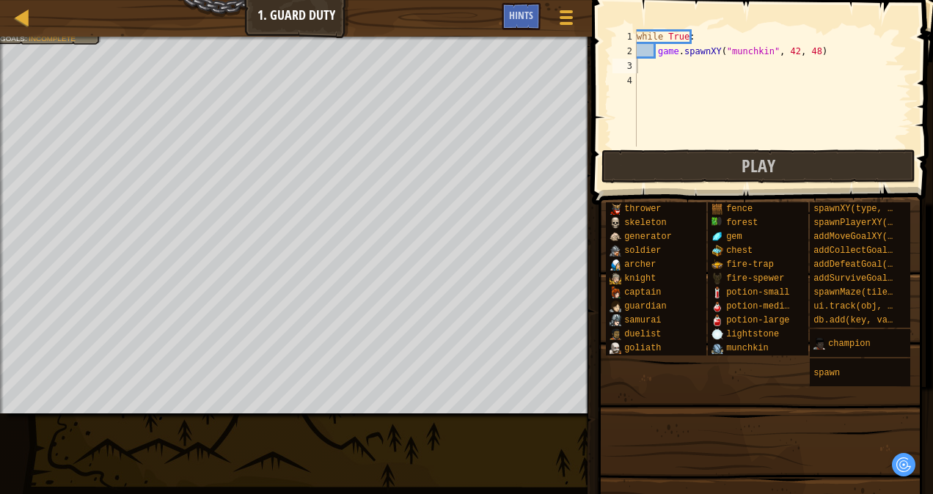
click at [707, 27] on span at bounding box center [763, 81] width 353 height 248
click at [636, 37] on div "while True : game . spawnXY ( "munchkin" , 42 , 48 )" at bounding box center [772, 102] width 277 height 147
type textarea "while True:"
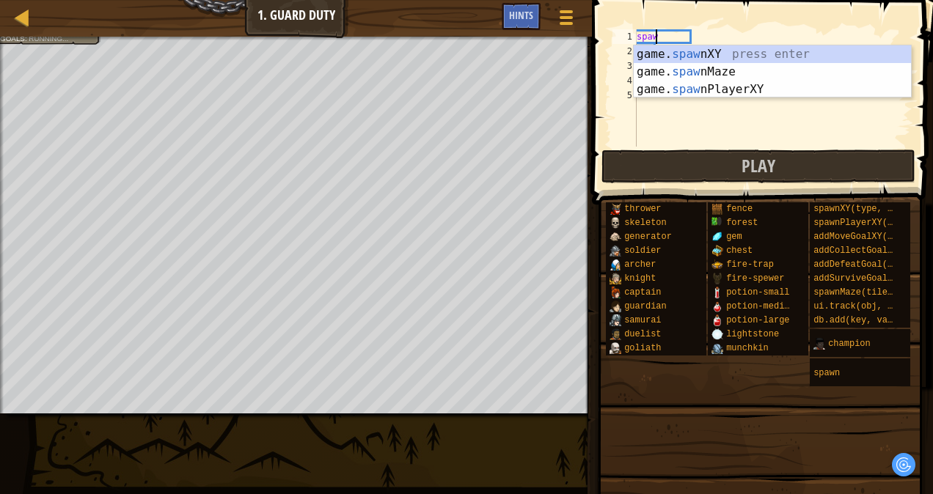
scroll to position [7, 1]
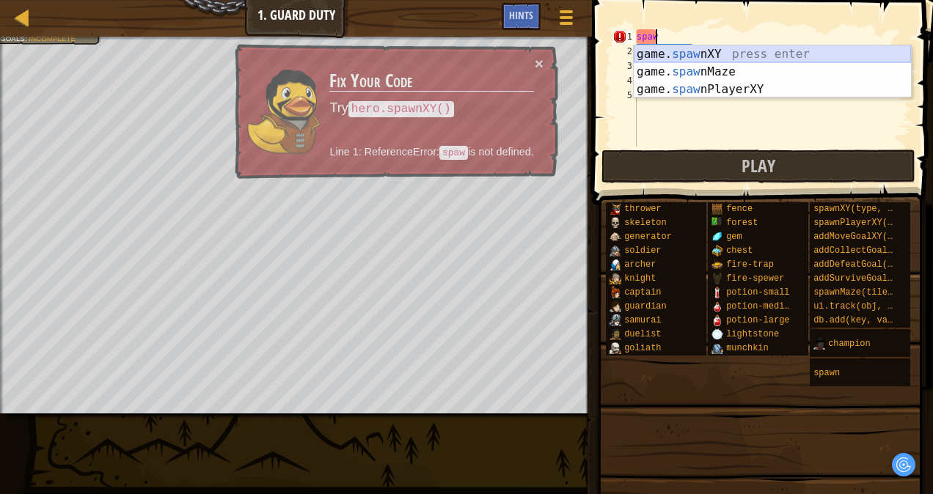
click at [664, 58] on div "game. [PERSON_NAME] nXY press enter game. [PERSON_NAME] nMaze press enter game.…" at bounding box center [772, 89] width 277 height 88
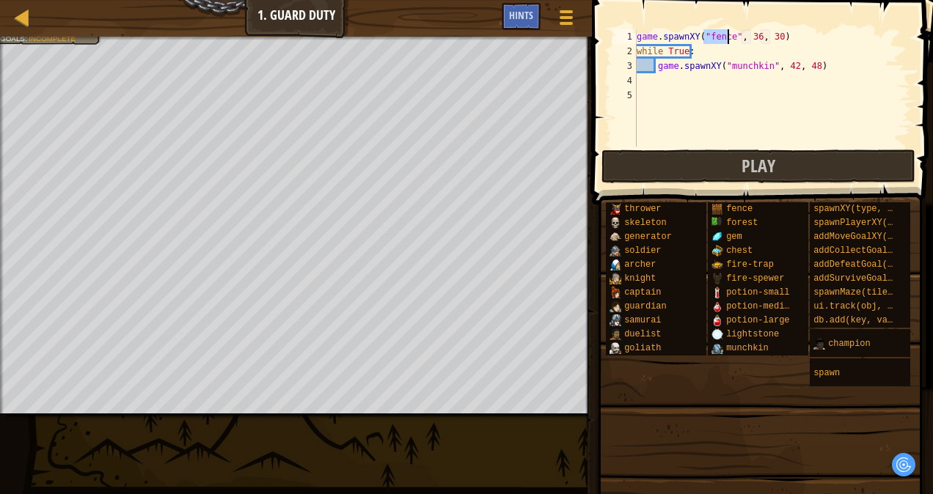
click at [747, 37] on div "game . spawnXY ( "fence" , 36 , 30 ) while True : game . spawnXY ( "munchkin" ,…" at bounding box center [772, 102] width 277 height 147
type textarea "game.spawnXY("fence", 56, 36)"
click at [798, 40] on div "game . spawnXY ( "fence" , 56 , 36 ) while True : game . spawnXY ( "munchkin" ,…" at bounding box center [772, 102] width 277 height 147
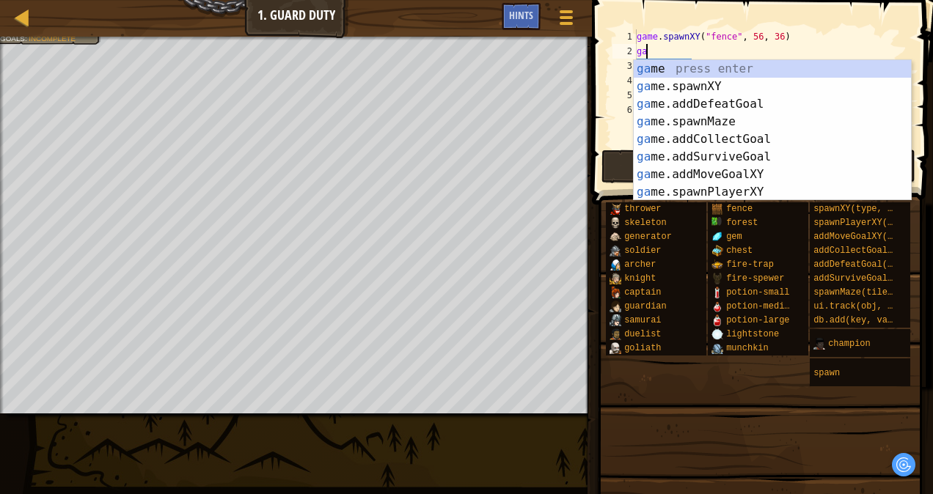
scroll to position [7, 0]
type textarea "g"
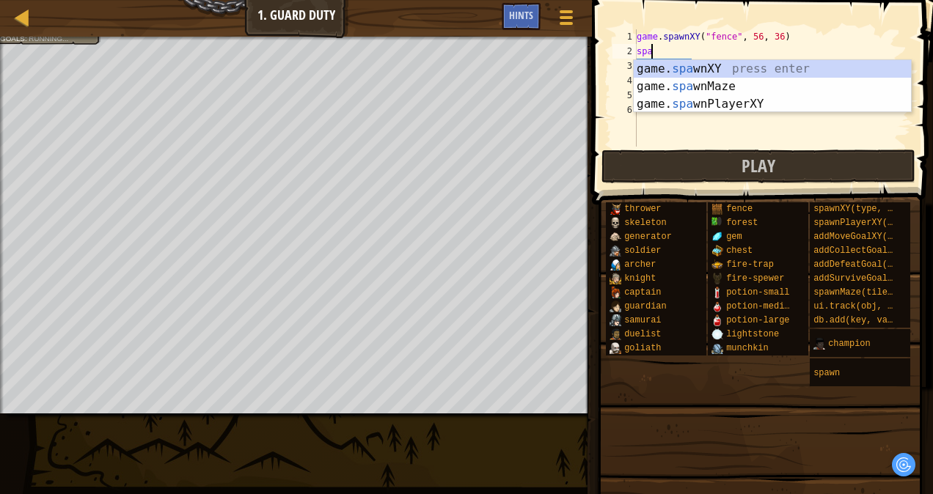
scroll to position [7, 1]
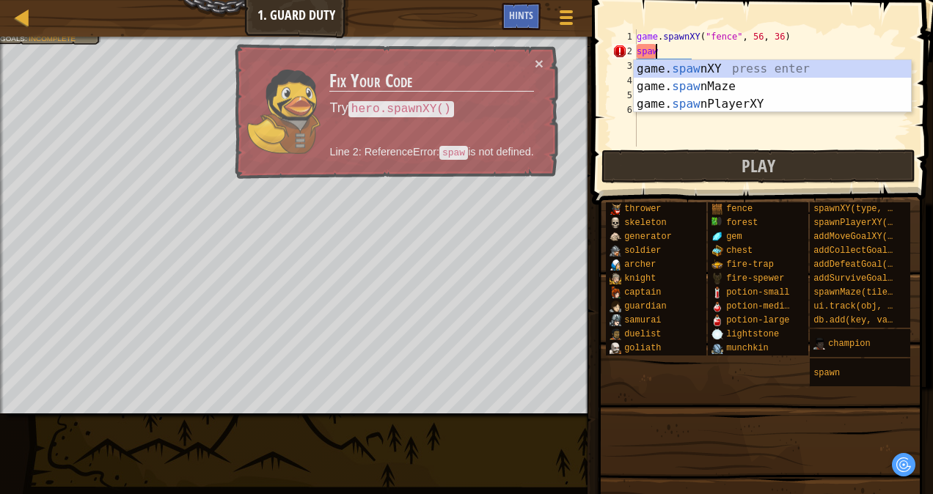
click at [760, 63] on div "game. [PERSON_NAME] nXY press enter game. [PERSON_NAME] nMaze press enter game.…" at bounding box center [772, 104] width 277 height 88
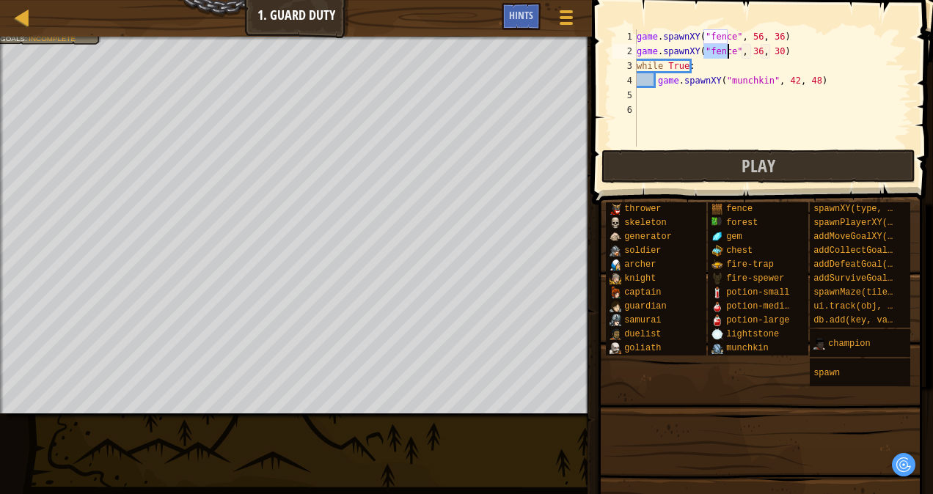
click at [749, 51] on div "game . spawnXY ( "fence" , 56 , 36 ) game . spawnXY ( "fence" , 36 , 30 ) while…" at bounding box center [772, 102] width 277 height 147
click at [767, 54] on div "game . spawnXY ( "fence" , 56 , 36 ) game . spawnXY ( "fence" , 56 , 30 ) while…" at bounding box center [772, 102] width 277 height 147
click at [620, 172] on button "Play" at bounding box center [758, 167] width 314 height 34
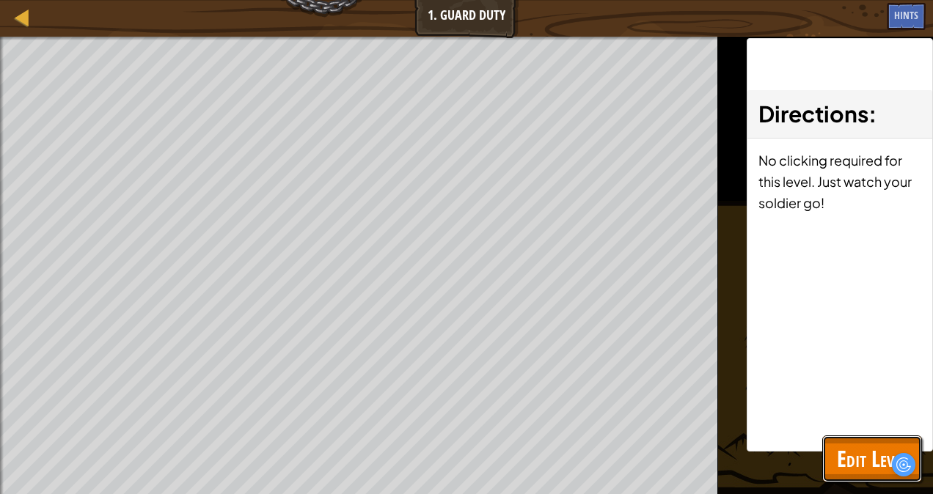
click at [848, 445] on span "Edit Level" at bounding box center [872, 459] width 70 height 30
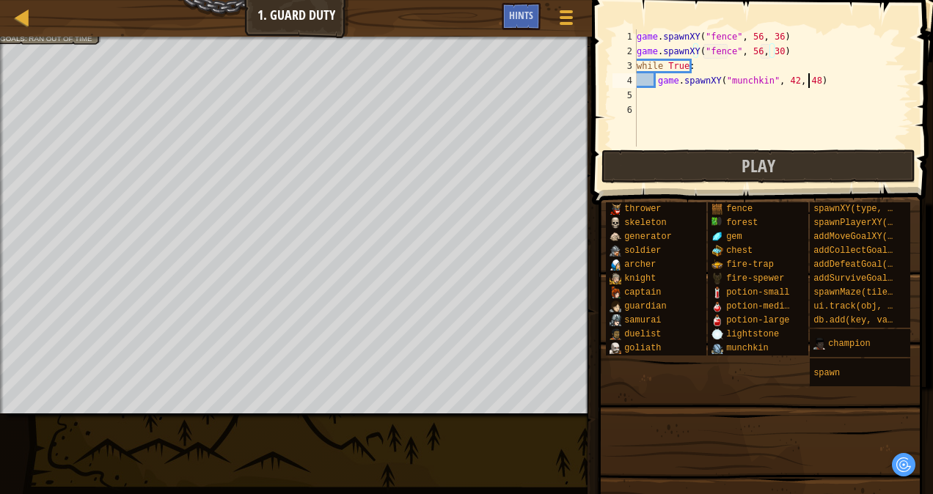
type textarea "game.spawnXY("munchkin", 42, 48)"
click at [827, 87] on div "game . spawnXY ( "fence" , 56 , 36 ) game . spawnXY ( "fence" , 56 , 30 ) while…" at bounding box center [772, 102] width 277 height 147
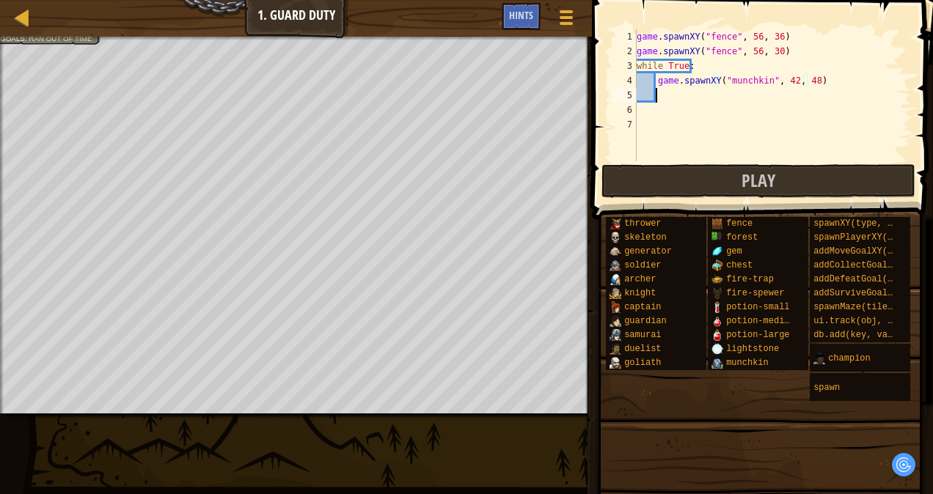
scroll to position [7, 1]
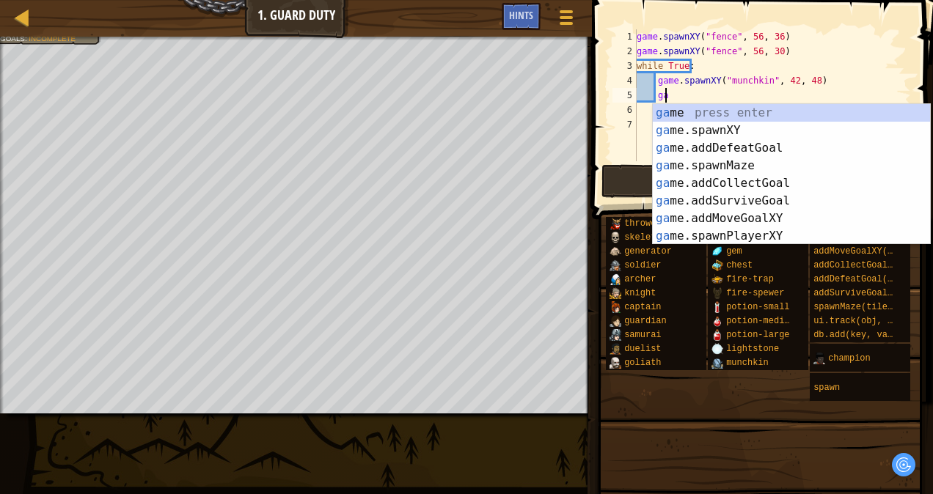
type textarea "g"
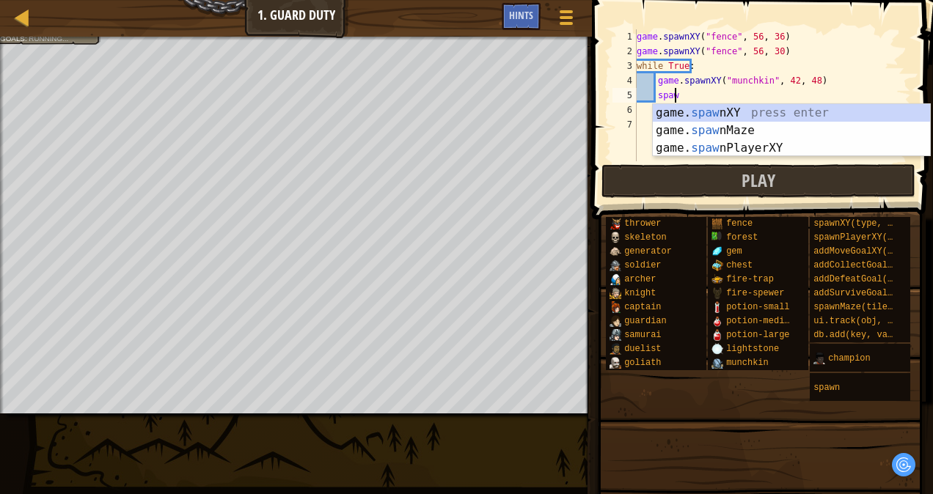
scroll to position [7, 2]
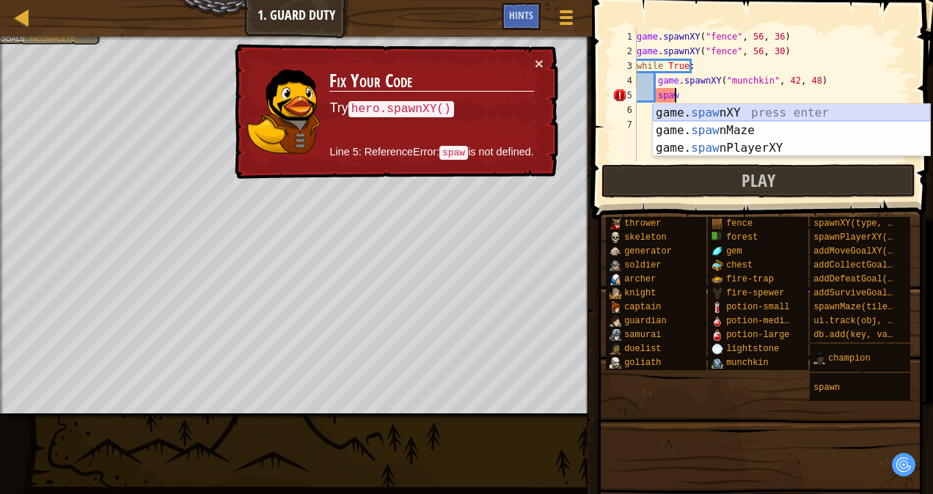
click at [798, 111] on div "game. [PERSON_NAME] nXY press enter game. [PERSON_NAME] nMaze press enter game.…" at bounding box center [791, 148] width 277 height 88
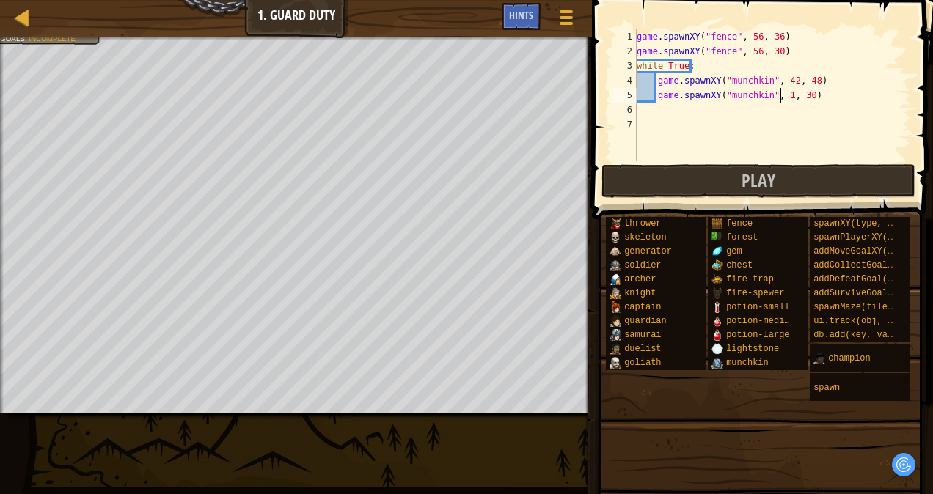
scroll to position [7, 11]
type textarea "game.spawnXY("munchkin", 15, 31)"
click at [836, 103] on div "game . spawnXY ( "fence" , 56 , 36 ) game . spawnXY ( "fence" , 56 , 30 ) while…" at bounding box center [772, 109] width 277 height 161
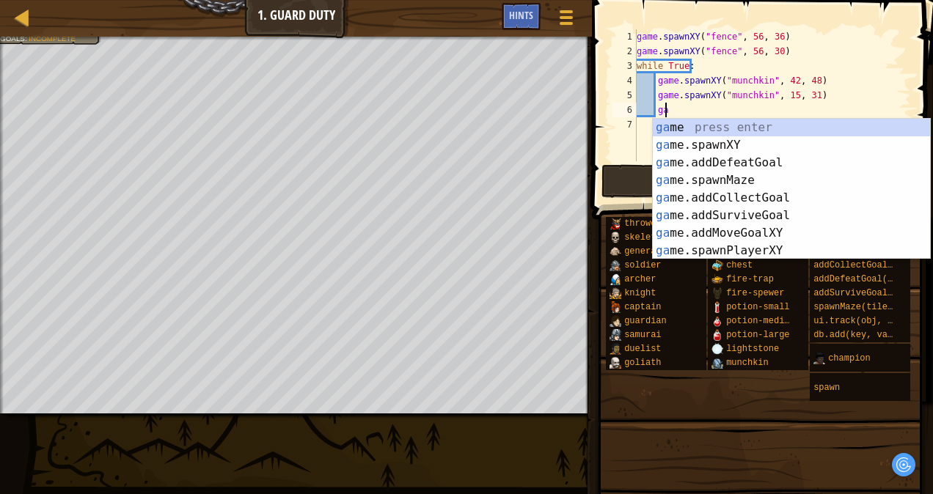
type textarea "g"
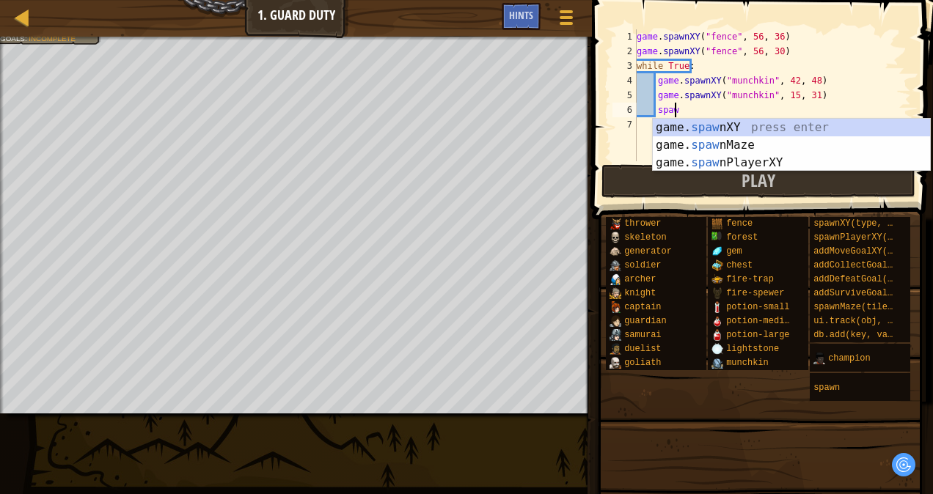
scroll to position [7, 2]
click at [714, 128] on div "game. [PERSON_NAME] nXY press enter game. [PERSON_NAME] nMaze press enter game.…" at bounding box center [791, 163] width 277 height 88
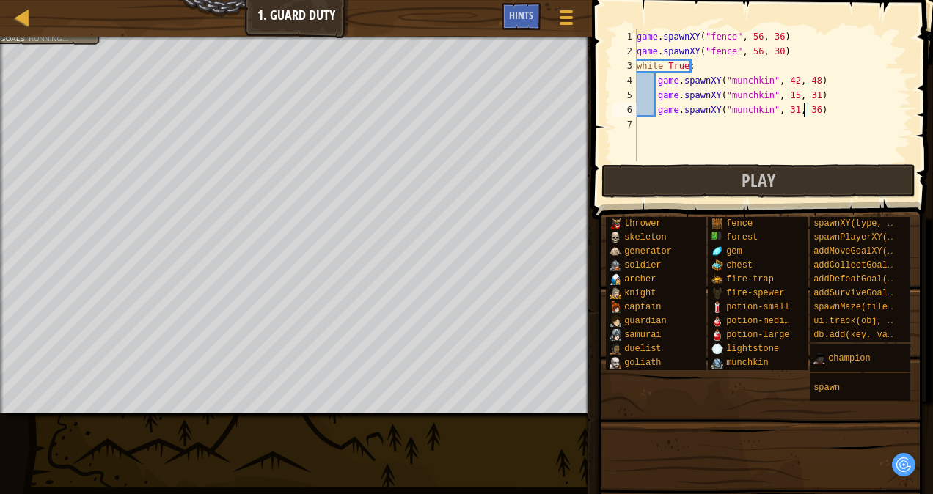
scroll to position [7, 12]
drag, startPoint x: 782, startPoint y: 51, endPoint x: 634, endPoint y: 55, distance: 147.4
click at [634, 55] on div "game.spawnXY("munchkin", 31, 36) 1 2 3 4 5 6 7 game . spawnXY ( "fence" , 56 , …" at bounding box center [759, 95] width 301 height 132
click at [804, 40] on div "game . spawnXY ( "fence" , 56 , 36 ) game . spawnXY ( "fence" , 56 , 30 ) while…" at bounding box center [772, 109] width 277 height 161
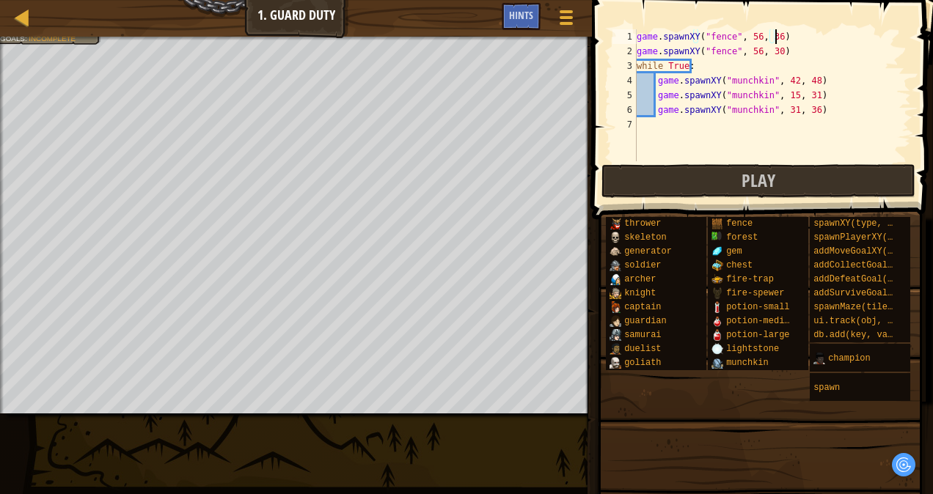
click at [803, 48] on div "game . spawnXY ( "fence" , 56 , 36 ) game . spawnXY ( "fence" , 56 , 30 ) while…" at bounding box center [772, 109] width 277 height 161
type textarea "game.spawnXY("fence", 56, 30)"
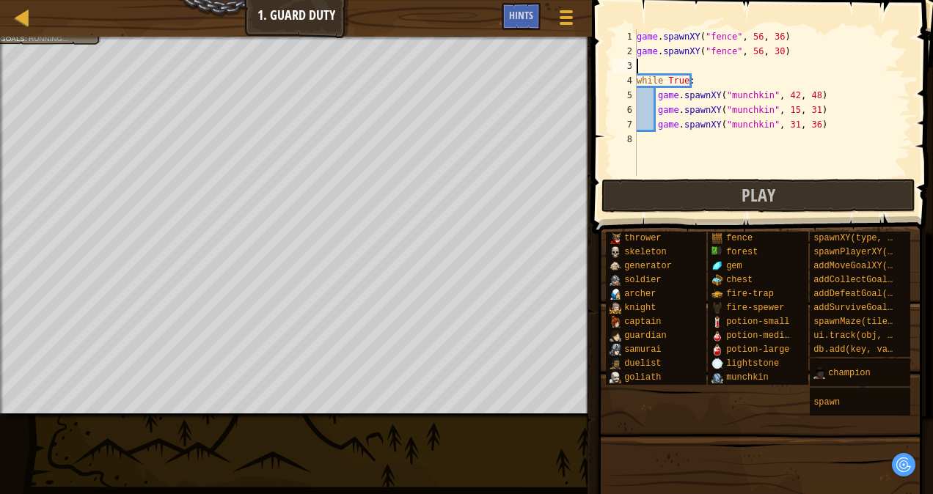
paste textarea "game.spawnXY("fence", 56, 30)"
click at [768, 62] on div "game . spawnXY ( "fence" , 56 , 36 ) game . spawnXY ( "fence" , 56 , 30 ) game …" at bounding box center [772, 117] width 277 height 176
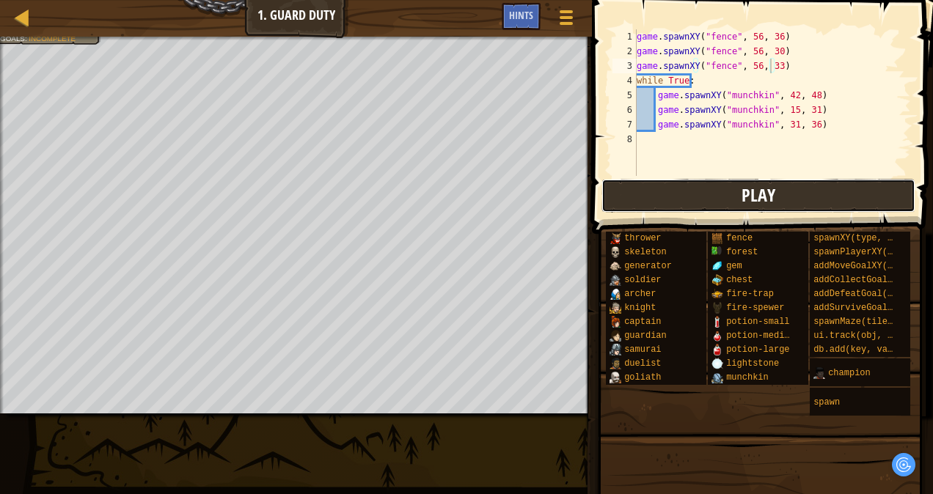
click at [672, 199] on button "Play" at bounding box center [758, 196] width 314 height 34
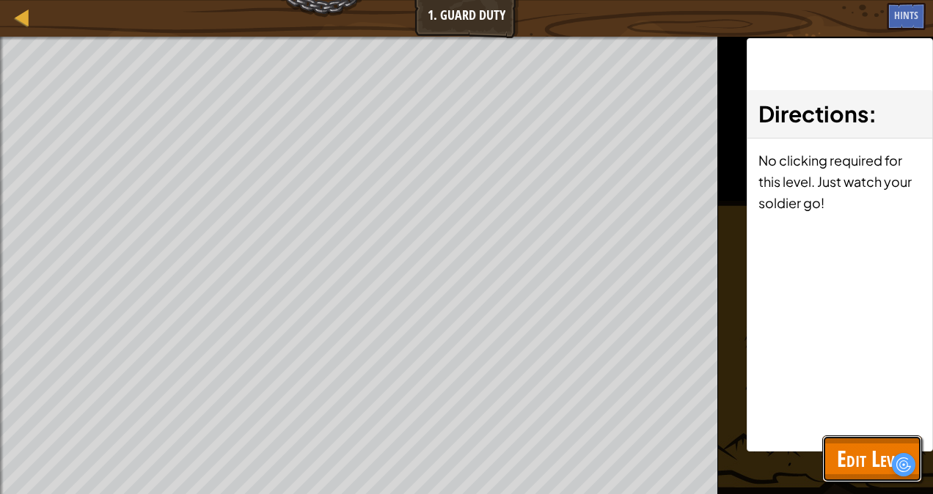
click at [840, 461] on span "Edit Level" at bounding box center [872, 459] width 70 height 30
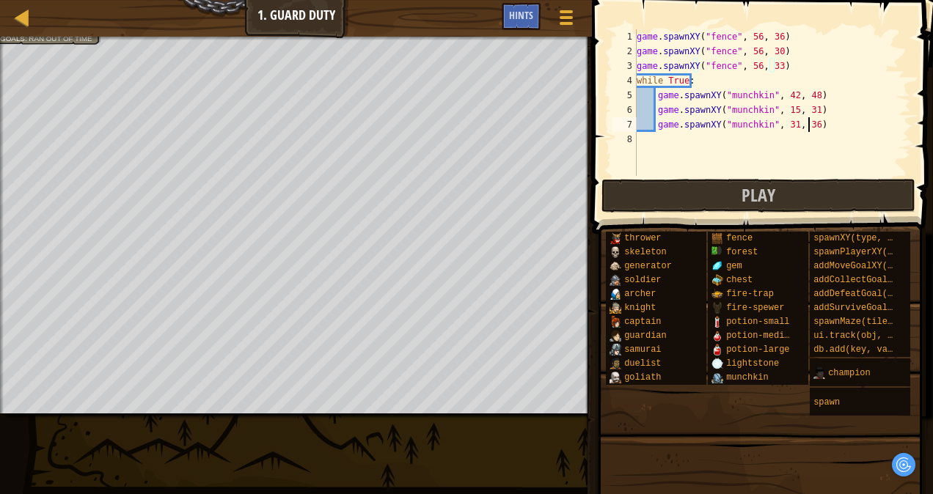
type textarea "game.spawnXY("munchkin", 31, 36)"
click at [821, 122] on div "game . spawnXY ( "fence" , 56 , 36 ) game . spawnXY ( "fence" , 56 , 30 ) game …" at bounding box center [772, 117] width 277 height 176
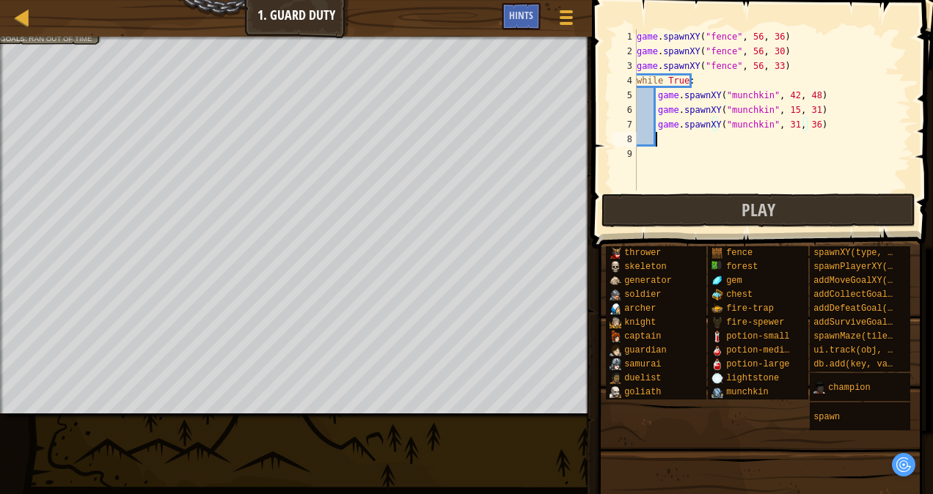
scroll to position [7, 1]
drag, startPoint x: 655, startPoint y: 127, endPoint x: 812, endPoint y: 133, distance: 157.8
click at [812, 133] on div "game . spawnXY ( "fence" , 56 , 36 ) game . spawnXY ( "fence" , 56 , 30 ) game …" at bounding box center [772, 124] width 277 height 191
type textarea "game.spawnXY("munchkin", 31, 36)"
click at [731, 142] on div "game . spawnXY ( "fence" , 56 , 36 ) game . spawnXY ( "fence" , 56 , 30 ) game …" at bounding box center [772, 109] width 277 height 161
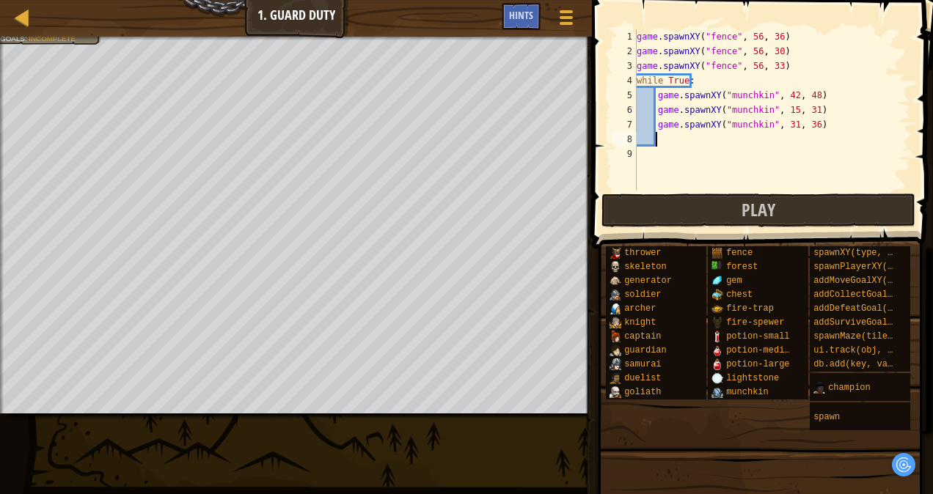
paste textarea "game.spawnXY("munchkin", 31, 36)"
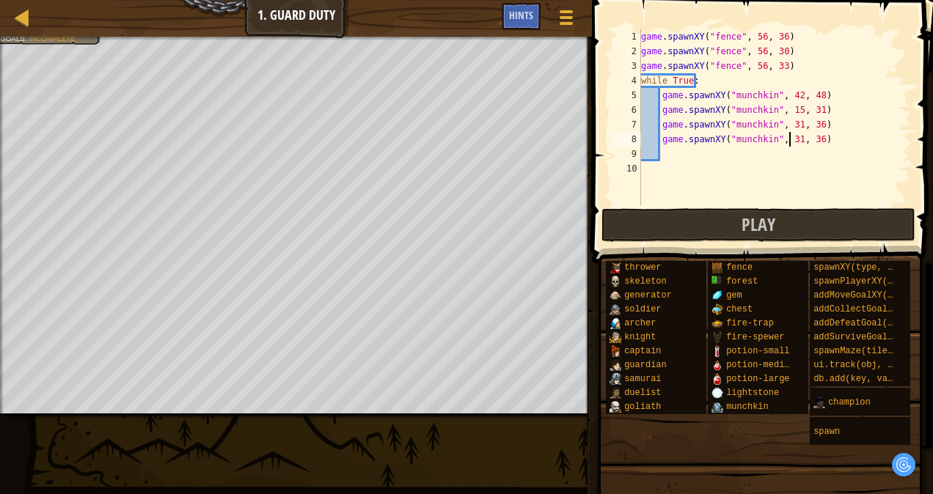
click at [788, 136] on div "game . spawnXY ( "fence" , 56 , 36 ) game . spawnXY ( "fence" , 56 , 30 ) game …" at bounding box center [774, 131] width 273 height 205
type textarea "game.spawnXY("munchkin", 48, 39)"
click at [757, 217] on span "Play" at bounding box center [758, 224] width 34 height 23
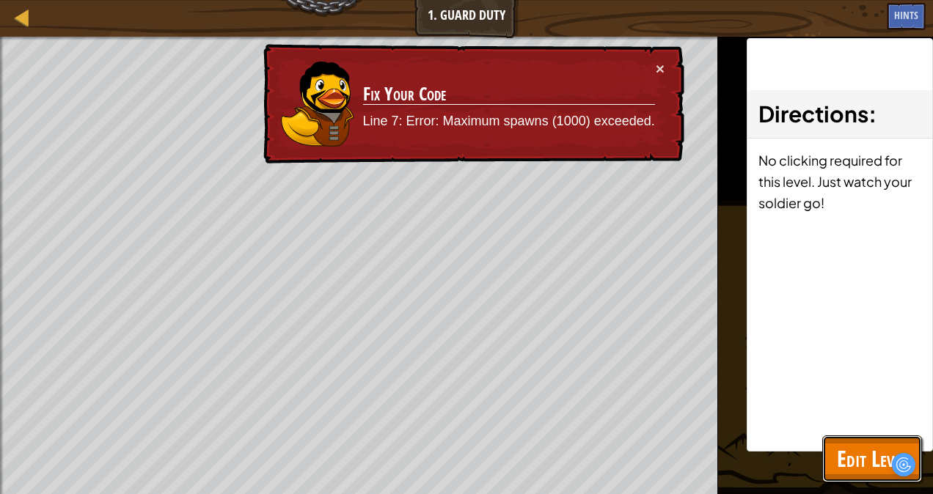
click at [862, 469] on span "Edit Level" at bounding box center [872, 459] width 70 height 30
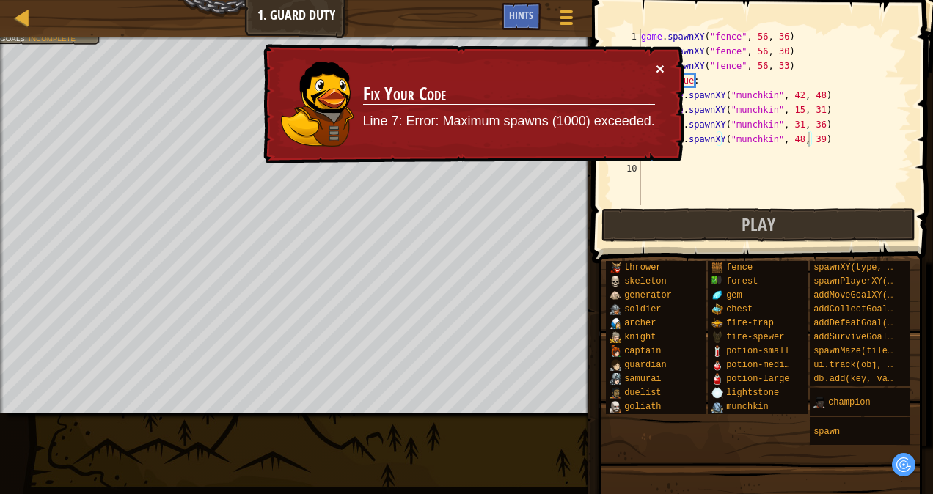
click at [661, 73] on button "×" at bounding box center [660, 64] width 10 height 15
